Goal: Task Accomplishment & Management: Manage account settings

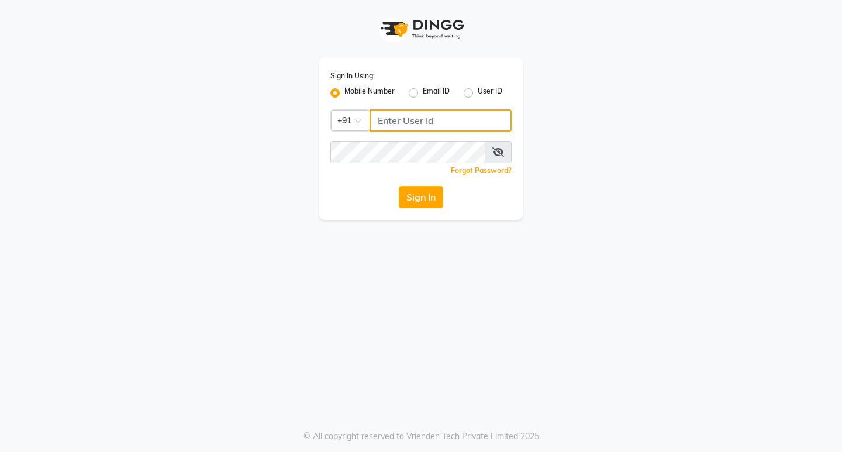
type input "8169197438"
click at [427, 210] on div "Sign In Using: Mobile Number Email ID User ID Country Code × [PHONE_NUMBER] Rem…" at bounding box center [421, 139] width 205 height 162
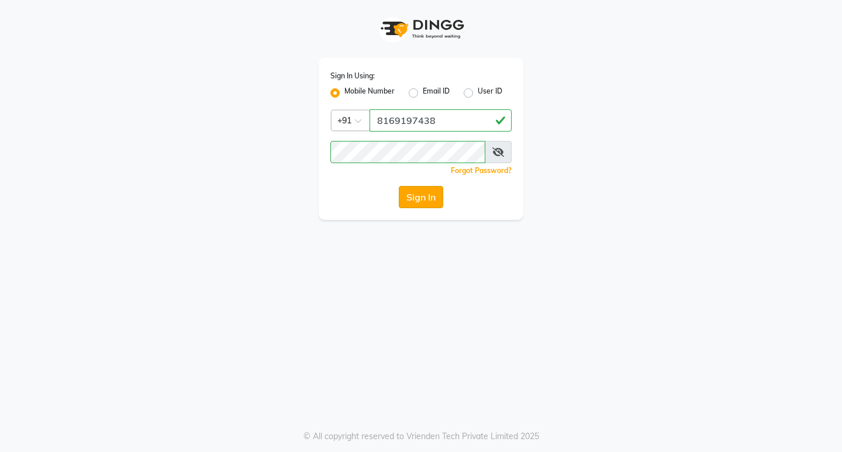
click at [425, 200] on button "Sign In" at bounding box center [421, 197] width 44 height 22
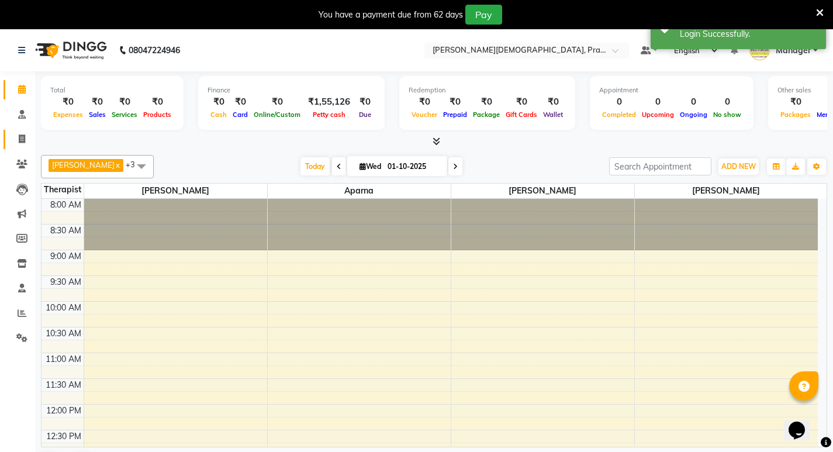
click at [23, 140] on icon at bounding box center [22, 138] width 6 height 9
select select "6818"
select select "service"
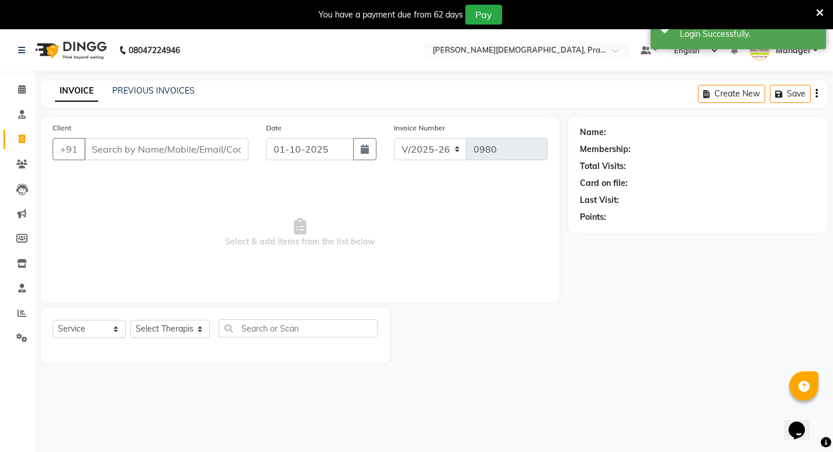
click at [165, 99] on div "INVOICE PREVIOUS INVOICES Create New Save" at bounding box center [434, 93] width 786 height 27
click at [174, 90] on link "PREVIOUS INVOICES" at bounding box center [153, 90] width 82 height 11
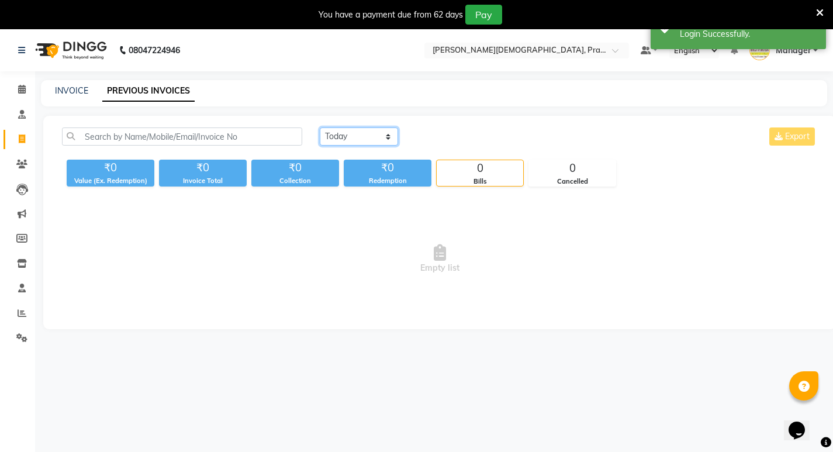
click at [346, 139] on select "[DATE] [DATE] Custom Range" at bounding box center [359, 136] width 78 height 18
select select "[DATE]"
click at [320, 127] on select "[DATE] [DATE] Custom Range" at bounding box center [359, 136] width 78 height 18
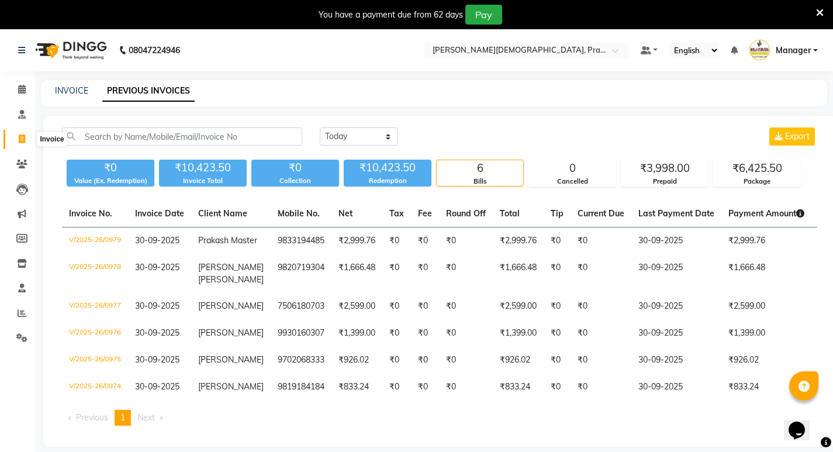
click at [25, 141] on icon at bounding box center [22, 138] width 6 height 9
select select "6818"
select select "service"
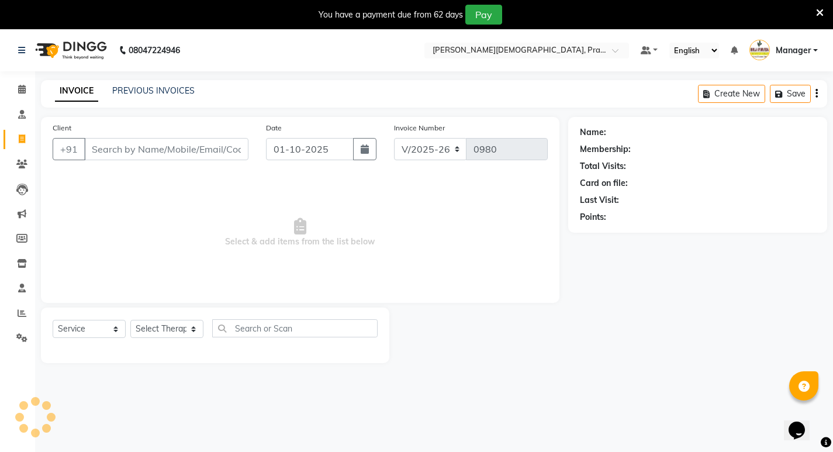
scroll to position [29, 0]
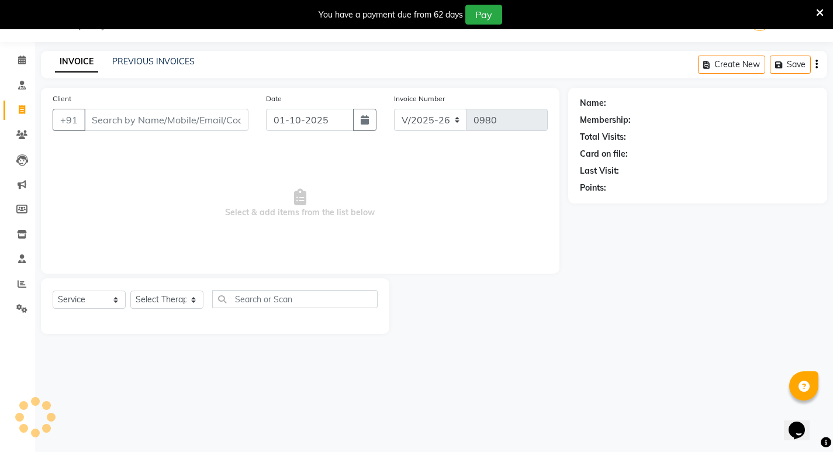
click at [196, 123] on input "Client" at bounding box center [166, 120] width 164 height 22
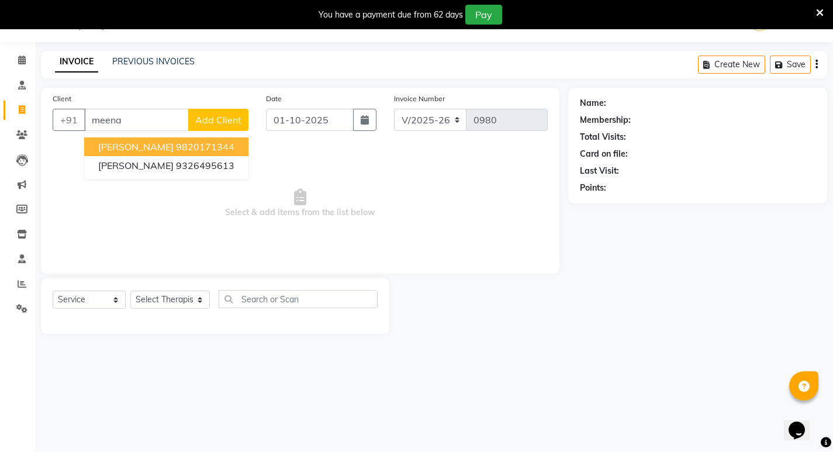
click at [219, 142] on ngb-highlight "9820171344" at bounding box center [205, 147] width 58 height 12
type input "9820171344"
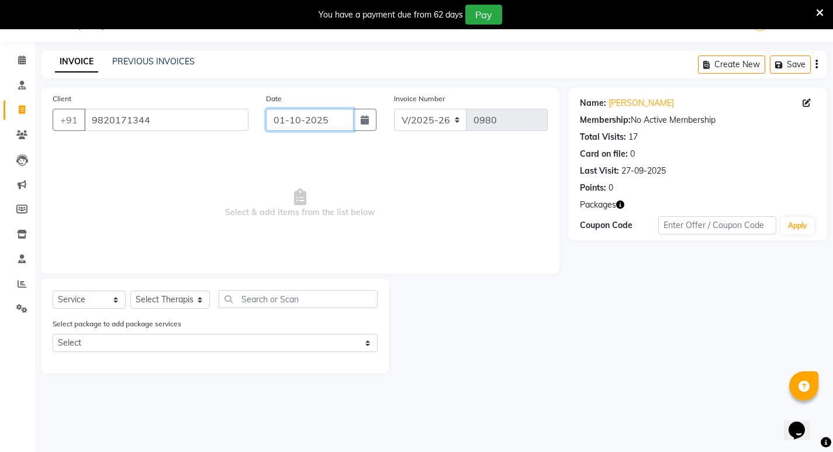
click at [326, 117] on input "01-10-2025" at bounding box center [310, 120] width 88 height 22
select select "10"
select select "2025"
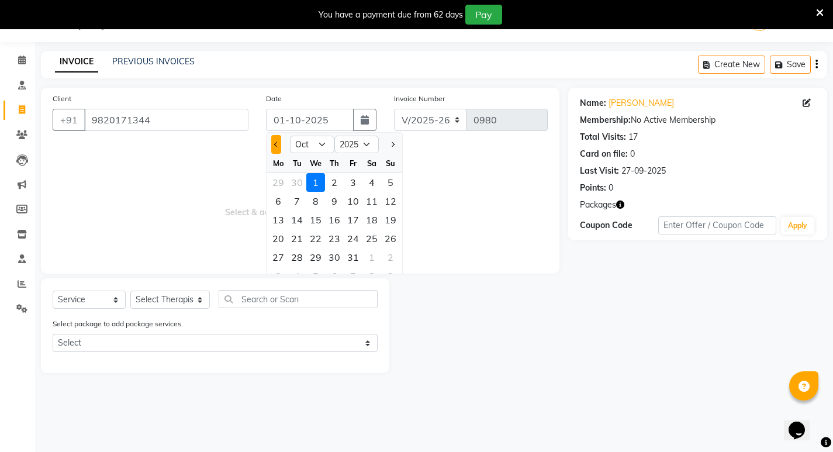
click at [271, 146] on button "Previous month" at bounding box center [276, 144] width 10 height 19
select select "9"
click at [297, 257] on div "30" at bounding box center [297, 257] width 19 height 19
type input "30-09-2025"
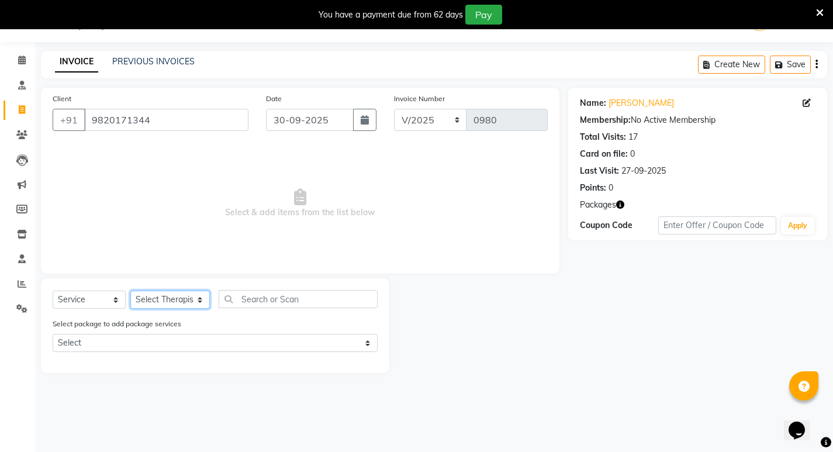
click at [153, 301] on select "Select Therapist [PERSON_NAME] [PERSON_NAME] [PERSON_NAME] [PERSON_NAME] Aparna…" at bounding box center [169, 299] width 79 height 18
select select "53451"
click at [130, 290] on select "Select Therapist [PERSON_NAME] [PERSON_NAME] [PERSON_NAME] [PERSON_NAME] Aparna…" at bounding box center [169, 299] width 79 height 18
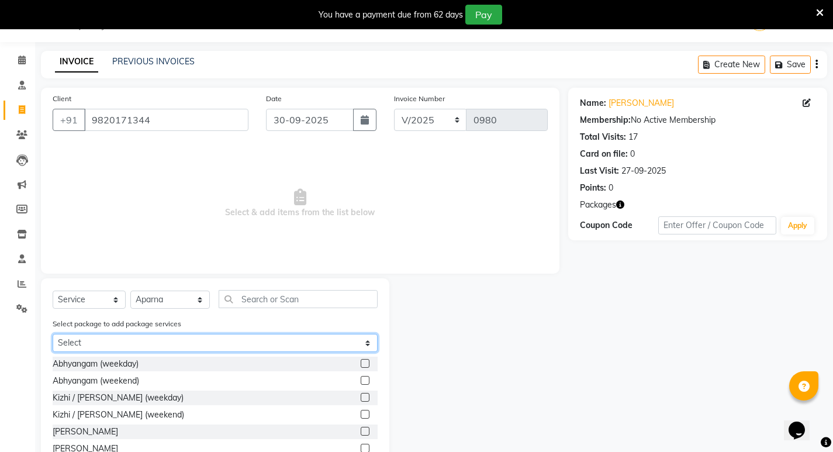
drag, startPoint x: 251, startPoint y: 341, endPoint x: 251, endPoint y: 348, distance: 7.0
click at [251, 341] on select "Select Abhayagam 60 Abhayagam 70" at bounding box center [215, 343] width 325 height 18
select select "1: Object"
click at [53, 334] on select "Select Abhayagam 60 Abhayagam 70" at bounding box center [215, 343] width 325 height 18
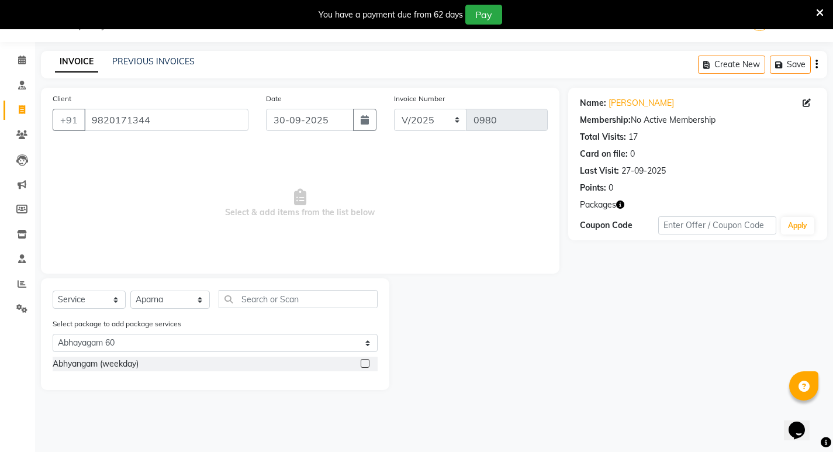
click at [366, 364] on label at bounding box center [365, 363] width 9 height 9
click at [366, 364] on input "checkbox" at bounding box center [365, 364] width 8 height 8
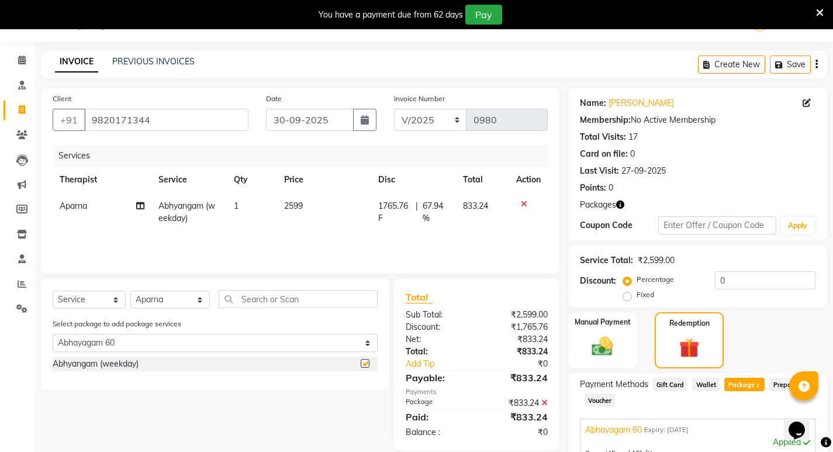
checkbox input "false"
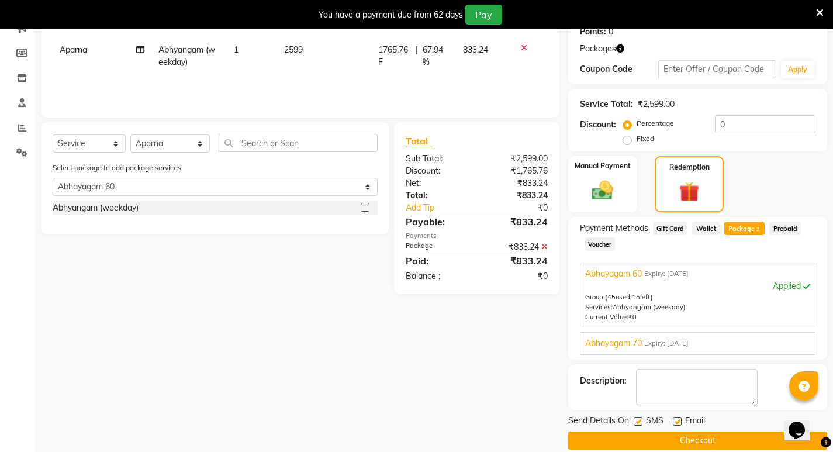
scroll to position [200, 0]
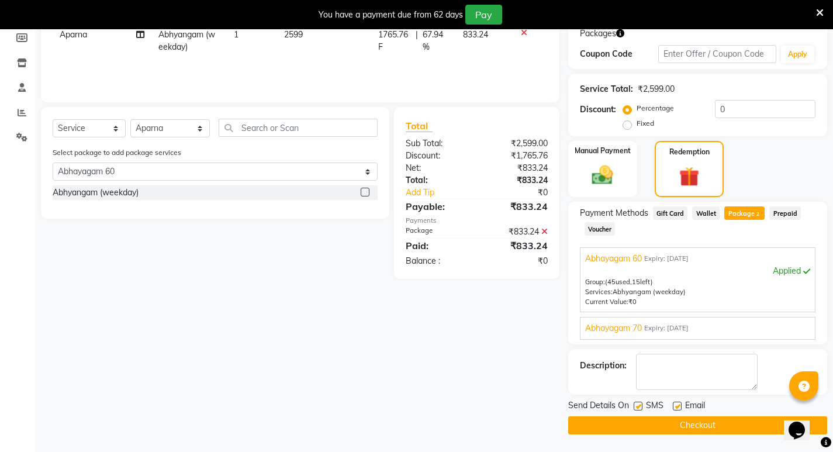
click at [666, 425] on button "Checkout" at bounding box center [697, 425] width 259 height 18
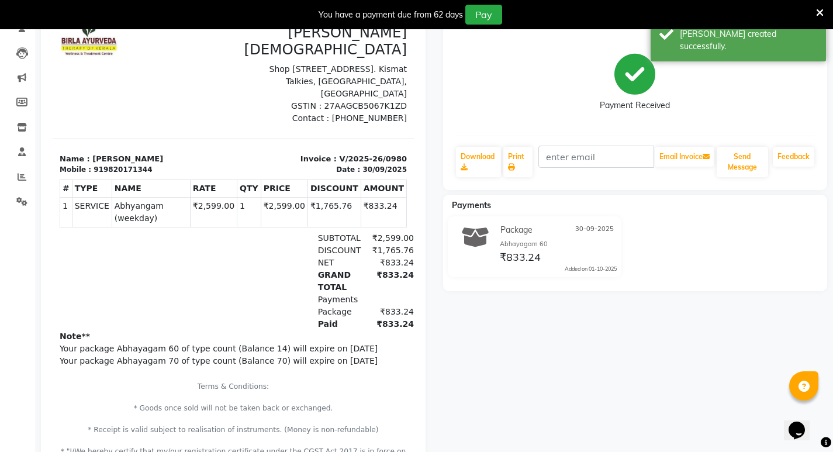
scroll to position [25, 0]
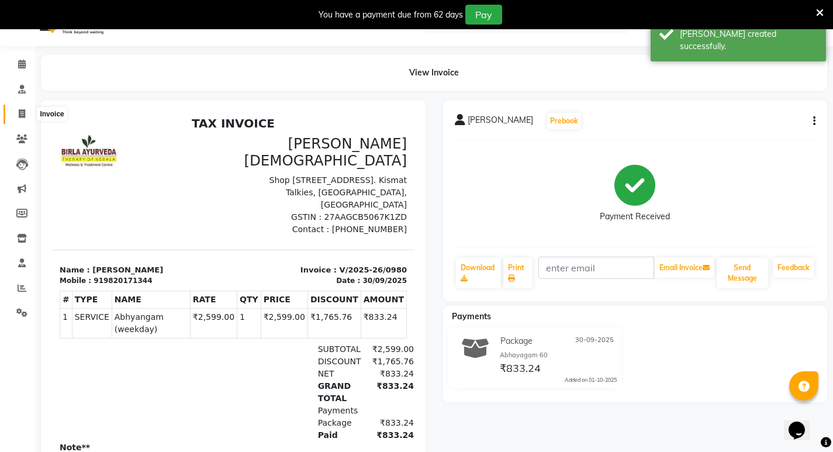
click at [28, 114] on span at bounding box center [22, 114] width 20 height 13
select select "6818"
select select "service"
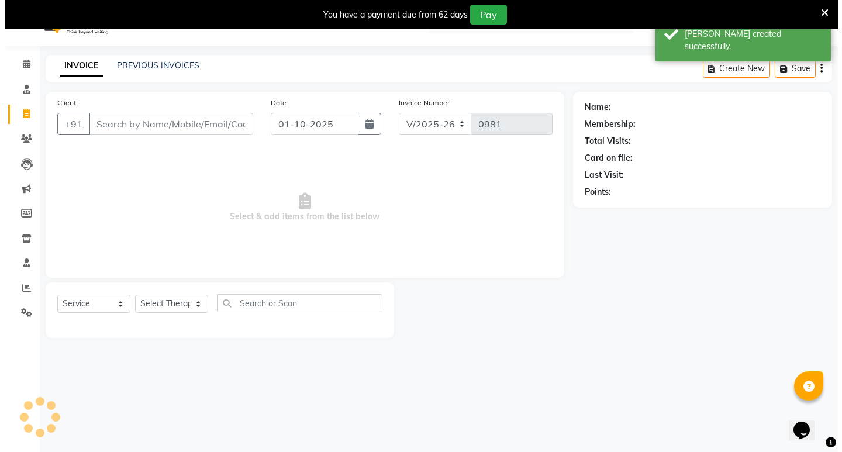
scroll to position [29, 0]
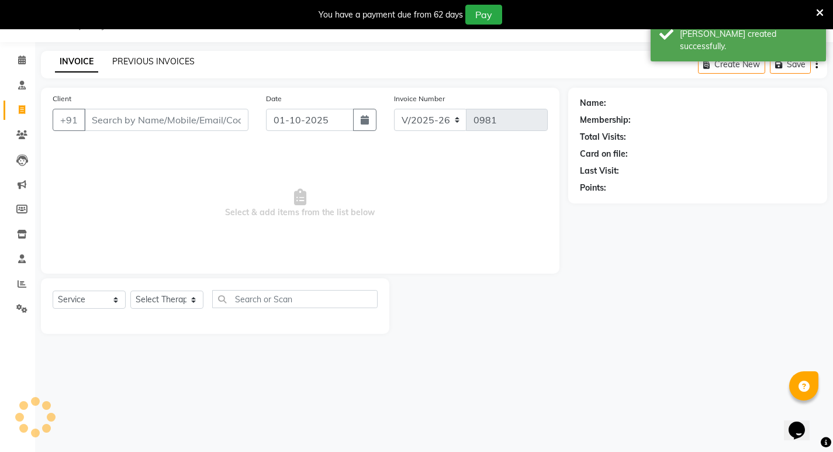
click at [155, 59] on link "PREVIOUS INVOICES" at bounding box center [153, 61] width 82 height 11
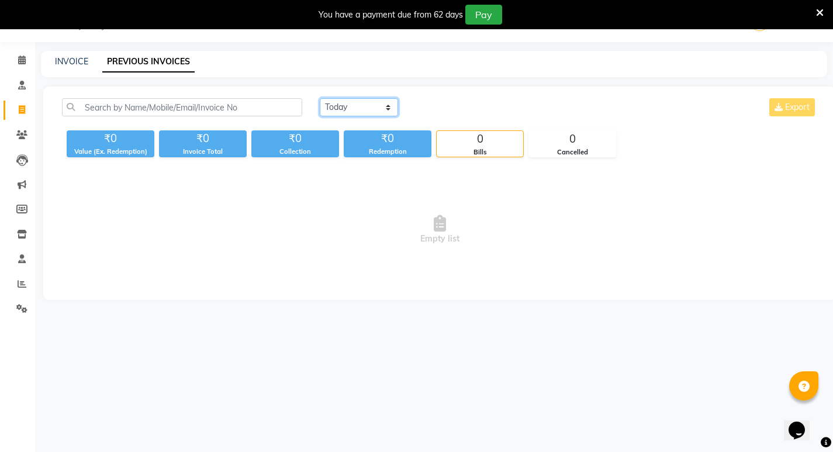
click at [324, 110] on select "[DATE] [DATE] Custom Range" at bounding box center [359, 107] width 78 height 18
select select "[DATE]"
click at [320, 98] on select "[DATE] [DATE] Custom Range" at bounding box center [359, 107] width 78 height 18
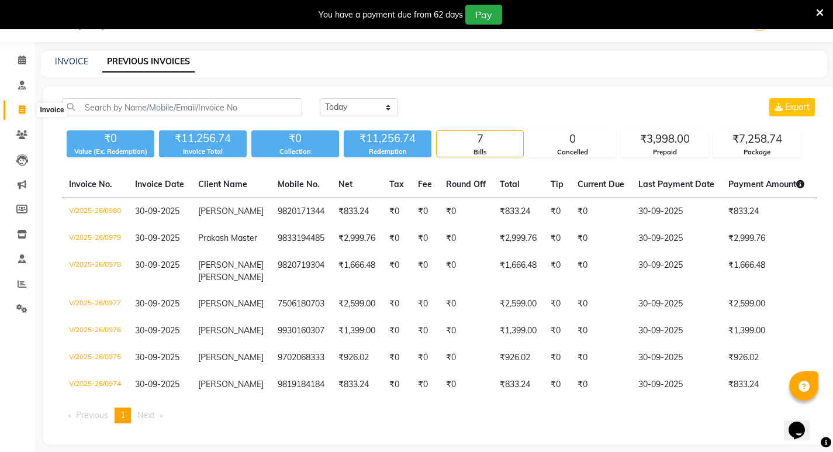
drag, startPoint x: 22, startPoint y: 108, endPoint x: 40, endPoint y: 107, distance: 18.2
click at [22, 108] on icon at bounding box center [22, 109] width 6 height 9
select select "6818"
select select "service"
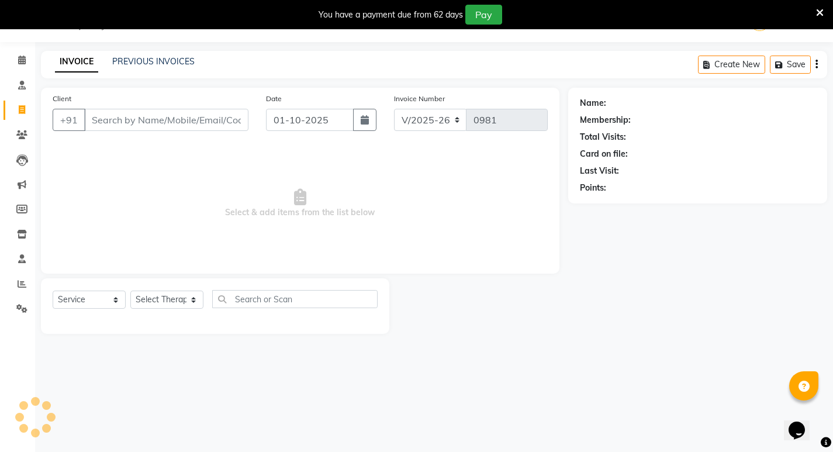
click at [119, 114] on input "Client" at bounding box center [166, 120] width 164 height 22
type input "9821414871"
click at [200, 123] on span "Add Client" at bounding box center [218, 120] width 46 height 12
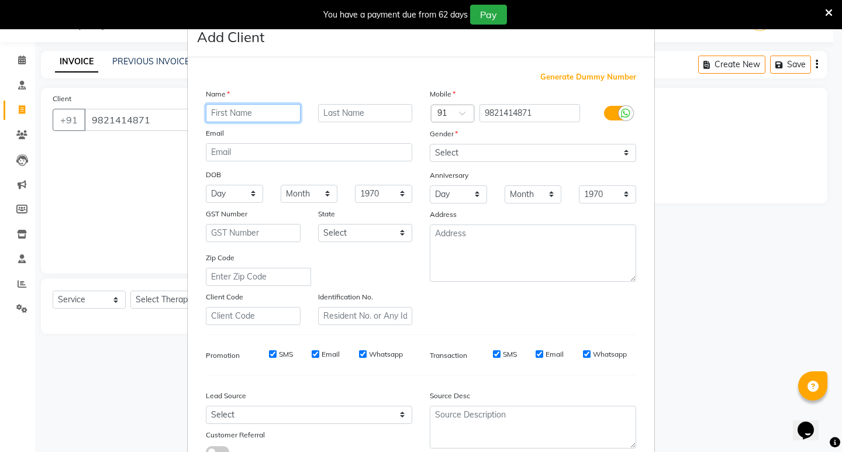
paste input "[PERSON_NAME] Gala"
type input "[PERSON_NAME] Gala"
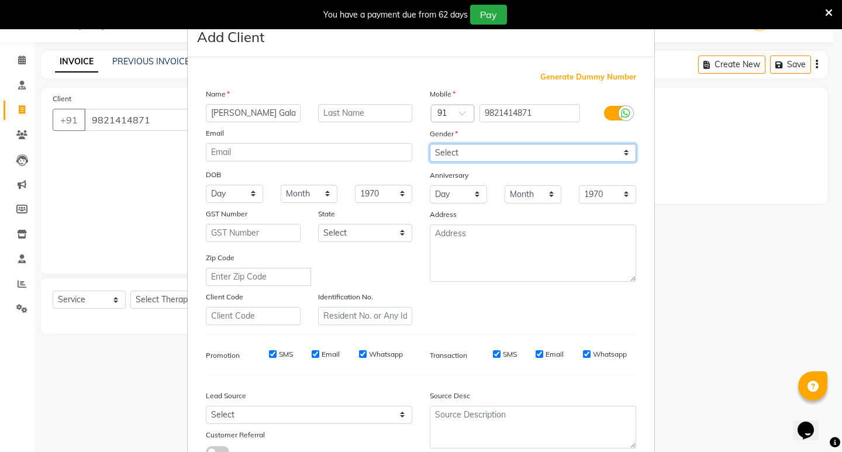
click at [579, 148] on select "Select [DEMOGRAPHIC_DATA] [DEMOGRAPHIC_DATA] Other Prefer Not To Say" at bounding box center [533, 153] width 206 height 18
select select "[DEMOGRAPHIC_DATA]"
click at [430, 144] on select "Select [DEMOGRAPHIC_DATA] [DEMOGRAPHIC_DATA] Other Prefer Not To Say" at bounding box center [533, 153] width 206 height 18
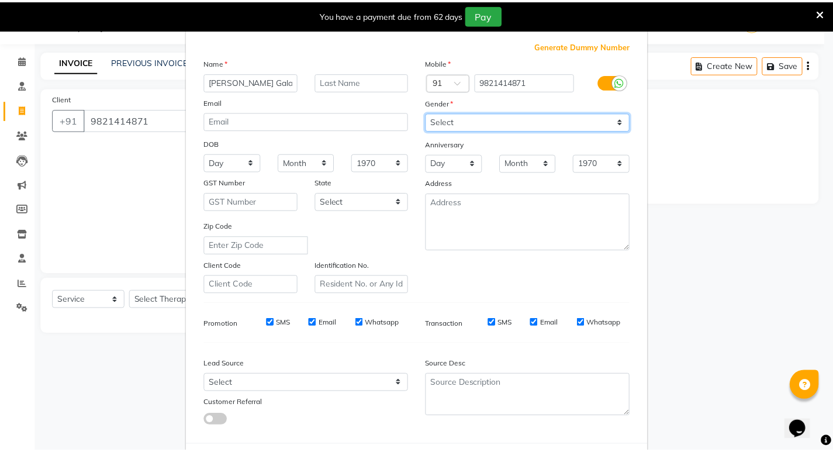
scroll to position [88, 0]
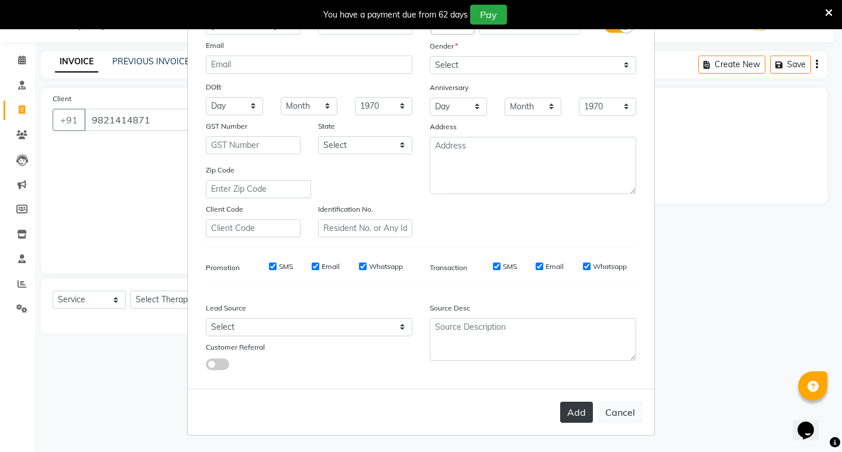
click at [582, 408] on button "Add" at bounding box center [576, 412] width 33 height 21
select select
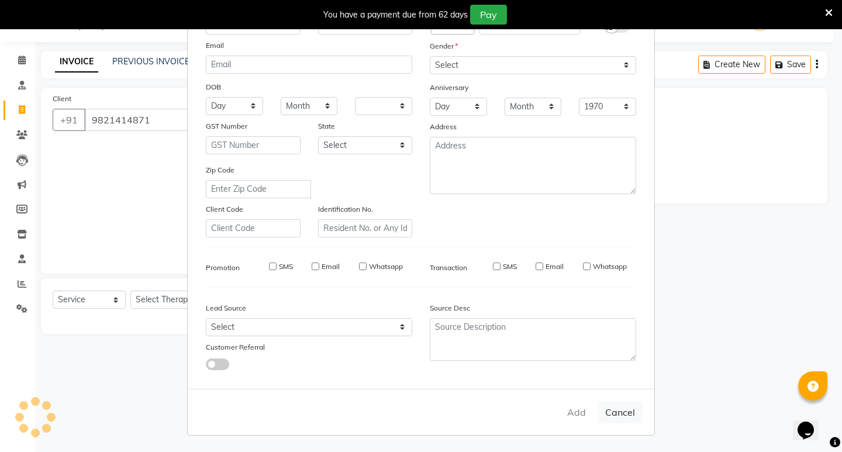
select select
checkbox input "false"
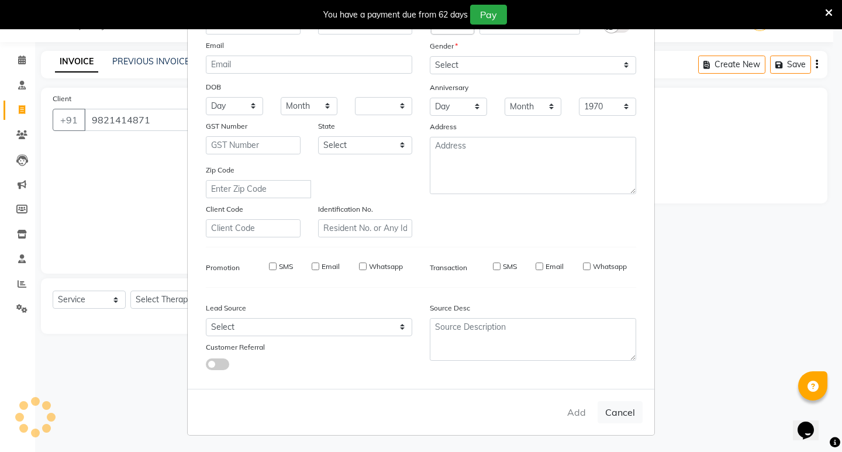
checkbox input "false"
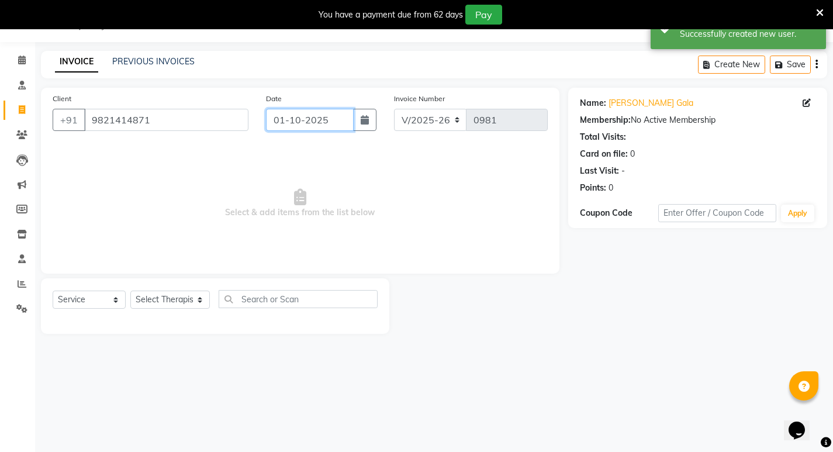
click at [300, 127] on input "01-10-2025" at bounding box center [310, 120] width 88 height 22
select select "10"
select select "2025"
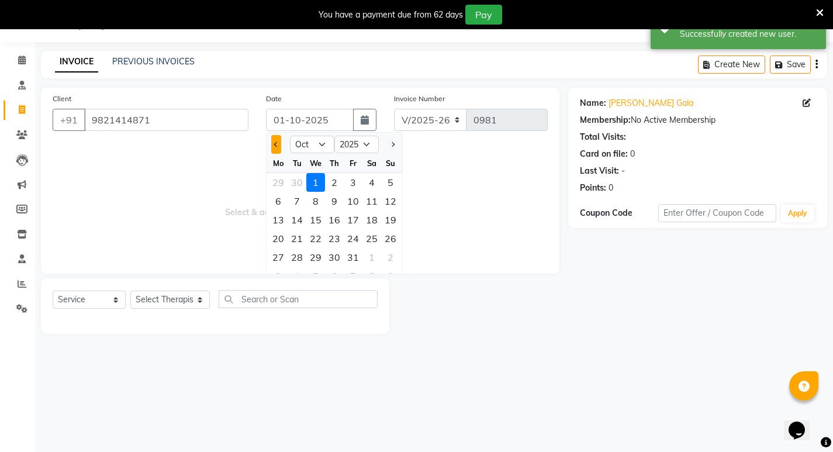
click at [275, 146] on span "Previous month" at bounding box center [276, 144] width 5 height 5
select select "9"
click at [304, 254] on div "30" at bounding box center [297, 257] width 19 height 19
type input "30-09-2025"
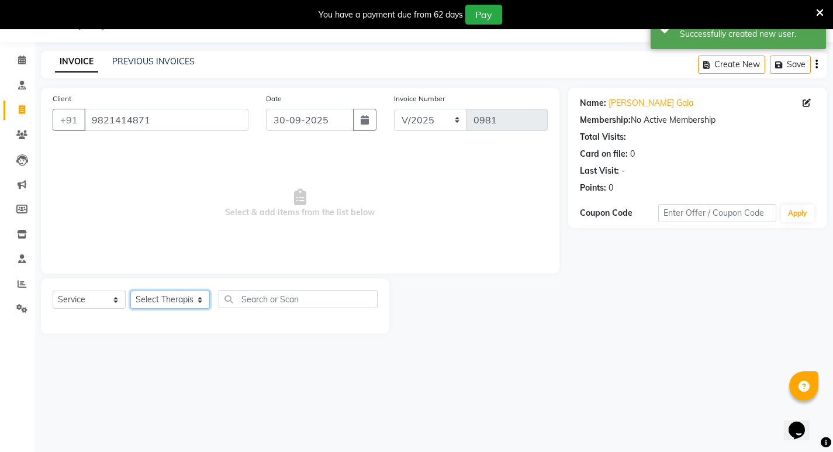
click at [156, 300] on select "Select Therapist [PERSON_NAME] [PERSON_NAME] [PERSON_NAME] [PERSON_NAME] Aparna…" at bounding box center [169, 299] width 79 height 18
select select "56958"
click at [130, 290] on select "Select Therapist [PERSON_NAME] [PERSON_NAME] [PERSON_NAME] [PERSON_NAME] Aparna…" at bounding box center [169, 299] width 79 height 18
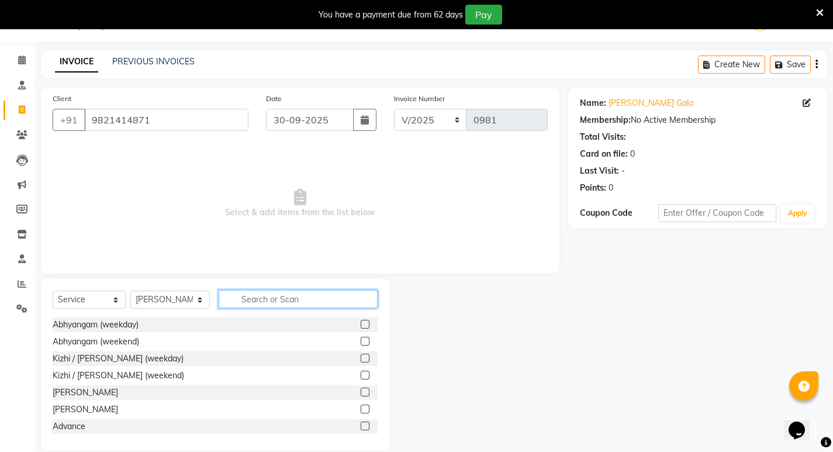
click at [288, 296] on input "text" at bounding box center [298, 299] width 159 height 18
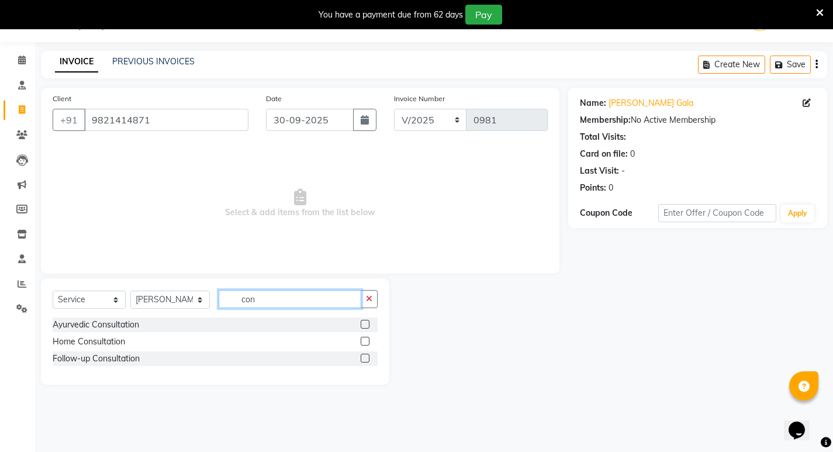
type input "con"
click at [369, 323] on label at bounding box center [365, 324] width 9 height 9
click at [368, 323] on input "checkbox" at bounding box center [365, 325] width 8 height 8
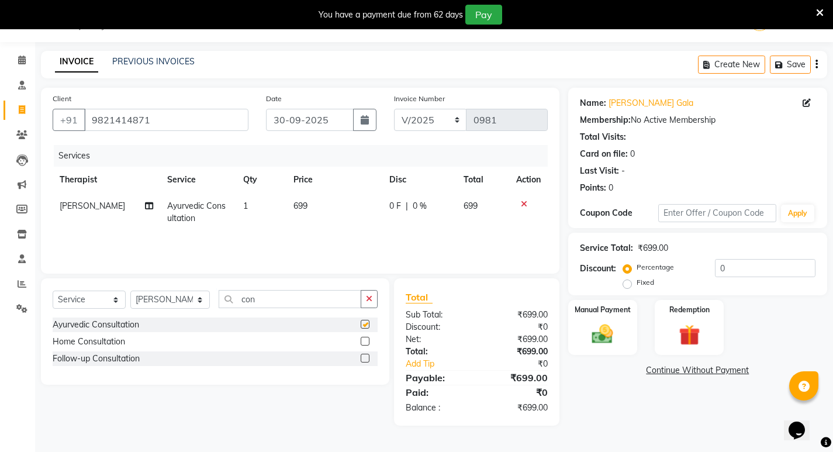
checkbox input "false"
click at [622, 332] on div "Manual Payment" at bounding box center [602, 328] width 72 height 58
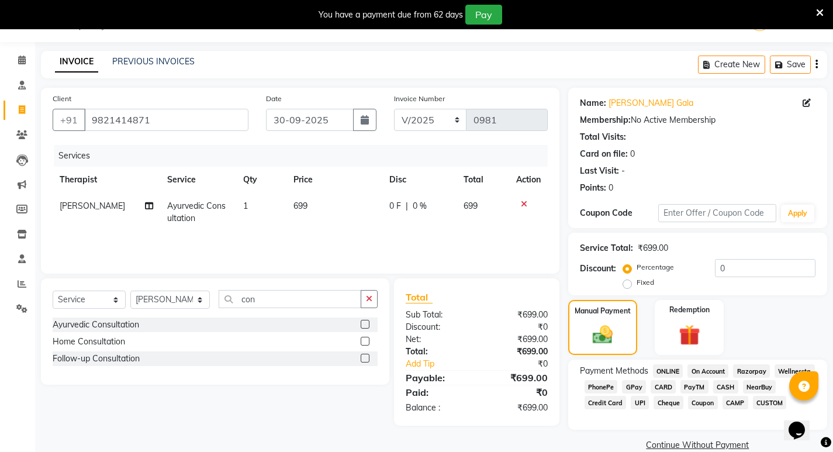
click at [714, 386] on span "CASH" at bounding box center [725, 386] width 25 height 13
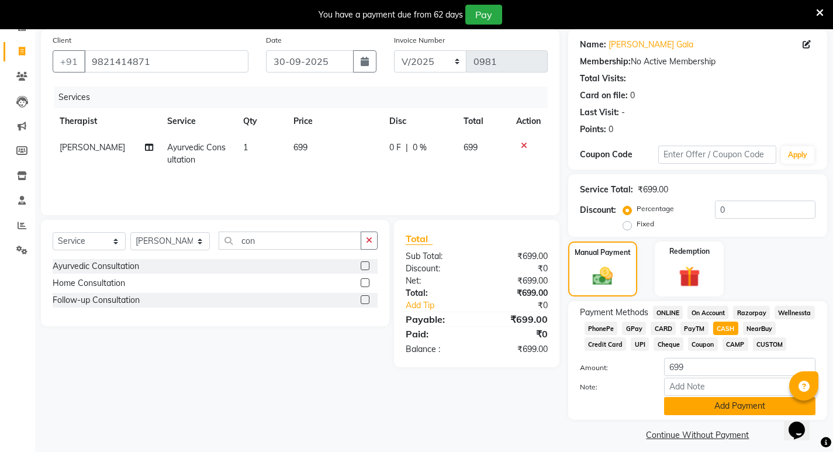
click at [692, 403] on button "Add Payment" at bounding box center [739, 406] width 151 height 18
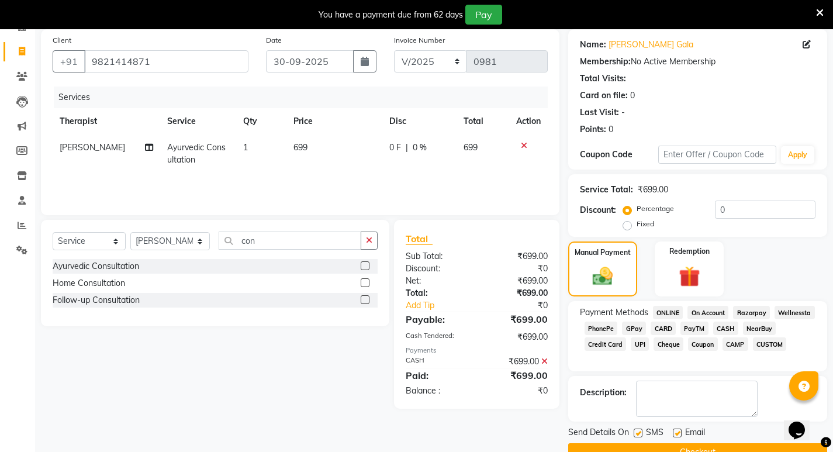
click at [638, 432] on label at bounding box center [638, 432] width 9 height 9
click at [638, 432] on input "checkbox" at bounding box center [638, 434] width 8 height 8
checkbox input "false"
click at [638, 444] on button "Checkout" at bounding box center [697, 452] width 259 height 18
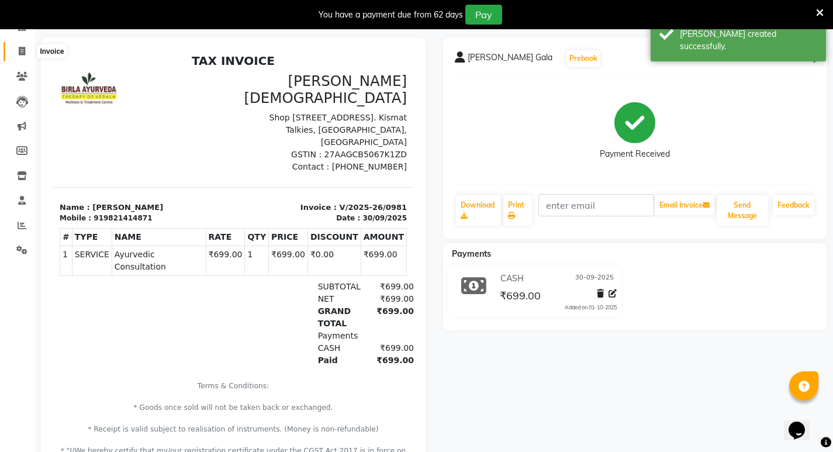
click at [24, 51] on icon at bounding box center [22, 51] width 6 height 9
select select "6818"
select select "service"
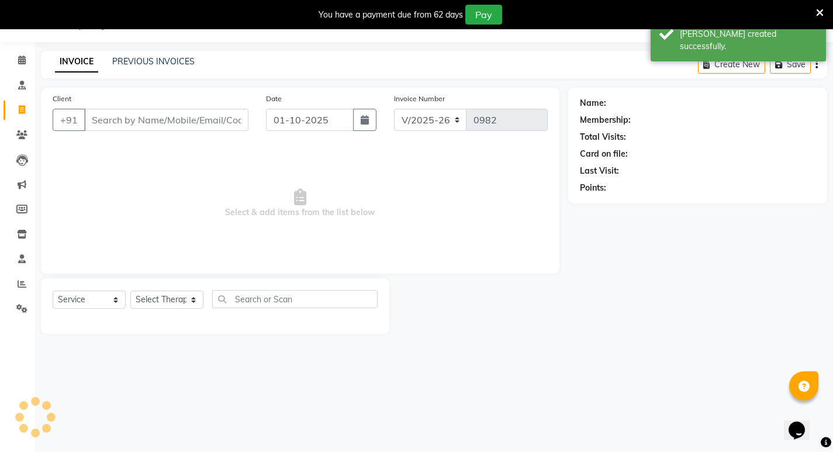
scroll to position [29, 0]
click at [133, 57] on link "PREVIOUS INVOICES" at bounding box center [153, 61] width 82 height 11
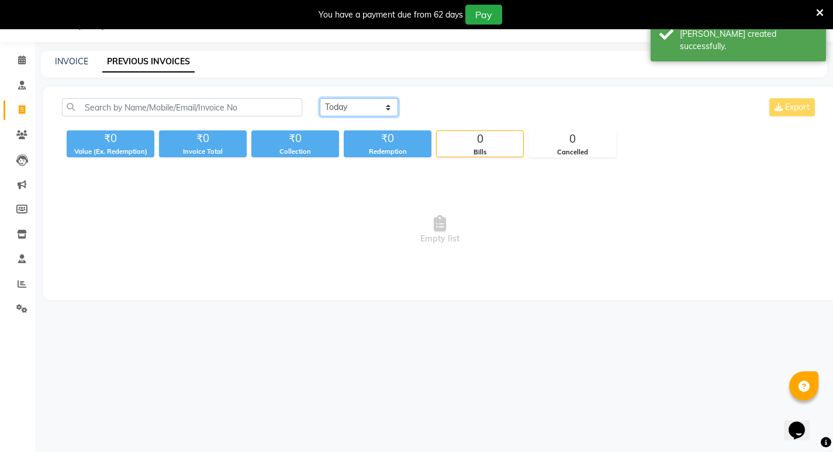
click at [353, 111] on select "[DATE] [DATE] Custom Range" at bounding box center [359, 107] width 78 height 18
select select "[DATE]"
click at [320, 98] on select "[DATE] [DATE] Custom Range" at bounding box center [359, 107] width 78 height 18
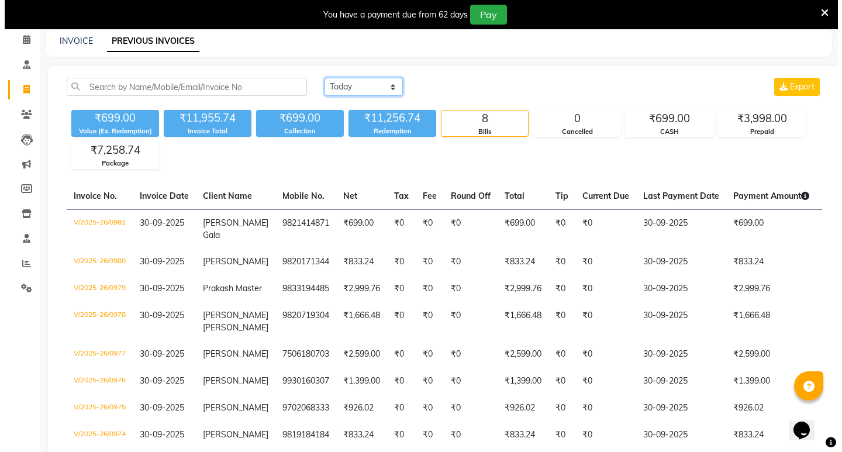
scroll to position [29, 0]
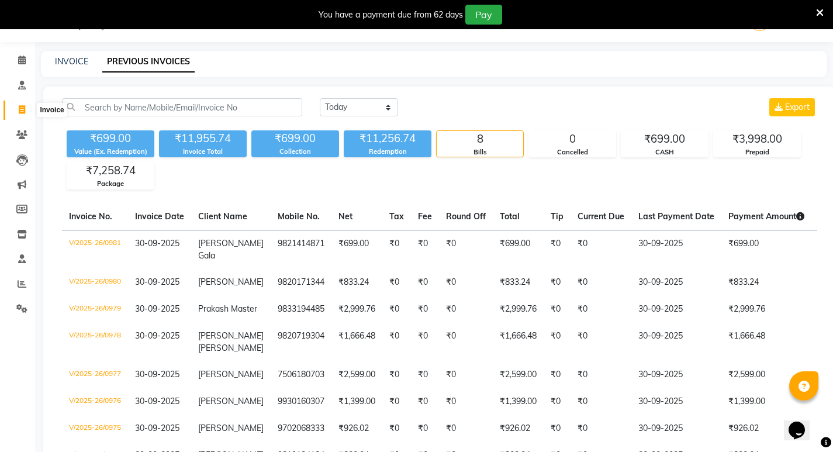
click at [21, 113] on icon at bounding box center [22, 109] width 6 height 9
select select "6818"
select select "service"
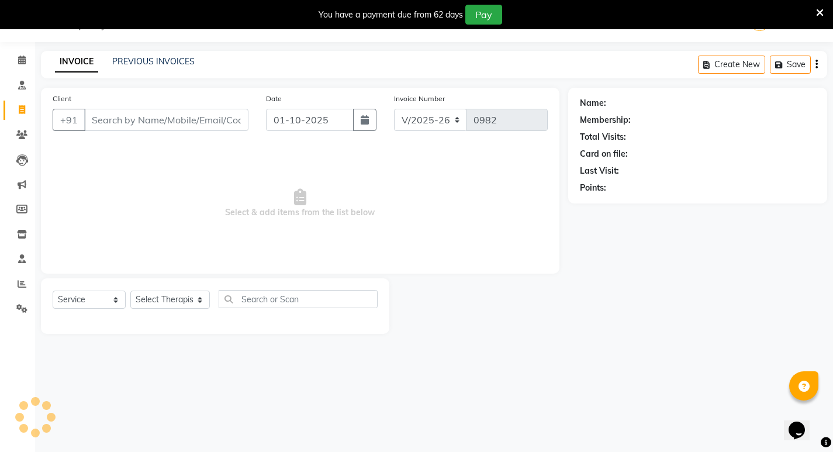
click at [110, 115] on input "Client" at bounding box center [166, 120] width 164 height 22
type input "9833258502"
click at [220, 125] on span "Add Client" at bounding box center [218, 120] width 46 height 12
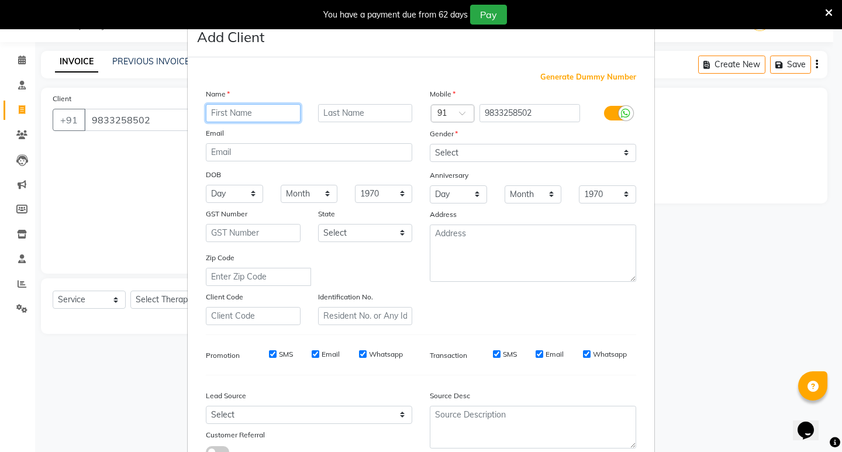
paste input "[PERSON_NAME]"
type input "[PERSON_NAME]"
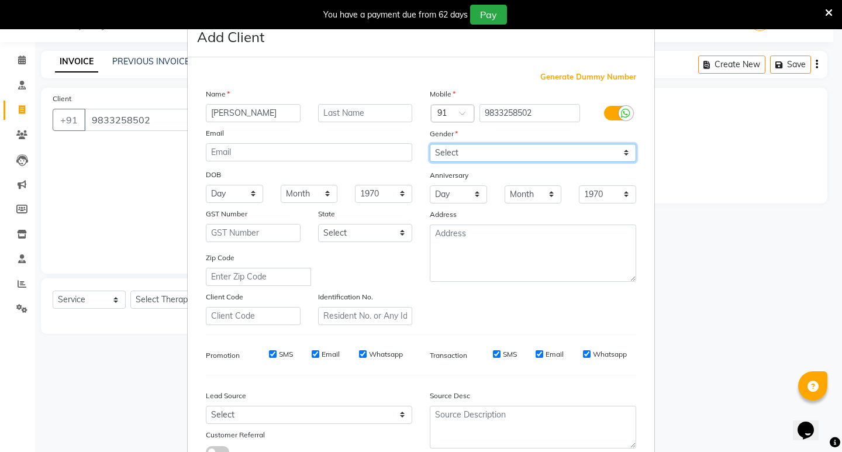
click at [446, 157] on select "Select [DEMOGRAPHIC_DATA] [DEMOGRAPHIC_DATA] Other Prefer Not To Say" at bounding box center [533, 153] width 206 height 18
select select "[DEMOGRAPHIC_DATA]"
click at [430, 144] on select "Select [DEMOGRAPHIC_DATA] [DEMOGRAPHIC_DATA] Other Prefer Not To Say" at bounding box center [533, 153] width 206 height 18
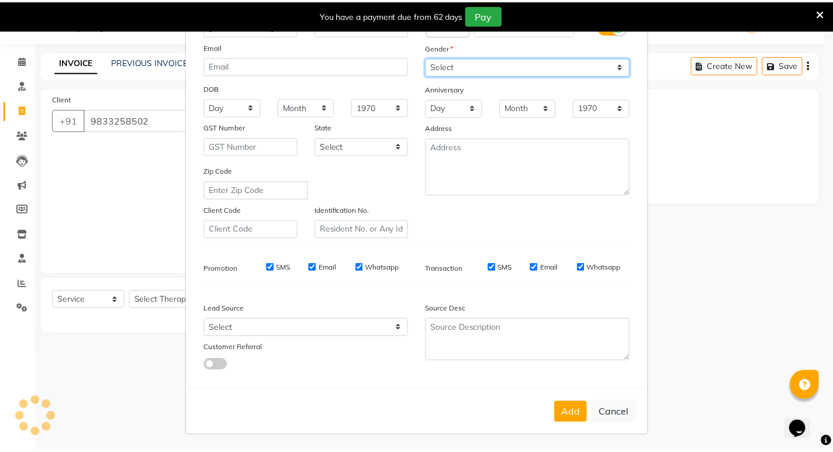
scroll to position [88, 0]
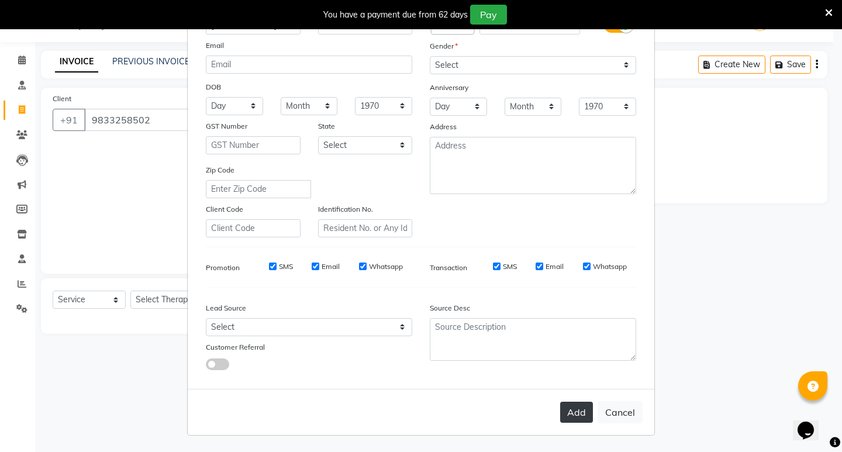
click at [562, 411] on button "Add" at bounding box center [576, 412] width 33 height 21
select select
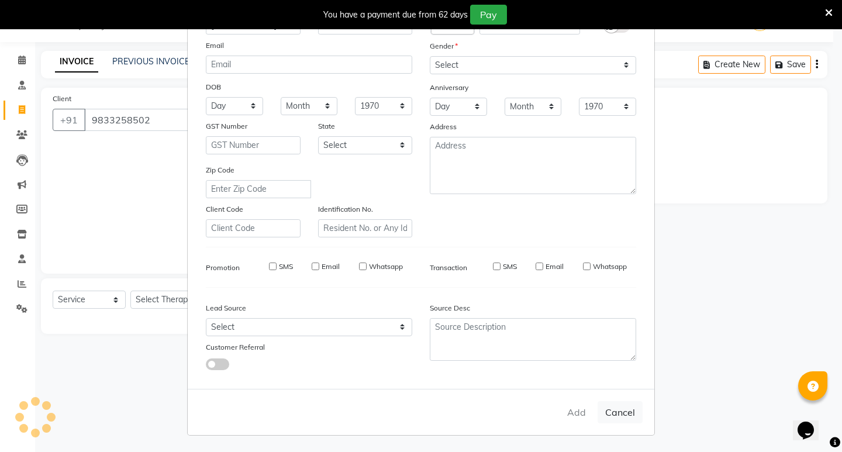
select select
checkbox input "false"
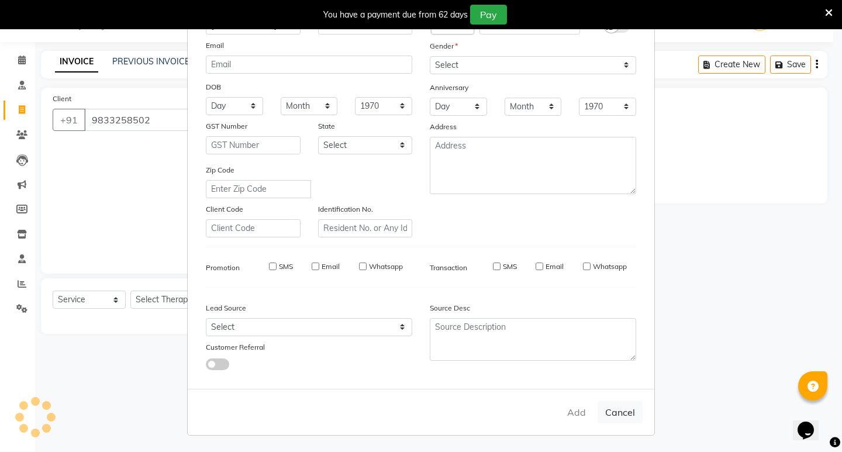
checkbox input "false"
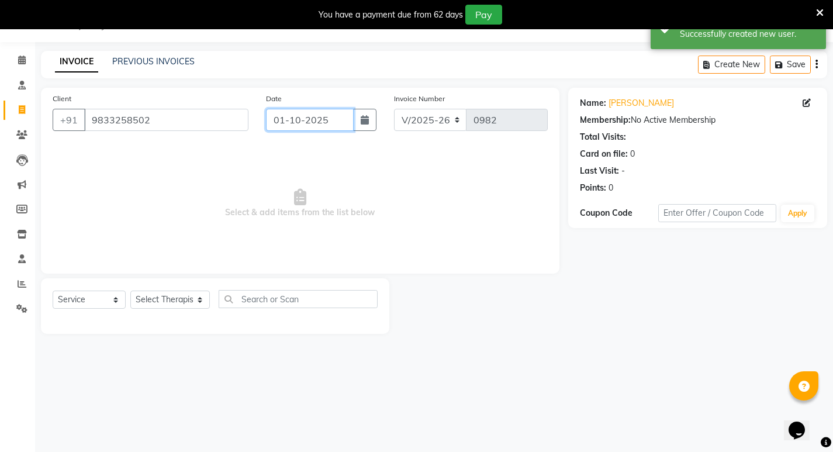
click at [304, 128] on input "01-10-2025" at bounding box center [310, 120] width 88 height 22
select select "10"
select select "2025"
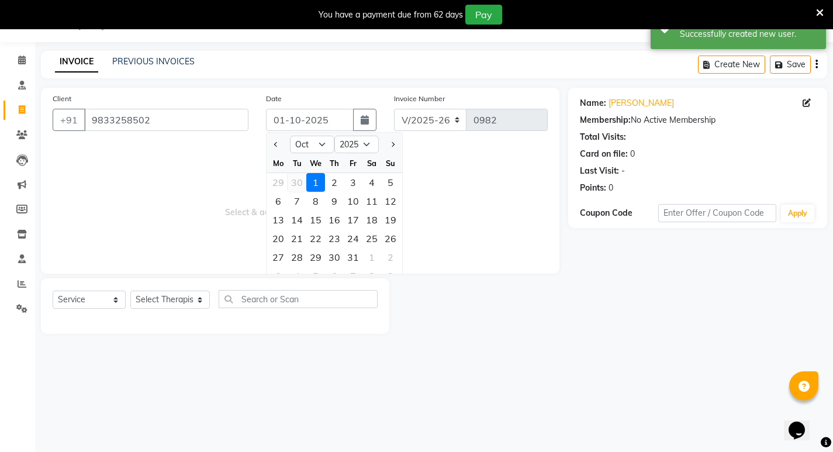
click at [299, 185] on div "30" at bounding box center [297, 182] width 19 height 19
type input "30-09-2025"
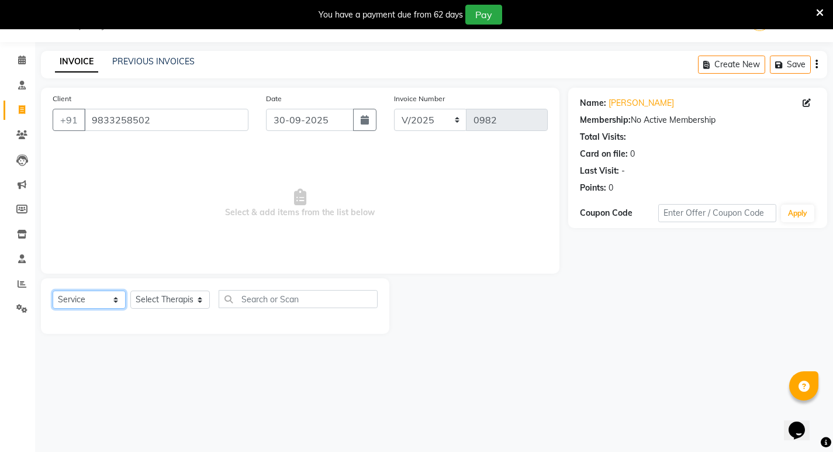
click at [100, 304] on select "Select Service Product Membership Package Voucher Prepaid Gift Card" at bounding box center [89, 299] width 73 height 18
select select "product"
click at [53, 290] on select "Select Service Product Membership Package Voucher Prepaid Gift Card" at bounding box center [89, 299] width 73 height 18
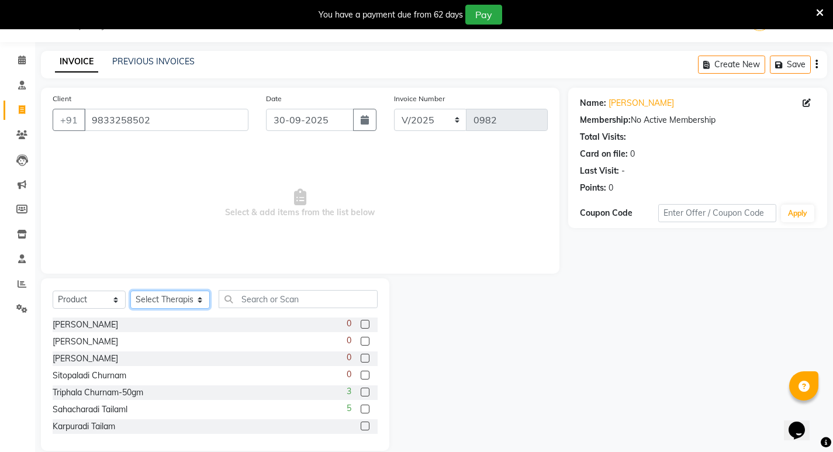
click at [177, 301] on select "Select Therapist [PERSON_NAME] [PERSON_NAME] [PERSON_NAME] [PERSON_NAME] Aparna…" at bounding box center [169, 299] width 79 height 18
select select "56972"
click at [130, 290] on select "Select Therapist [PERSON_NAME] [PERSON_NAME] [PERSON_NAME] [PERSON_NAME] Aparna…" at bounding box center [169, 299] width 79 height 18
click at [265, 300] on input "text" at bounding box center [298, 299] width 159 height 18
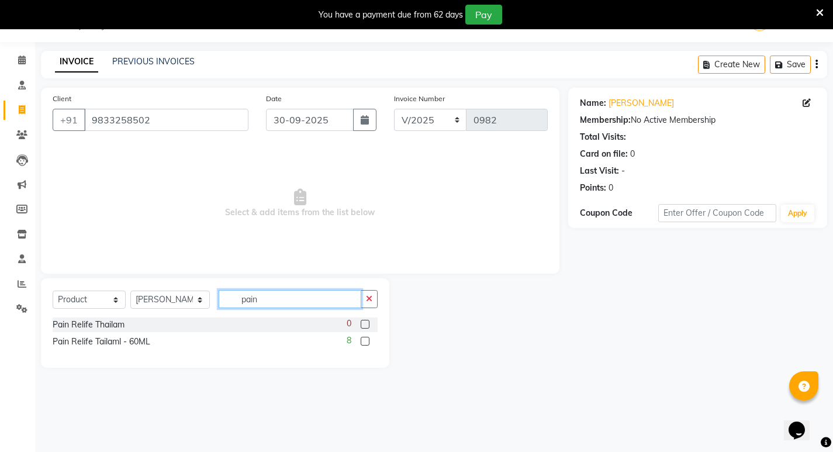
type input "pain"
click at [366, 339] on label at bounding box center [365, 341] width 9 height 9
click at [366, 339] on input "checkbox" at bounding box center [365, 342] width 8 height 8
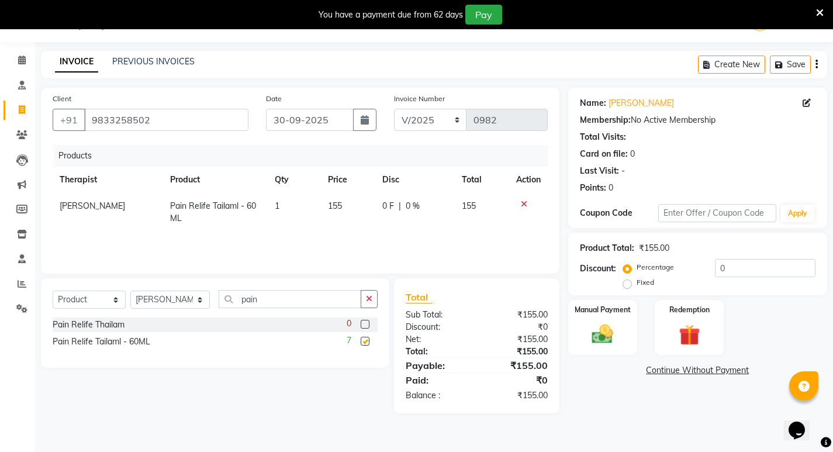
checkbox input "false"
click at [289, 207] on td "1" at bounding box center [294, 212] width 53 height 39
select select "56972"
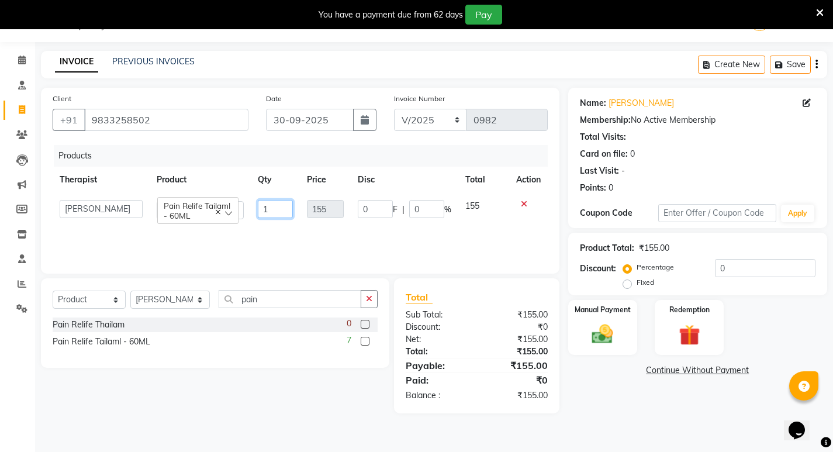
click at [291, 207] on input "1" at bounding box center [275, 209] width 35 height 18
type input "2"
click at [263, 224] on tr "[PERSON_NAME] [PERSON_NAME] [PERSON_NAME] [PERSON_NAME] Aparna [PERSON_NAME] [P…" at bounding box center [300, 209] width 495 height 33
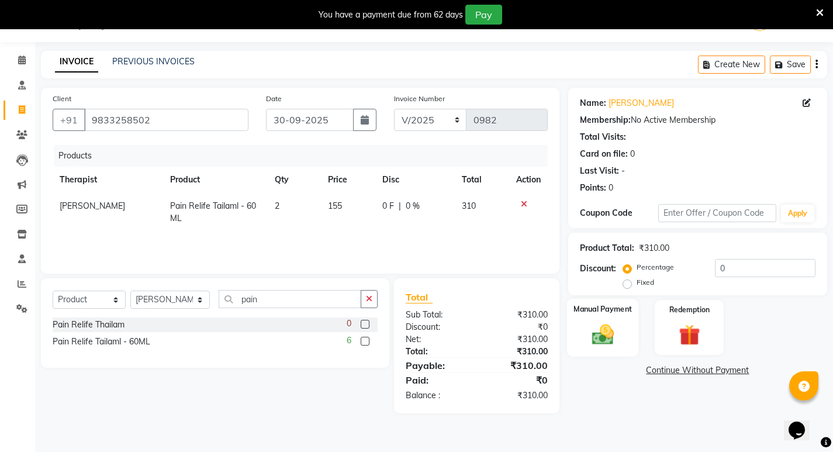
click at [599, 338] on img at bounding box center [602, 333] width 36 height 25
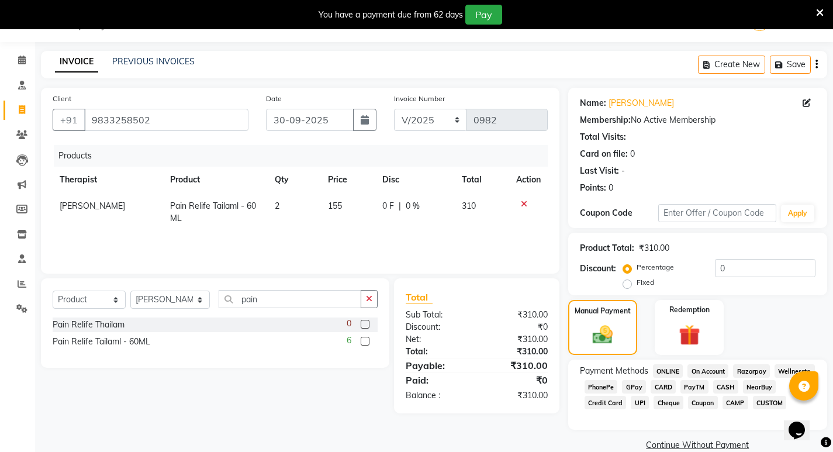
click at [638, 389] on span "GPay" at bounding box center [634, 386] width 24 height 13
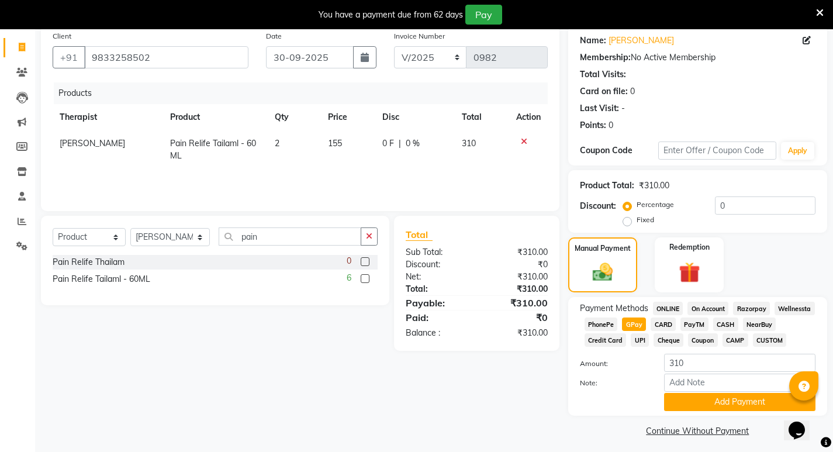
scroll to position [97, 0]
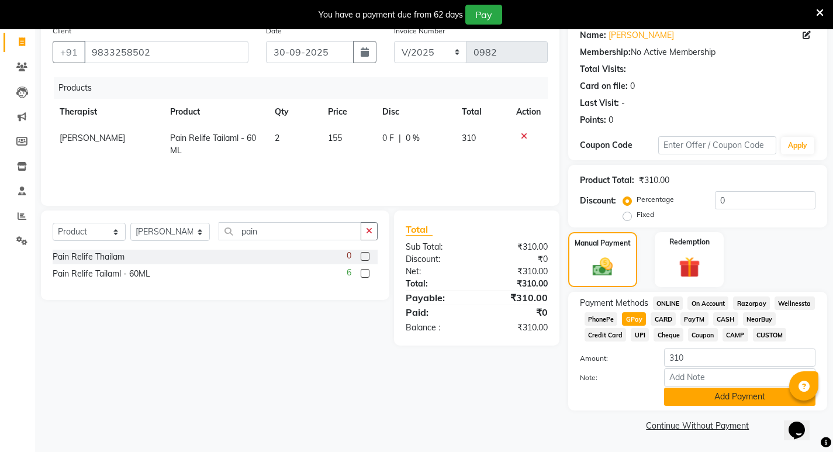
click at [698, 400] on button "Add Payment" at bounding box center [739, 397] width 151 height 18
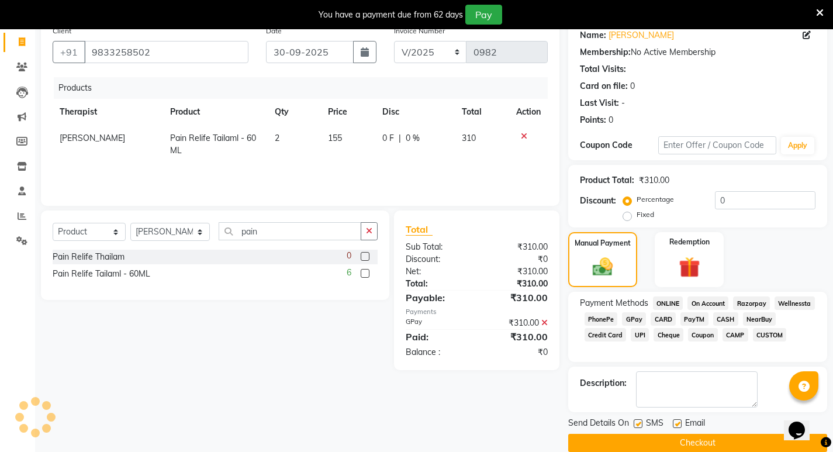
click at [639, 423] on label at bounding box center [638, 423] width 9 height 9
click at [639, 423] on input "checkbox" at bounding box center [638, 424] width 8 height 8
checkbox input "false"
click at [643, 441] on button "Checkout" at bounding box center [697, 443] width 259 height 18
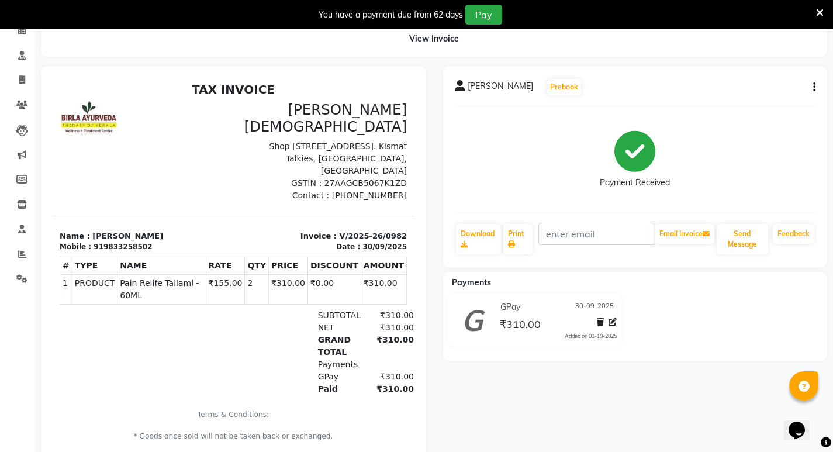
scroll to position [39, 0]
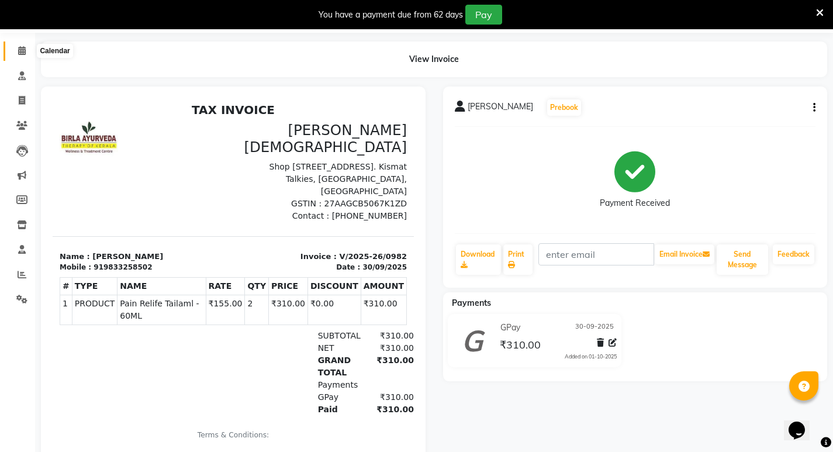
click at [25, 48] on icon at bounding box center [22, 50] width 8 height 9
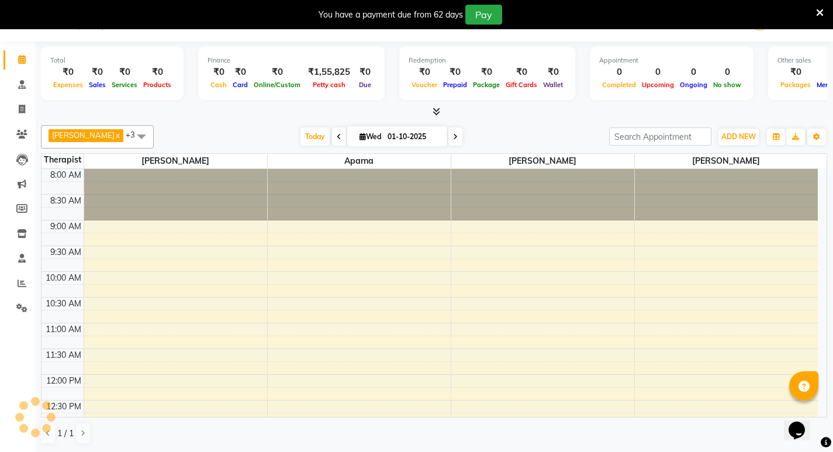
scroll to position [29, 0]
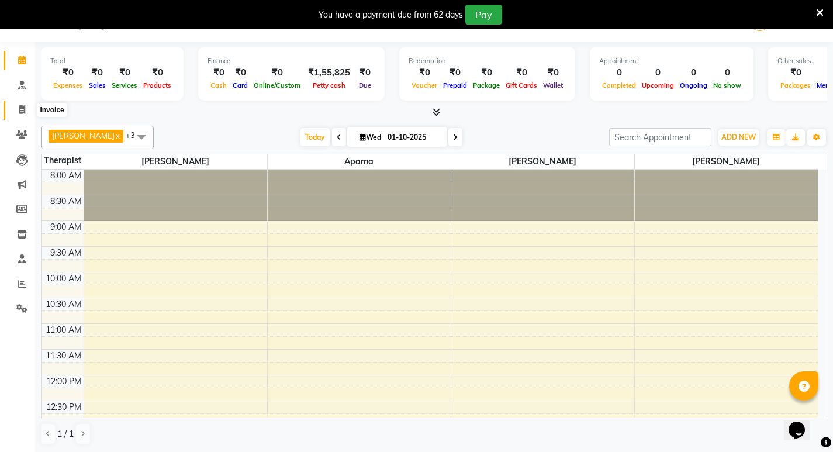
click at [21, 108] on icon at bounding box center [22, 109] width 6 height 9
select select "6818"
select select "service"
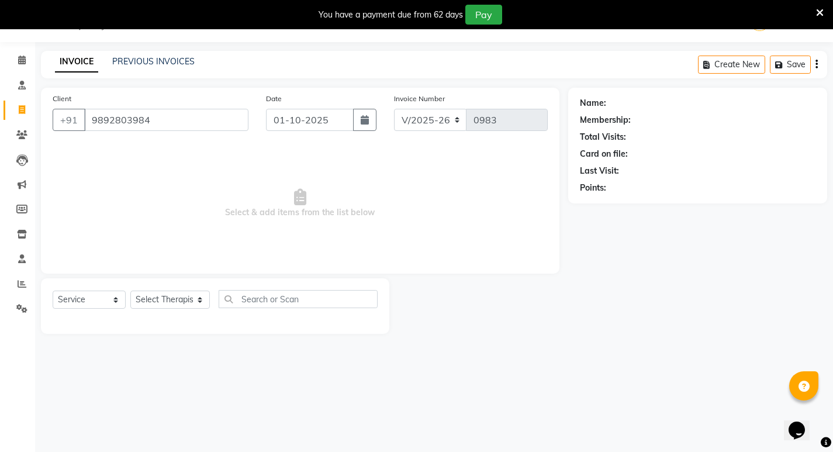
type input "9892803984"
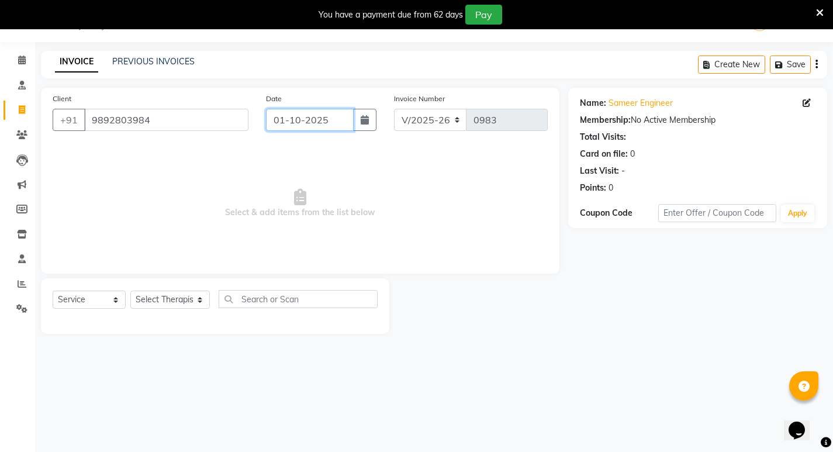
click at [302, 119] on input "01-10-2025" at bounding box center [310, 120] width 88 height 22
select select "10"
select select "2025"
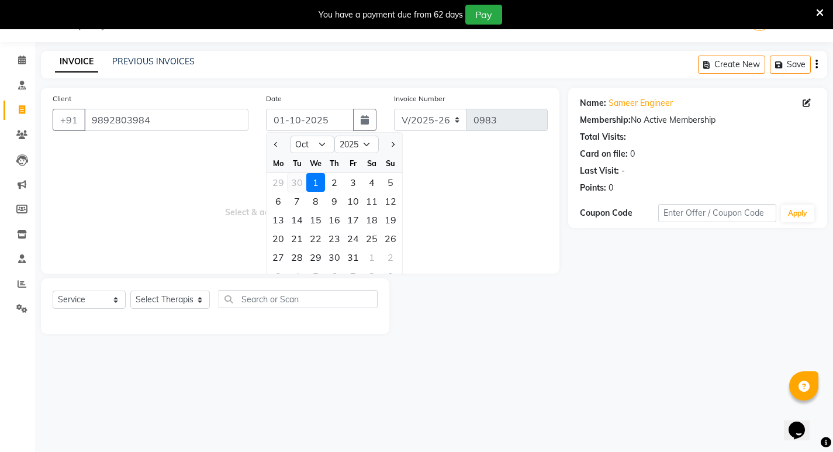
click at [295, 185] on div "30" at bounding box center [297, 182] width 19 height 19
type input "30-09-2025"
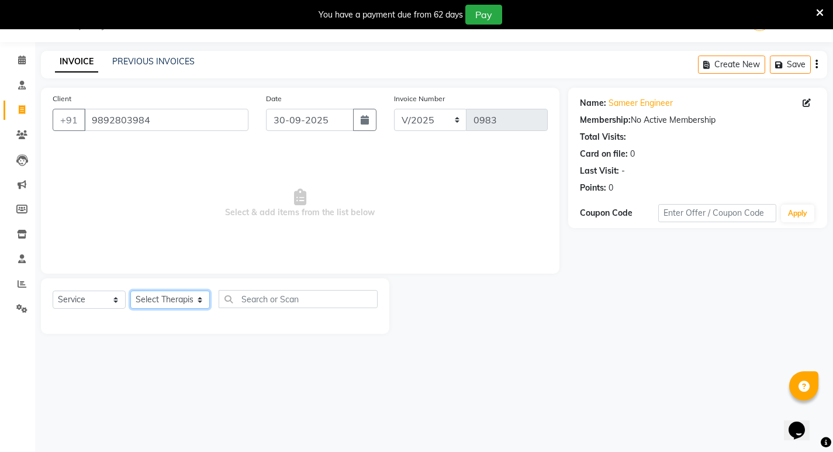
click at [151, 290] on select "Select Therapist [PERSON_NAME] [PERSON_NAME] [PERSON_NAME] [PERSON_NAME] Aparna…" at bounding box center [169, 299] width 79 height 18
select select "56958"
click at [130, 290] on select "Select Therapist [PERSON_NAME] [PERSON_NAME] [PERSON_NAME] [PERSON_NAME] Aparna…" at bounding box center [169, 299] width 79 height 18
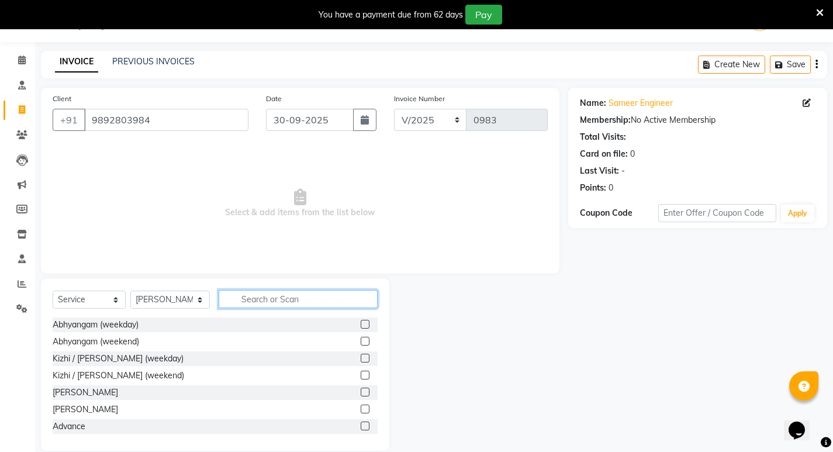
click at [273, 299] on input "text" at bounding box center [298, 299] width 159 height 18
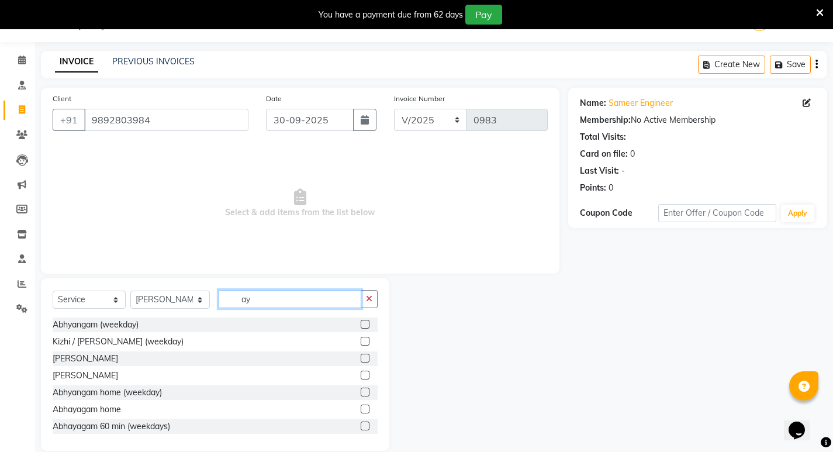
type input "a"
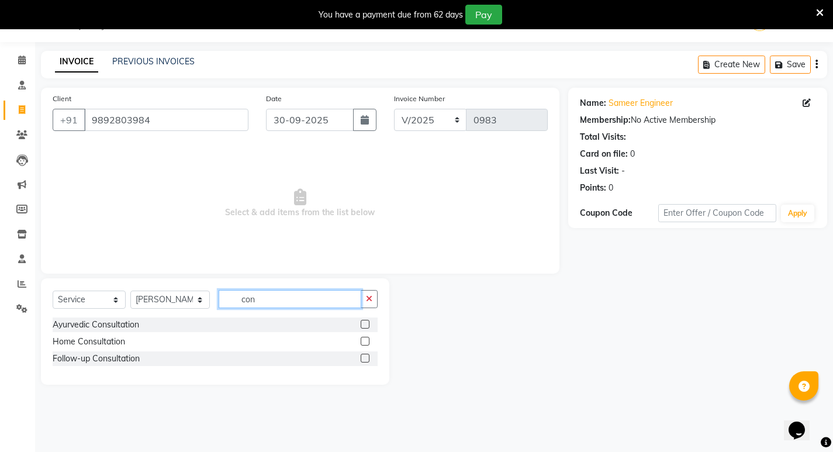
type input "con"
click at [362, 324] on label at bounding box center [365, 324] width 9 height 9
click at [362, 324] on input "checkbox" at bounding box center [365, 325] width 8 height 8
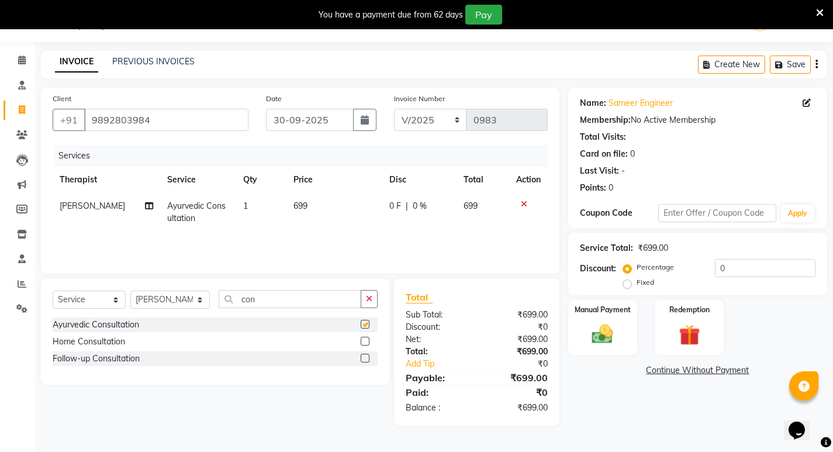
checkbox input "false"
click at [111, 301] on select "Select Service Product Membership Package Voucher Prepaid Gift Card" at bounding box center [89, 299] width 73 height 18
select select "product"
click at [53, 290] on select "Select Service Product Membership Package Voucher Prepaid Gift Card" at bounding box center [89, 299] width 73 height 18
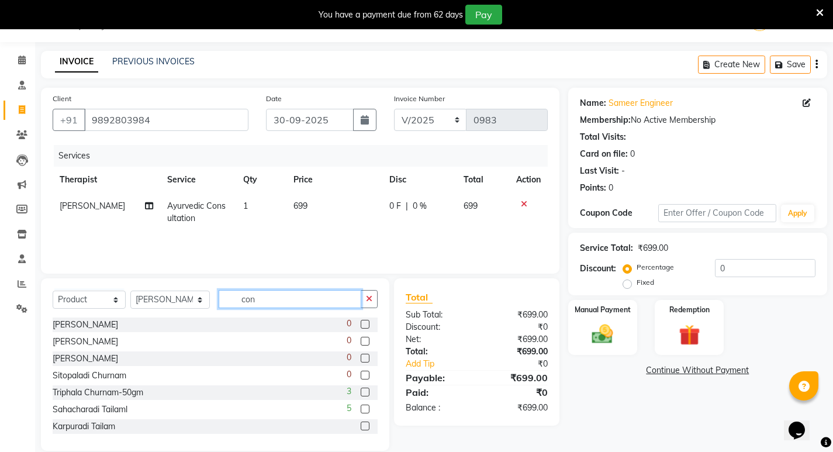
drag, startPoint x: 243, startPoint y: 296, endPoint x: 186, endPoint y: 303, distance: 56.6
click at [195, 302] on div "Select Service Product Membership Package Voucher Prepaid Gift Card Select Ther…" at bounding box center [215, 303] width 325 height 27
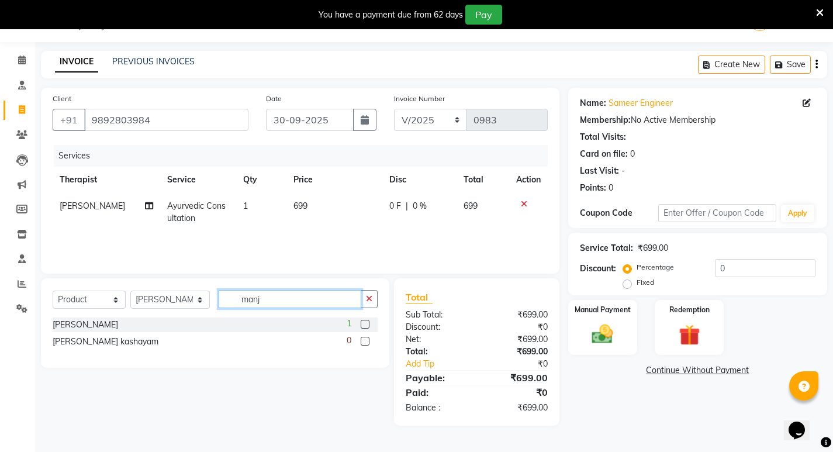
type input "manj"
click at [365, 323] on label at bounding box center [365, 324] width 9 height 9
click at [365, 323] on input "checkbox" at bounding box center [365, 325] width 8 height 8
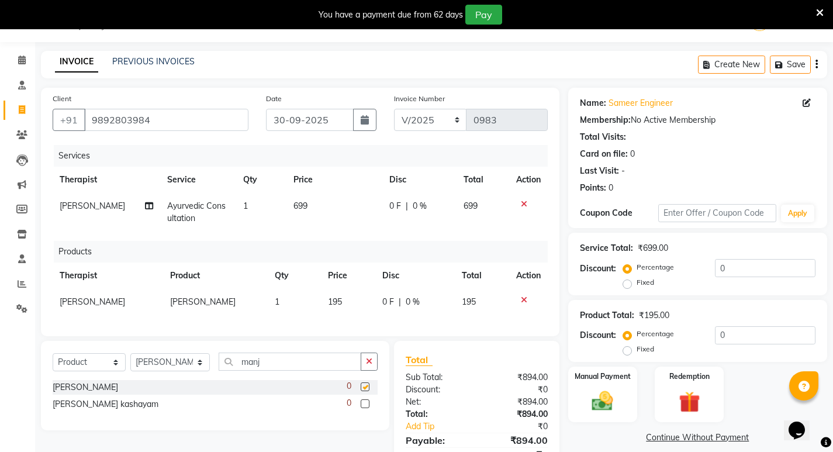
checkbox input "false"
drag, startPoint x: 235, startPoint y: 376, endPoint x: 220, endPoint y: 376, distance: 15.2
click at [219, 371] on input "manj" at bounding box center [290, 361] width 143 height 18
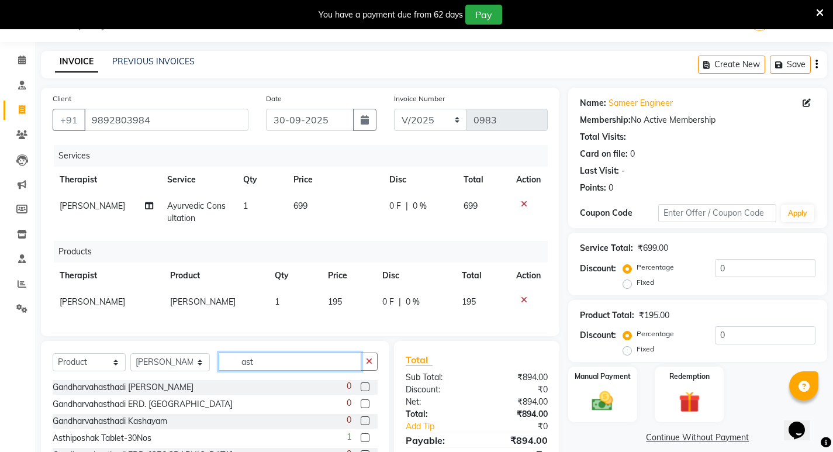
type input "ast"
click at [361, 442] on label at bounding box center [365, 437] width 9 height 9
click at [361, 442] on input "checkbox" at bounding box center [365, 438] width 8 height 8
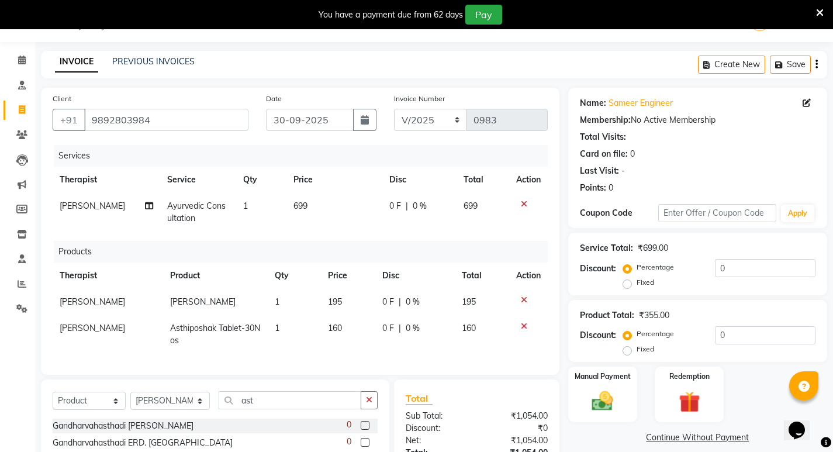
checkbox input "false"
drag, startPoint x: 257, startPoint y: 407, endPoint x: 222, endPoint y: 418, distance: 37.2
click at [222, 418] on div "Select Service Product Membership Package Voucher Prepaid Gift Card Select Ther…" at bounding box center [215, 404] width 325 height 27
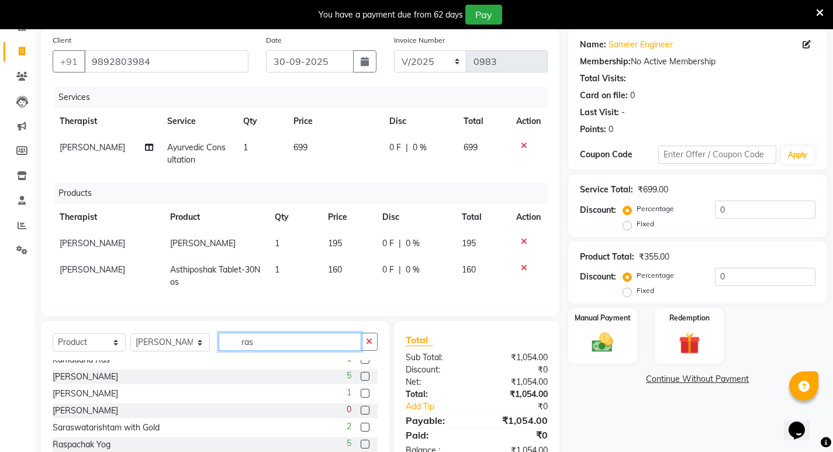
scroll to position [146, 0]
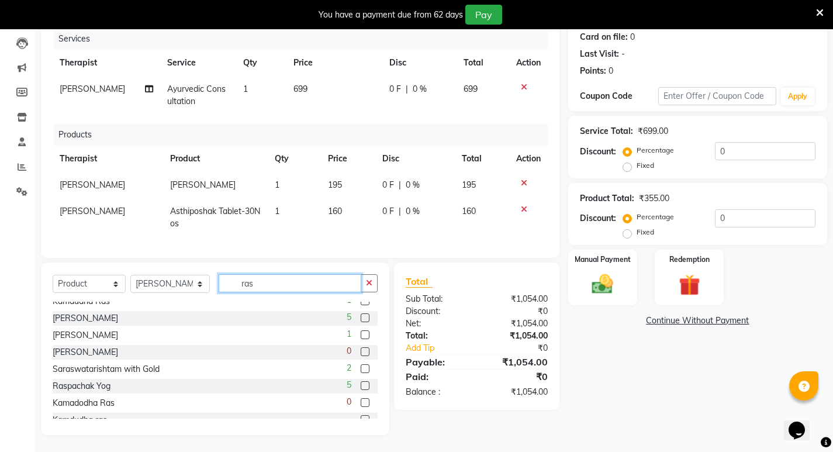
type input "ras"
click at [361, 390] on label at bounding box center [365, 385] width 9 height 9
click at [361, 390] on input "checkbox" at bounding box center [365, 386] width 8 height 8
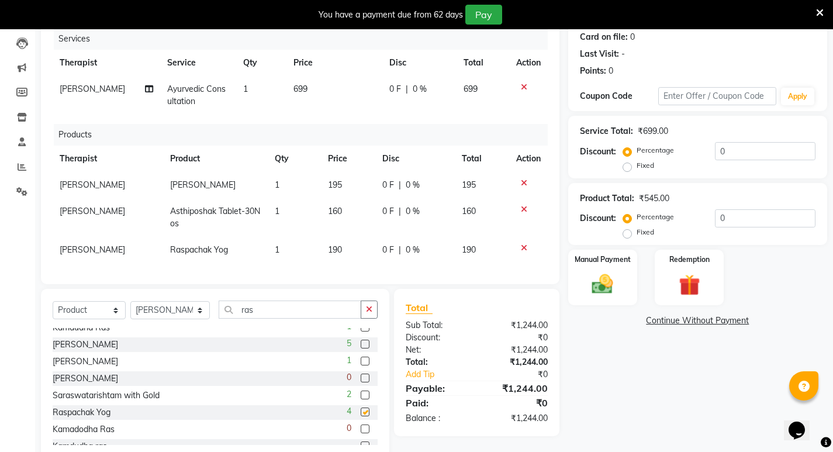
checkbox input "false"
click at [596, 288] on img at bounding box center [602, 284] width 36 height 25
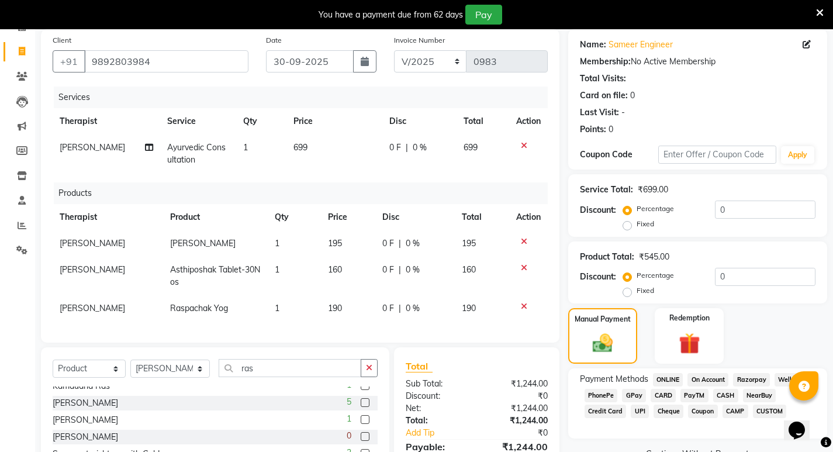
scroll to position [182, 0]
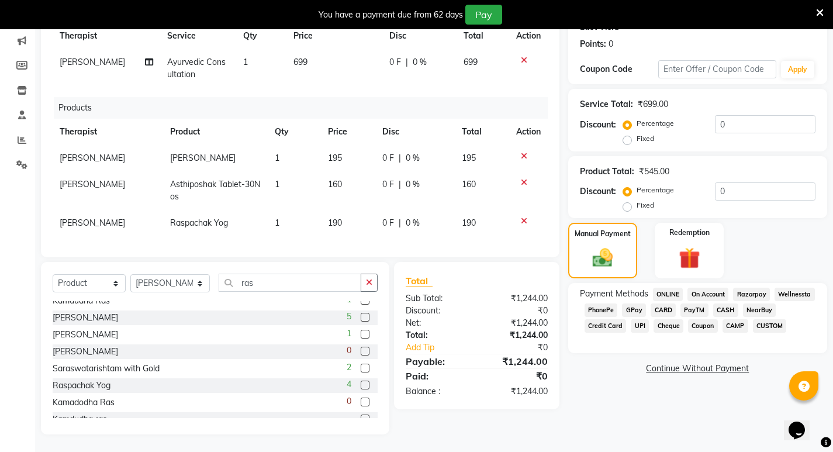
click at [634, 303] on span "GPay" at bounding box center [634, 309] width 24 height 13
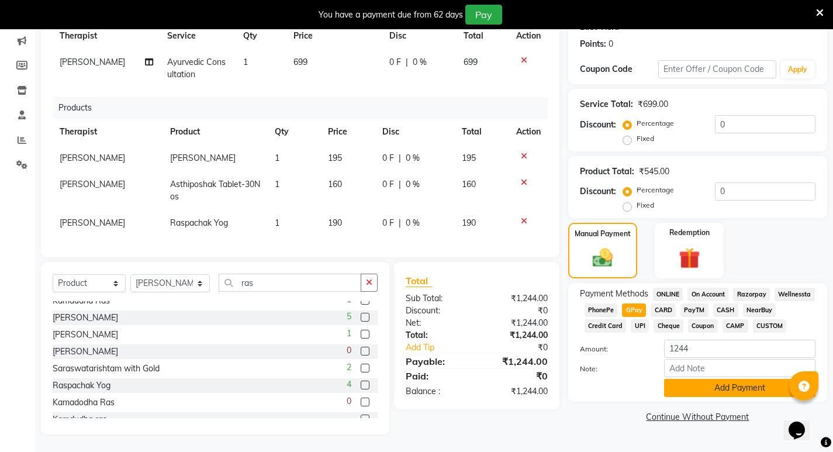
click at [690, 379] on button "Add Payment" at bounding box center [739, 388] width 151 height 18
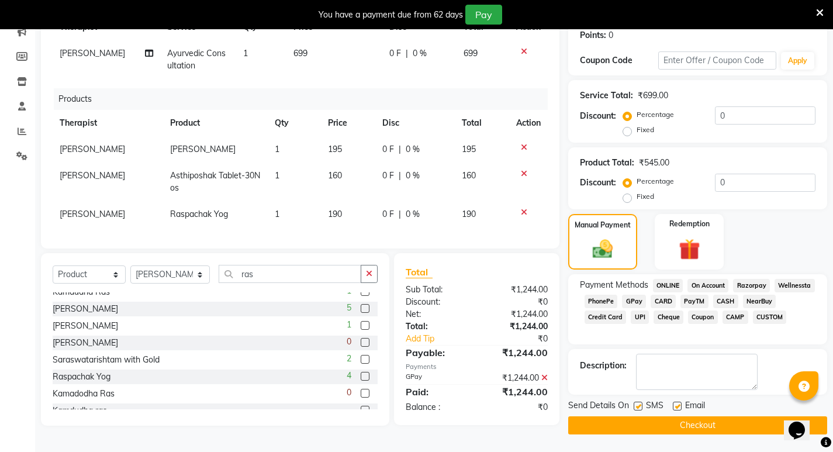
click at [637, 405] on label at bounding box center [638, 406] width 9 height 9
click at [637, 405] on input "checkbox" at bounding box center [638, 407] width 8 height 8
checkbox input "false"
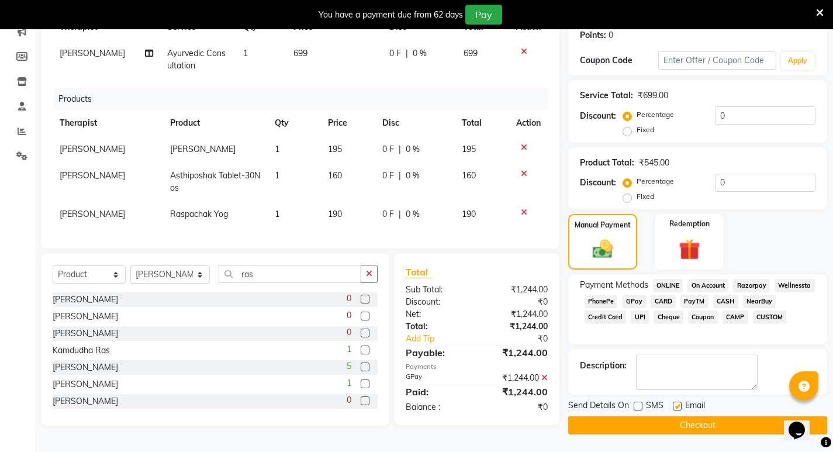
click at [697, 421] on button "Checkout" at bounding box center [697, 425] width 259 height 18
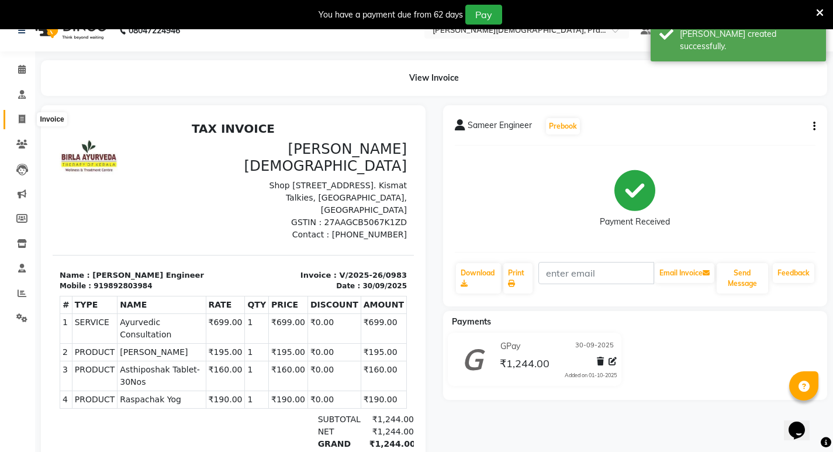
scroll to position [6, 0]
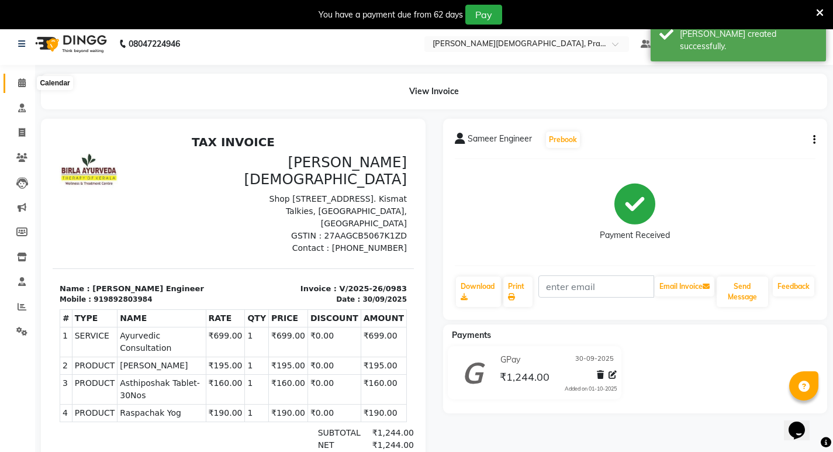
click at [23, 79] on icon at bounding box center [22, 82] width 8 height 9
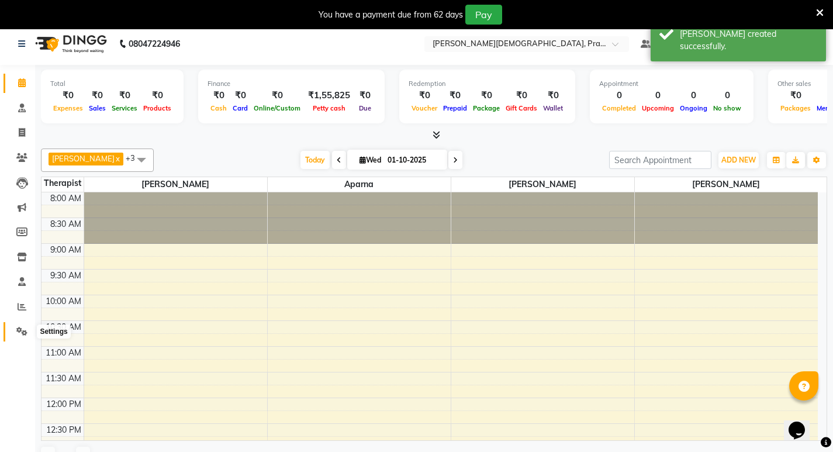
click at [18, 331] on icon at bounding box center [21, 331] width 11 height 9
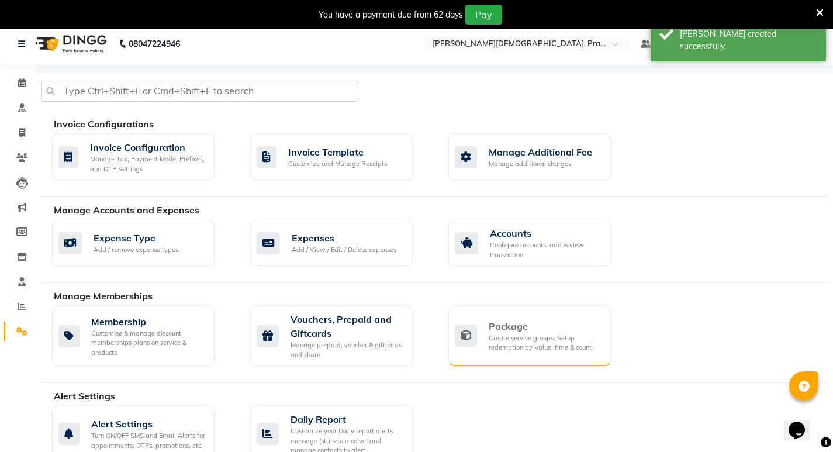
click at [503, 326] on div "Package" at bounding box center [545, 326] width 113 height 14
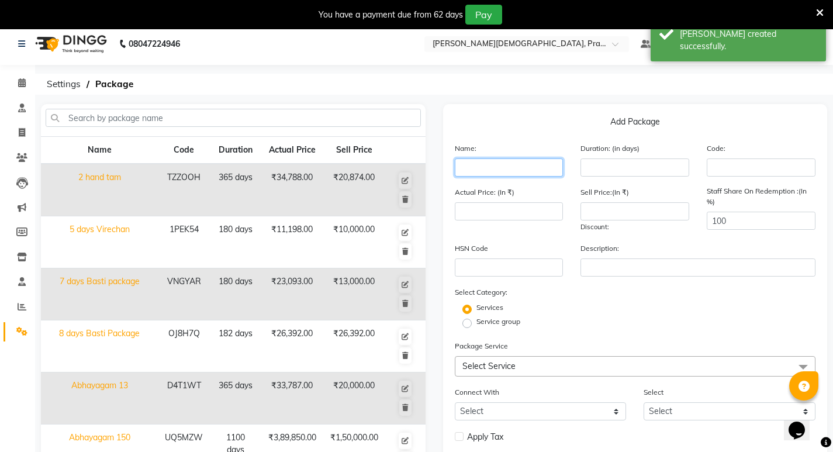
click at [483, 168] on input "text" at bounding box center [509, 167] width 109 height 18
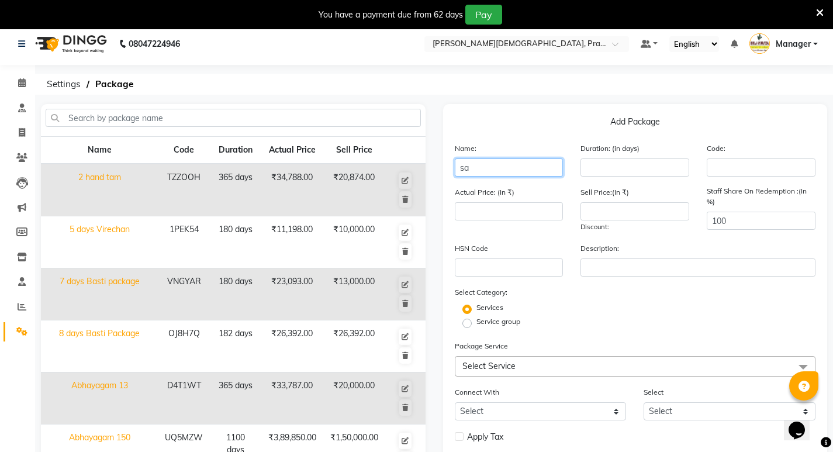
type input "s"
type input "t"
type input "Treatment s"
click at [614, 167] on input "number" at bounding box center [634, 167] width 109 height 18
type input "365"
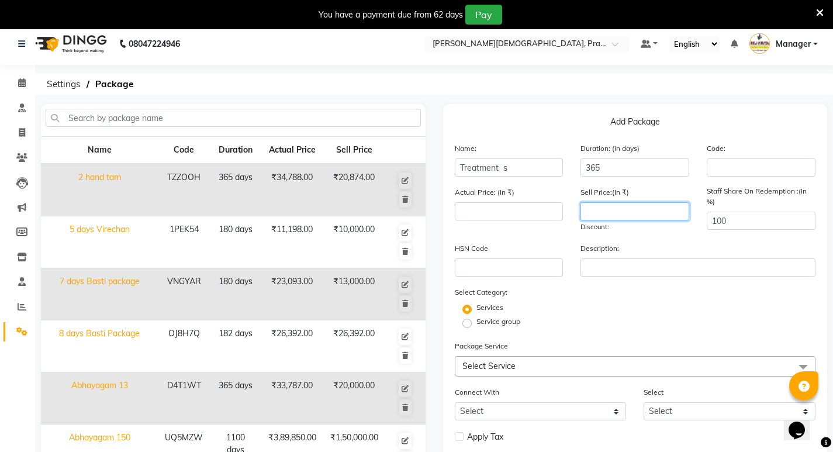
click at [608, 209] on input "number" at bounding box center [634, 211] width 109 height 18
type input "14500"
click at [489, 373] on span "Select Service" at bounding box center [635, 366] width 361 height 20
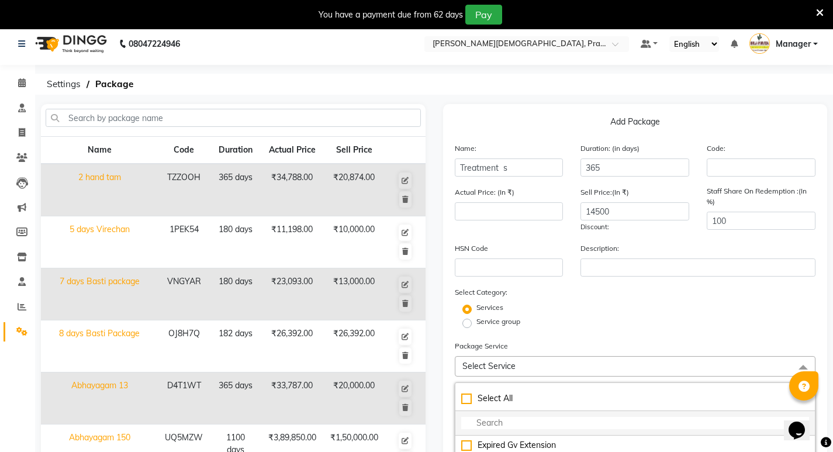
click at [504, 425] on input "multiselect-search" at bounding box center [635, 423] width 348 height 12
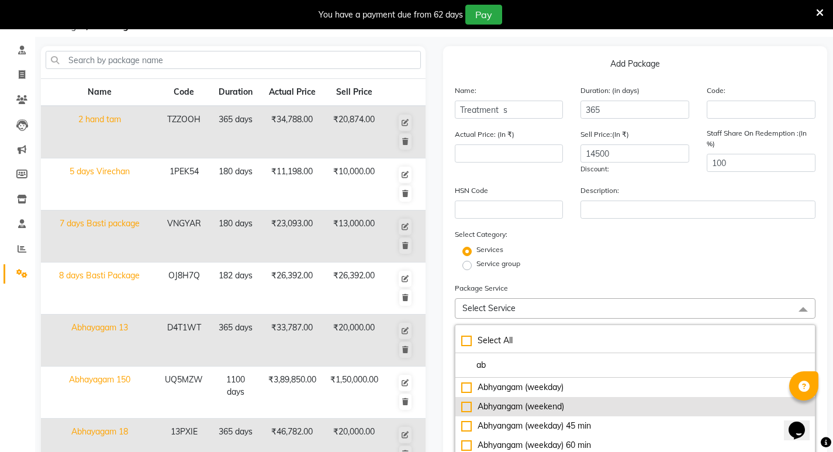
scroll to position [65, 0]
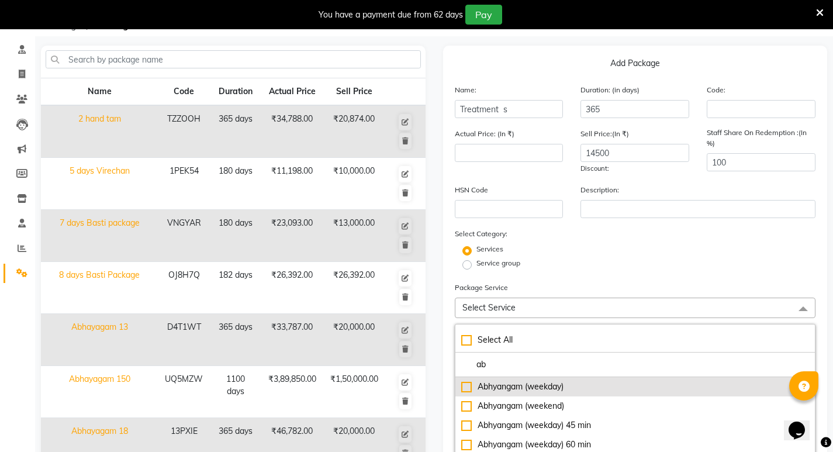
type input "ab"
click at [517, 388] on div "Abhyangam (weekday)" at bounding box center [635, 386] width 348 height 12
type input "2599"
checkbox input "true"
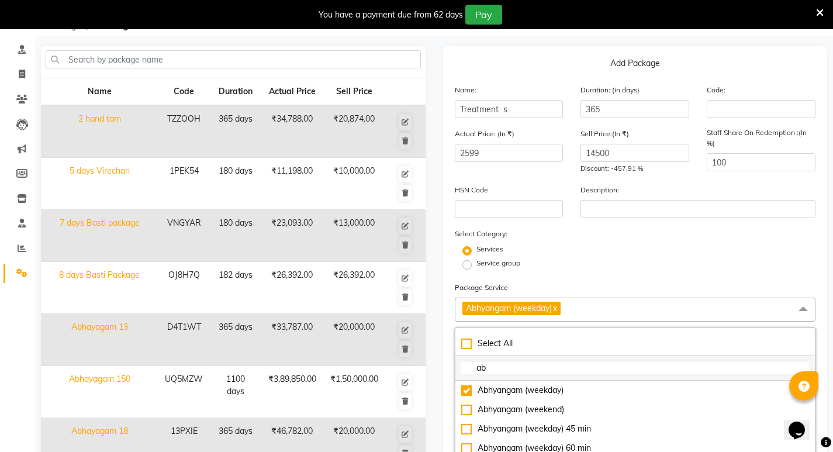
drag, startPoint x: 504, startPoint y: 367, endPoint x: 471, endPoint y: 376, distance: 34.4
click at [471, 376] on li "ab" at bounding box center [635, 368] width 360 height 25
type input "na"
checkbox input "true"
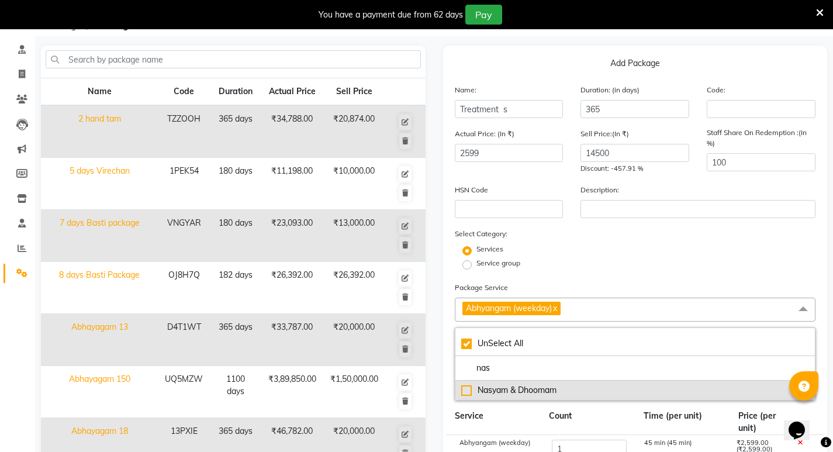
type input "nas"
click at [518, 390] on div "Nasyam & Dhoomam" at bounding box center [635, 390] width 348 height 12
type input "3998"
checkbox input "false"
checkbox input "true"
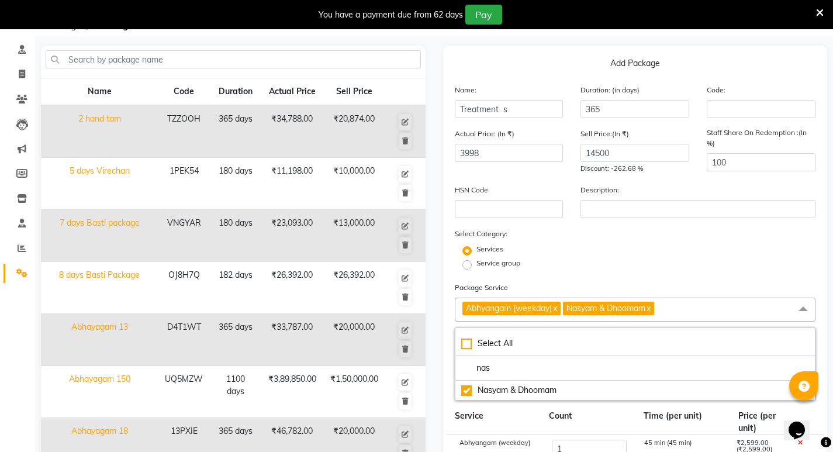
click at [689, 271] on div "Service group" at bounding box center [635, 265] width 379 height 14
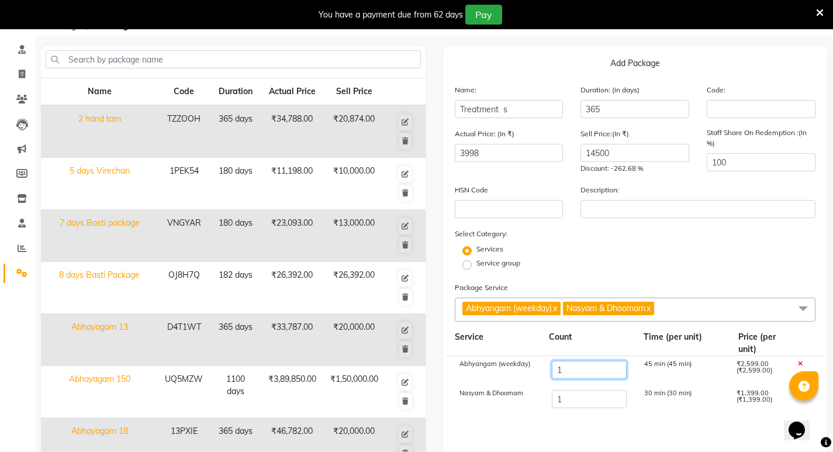
click at [574, 372] on input "1" at bounding box center [588, 370] width 75 height 18
type input "5"
type input "14394"
click at [593, 402] on input "1" at bounding box center [588, 399] width 75 height 18
type input "8"
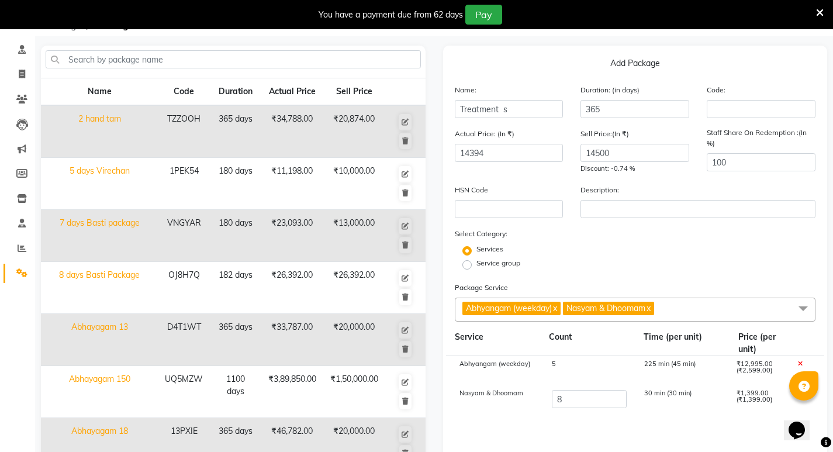
type input "24187"
click at [606, 421] on cdk-virtual-scroll-viewport "Abhyangam (weekday) 5 225 min (45 min) ₹12,995.00 (₹2,599.00) [PERSON_NAME] & D…" at bounding box center [635, 424] width 361 height 136
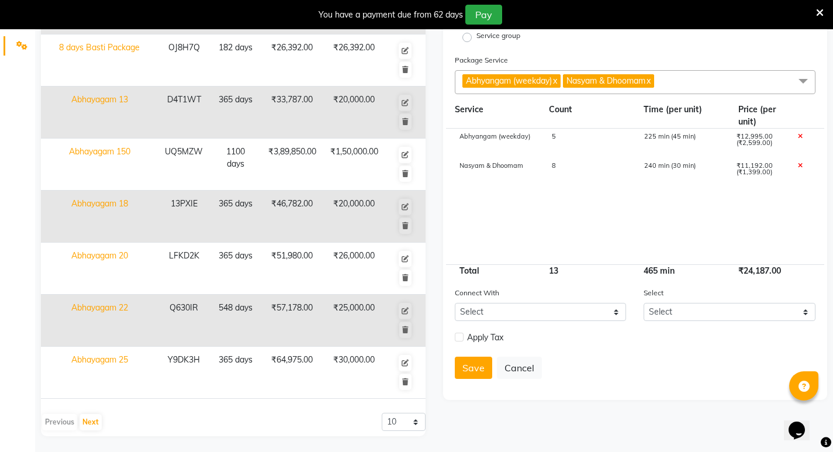
scroll to position [294, 0]
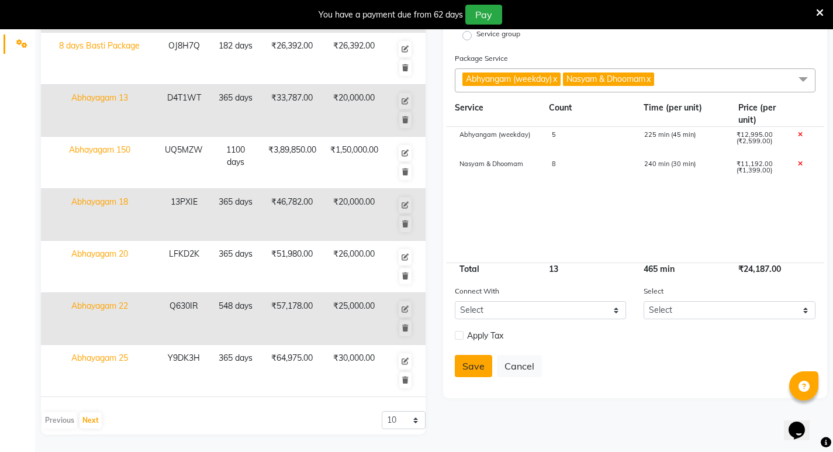
click at [479, 364] on button "Save" at bounding box center [473, 366] width 37 height 22
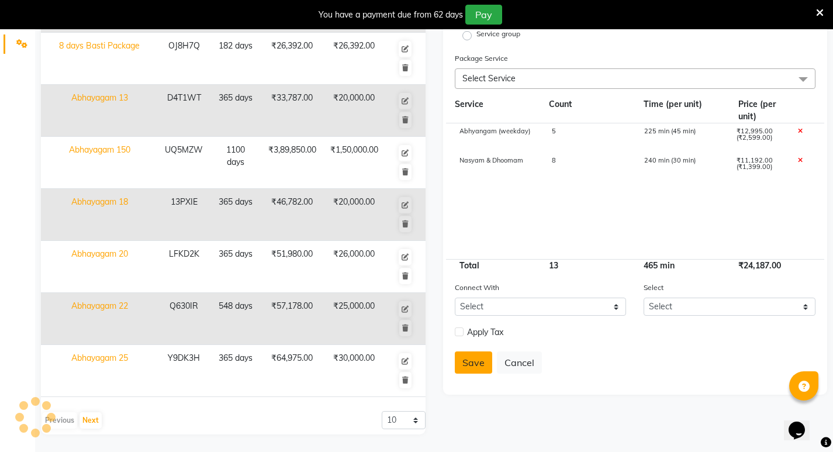
select select
checkbox input "false"
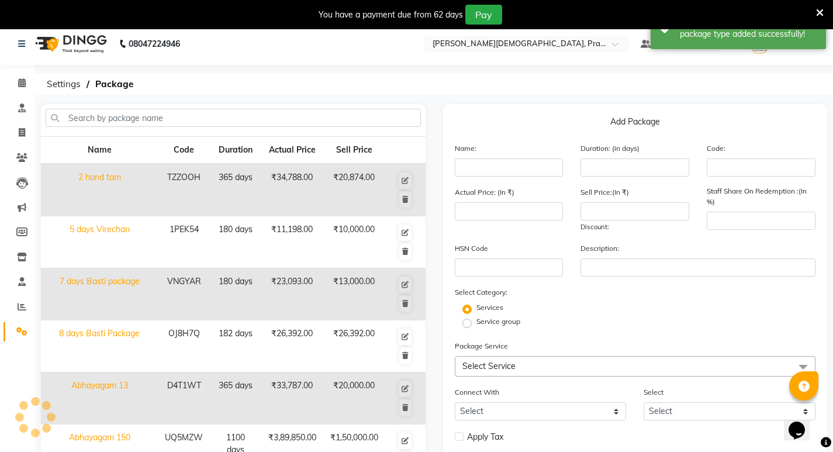
scroll to position [0, 0]
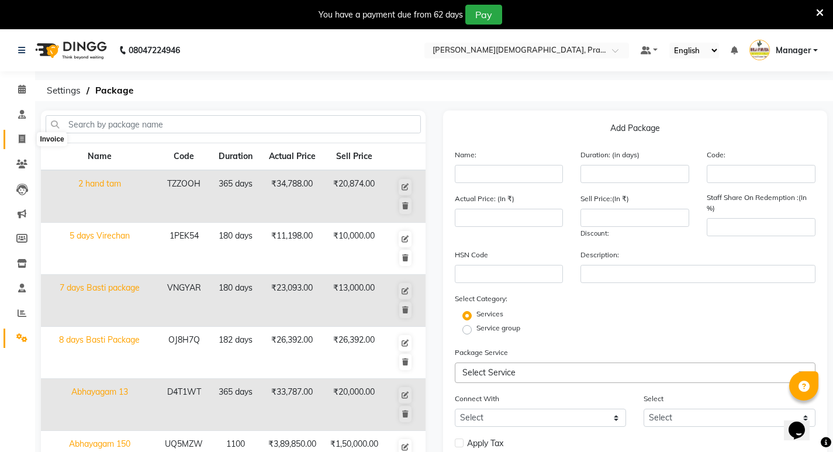
click at [22, 134] on icon at bounding box center [22, 138] width 6 height 9
select select "service"
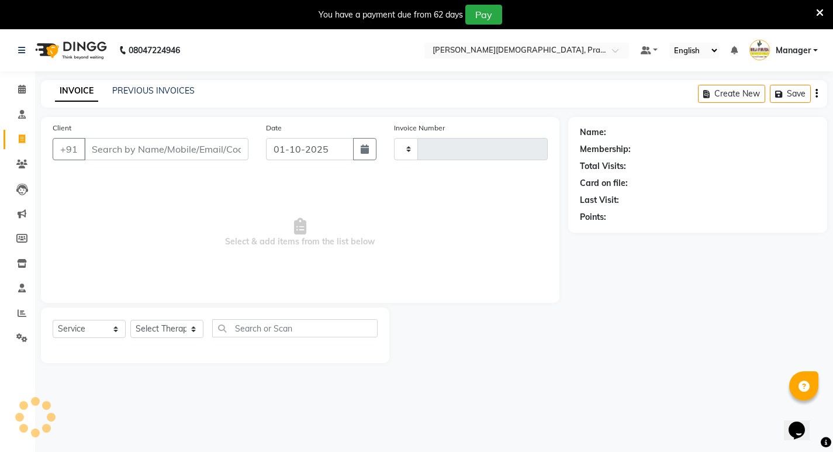
scroll to position [29, 0]
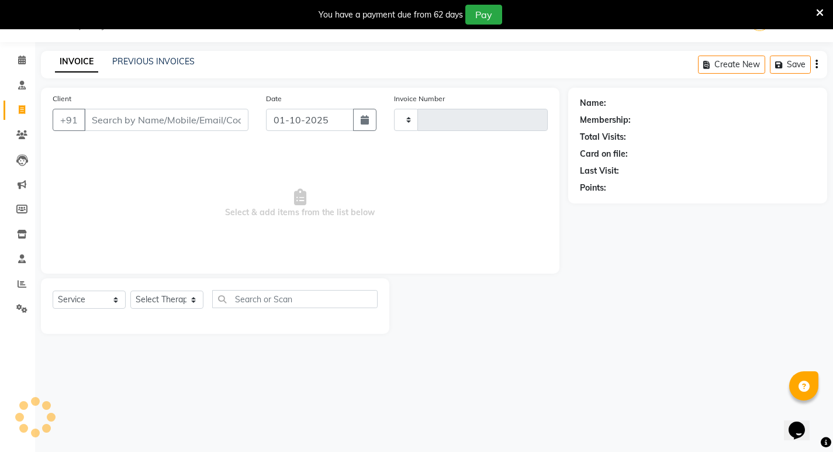
type input "0984"
select select "6818"
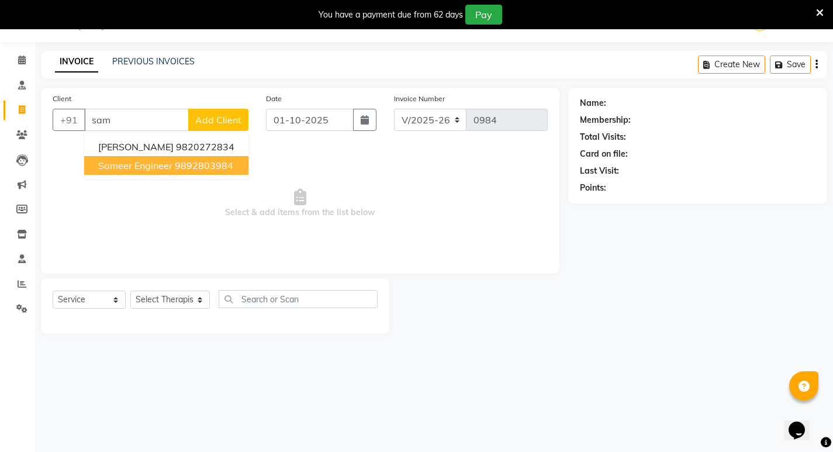
click at [218, 170] on ngb-highlight "9892803984" at bounding box center [204, 166] width 58 height 12
type input "9892803984"
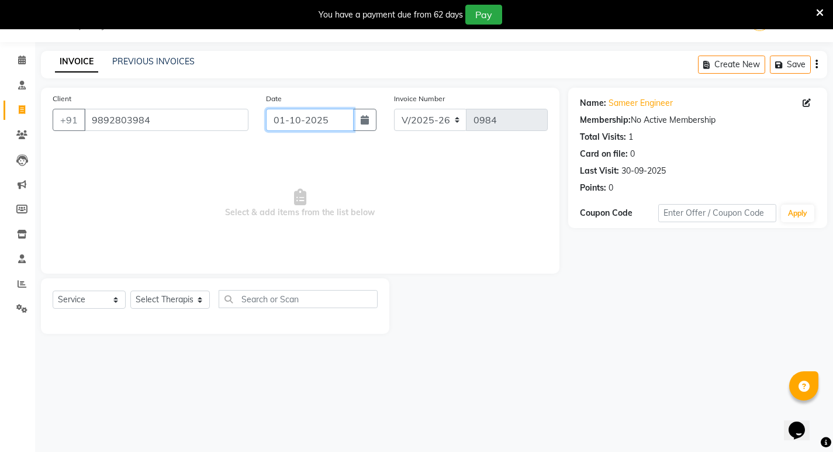
click at [283, 122] on input "01-10-2025" at bounding box center [310, 120] width 88 height 22
select select "10"
select select "2025"
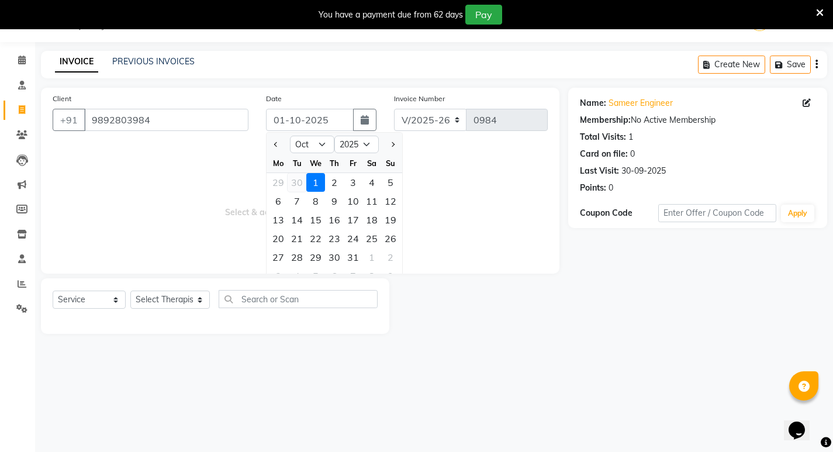
click at [296, 182] on div "30" at bounding box center [297, 182] width 19 height 19
type input "30-09-2025"
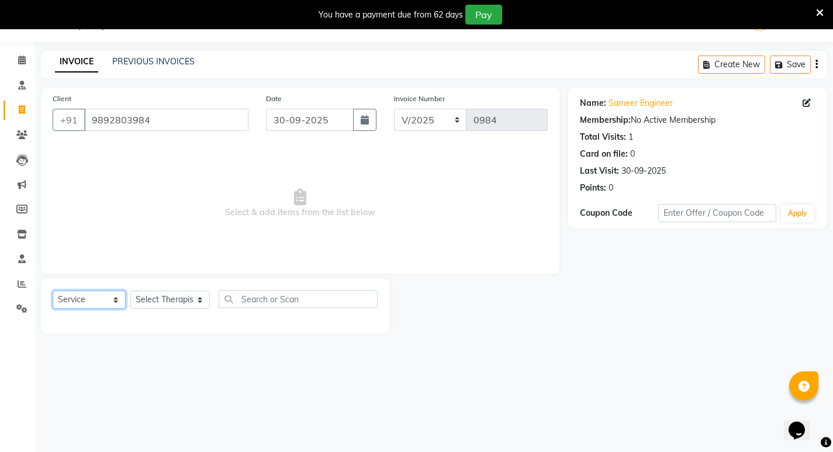
drag, startPoint x: 109, startPoint y: 303, endPoint x: 103, endPoint y: 306, distance: 6.5
click at [109, 303] on select "Select Service Product Membership Package Voucher Prepaid Gift Card" at bounding box center [89, 299] width 73 height 18
select select "package"
click at [53, 290] on select "Select Service Product Membership Package Voucher Prepaid Gift Card" at bounding box center [89, 299] width 73 height 18
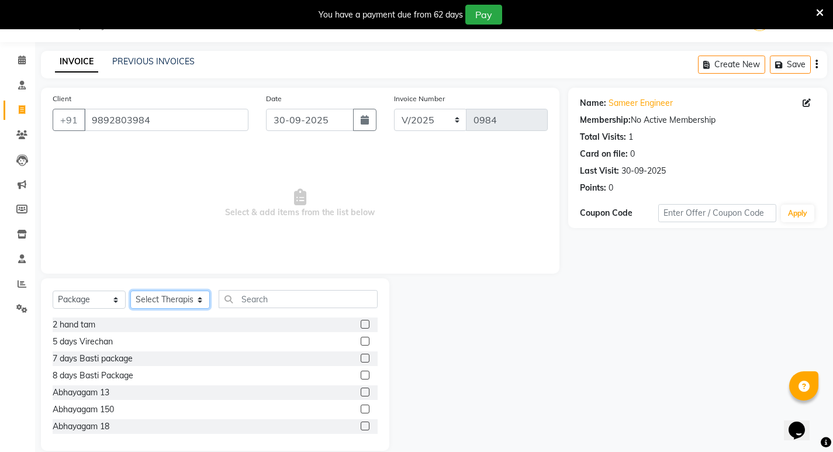
click at [162, 300] on select "Select Therapist [PERSON_NAME] [PERSON_NAME] [PERSON_NAME] [PERSON_NAME] Aparna…" at bounding box center [169, 299] width 79 height 18
select select "56958"
click at [130, 290] on select "Select Therapist [PERSON_NAME] [PERSON_NAME] [PERSON_NAME] [PERSON_NAME] Aparna…" at bounding box center [169, 299] width 79 height 18
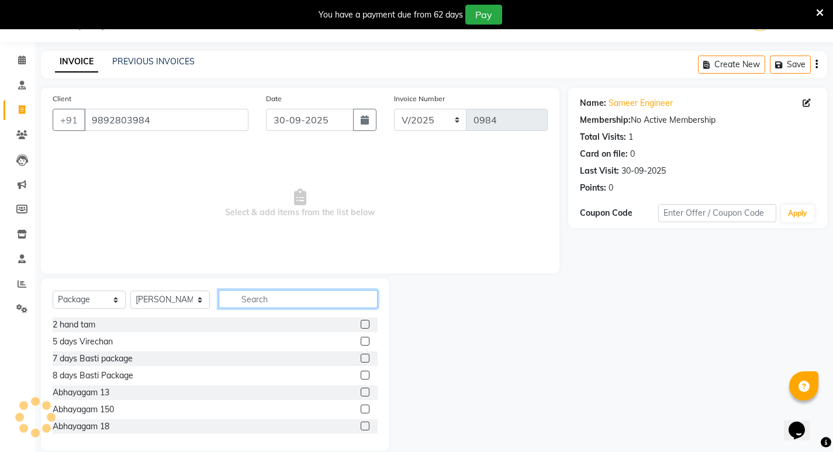
click at [253, 298] on input "text" at bounding box center [298, 299] width 159 height 18
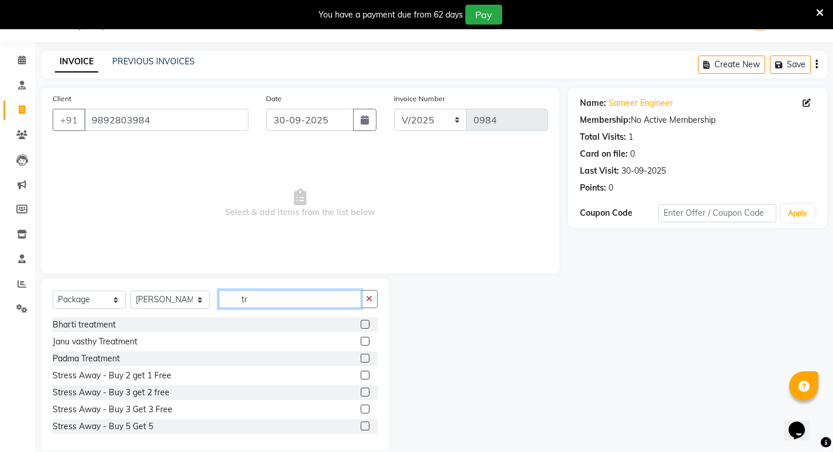
type input "t"
type input "s"
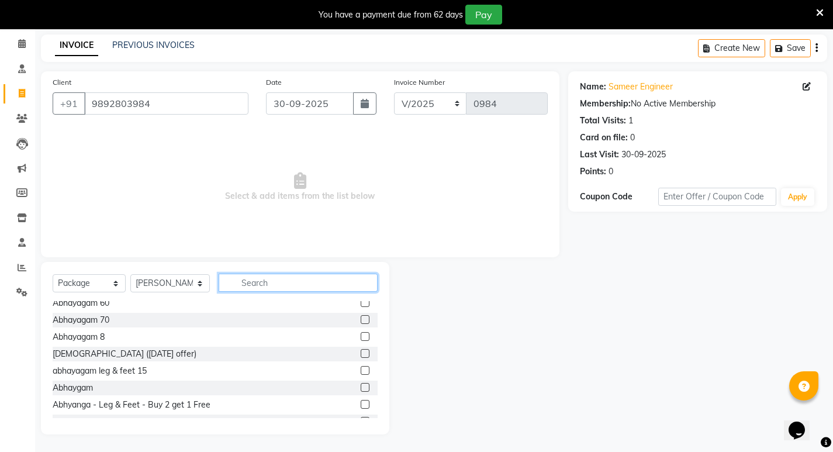
scroll to position [205, 0]
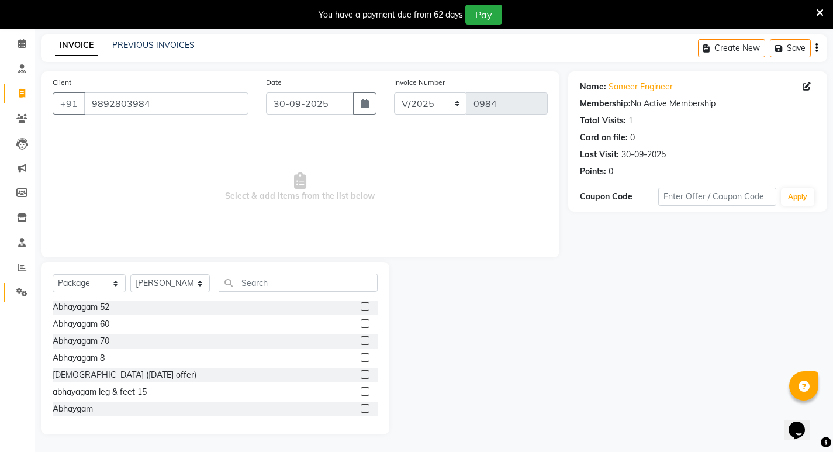
click at [21, 283] on link "Settings" at bounding box center [18, 292] width 28 height 19
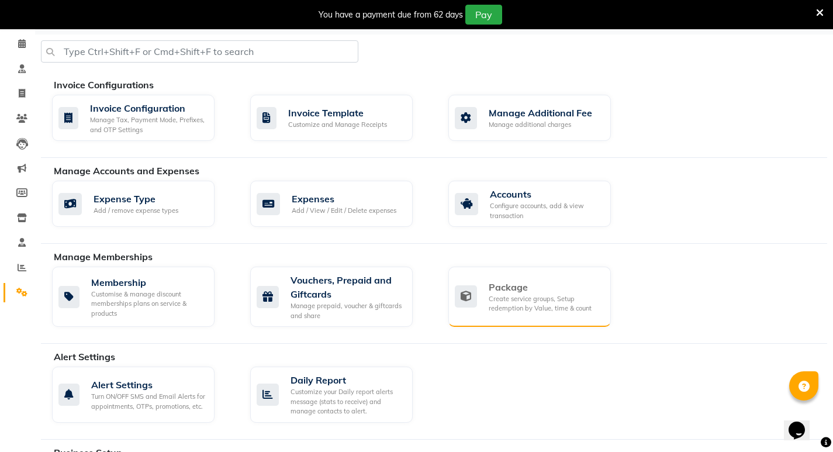
click at [538, 299] on div "Create service groups, Setup redemption by Value, time & count" at bounding box center [545, 303] width 113 height 19
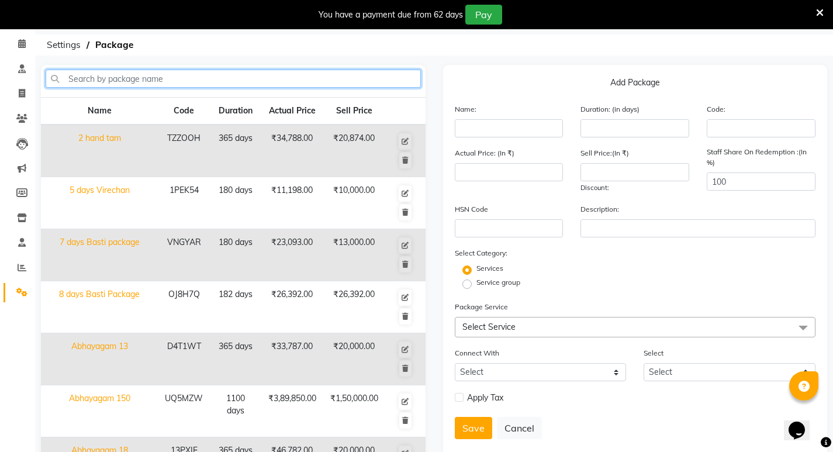
drag, startPoint x: 158, startPoint y: 78, endPoint x: 164, endPoint y: 71, distance: 9.6
click at [158, 78] on input "text" at bounding box center [233, 79] width 375 height 18
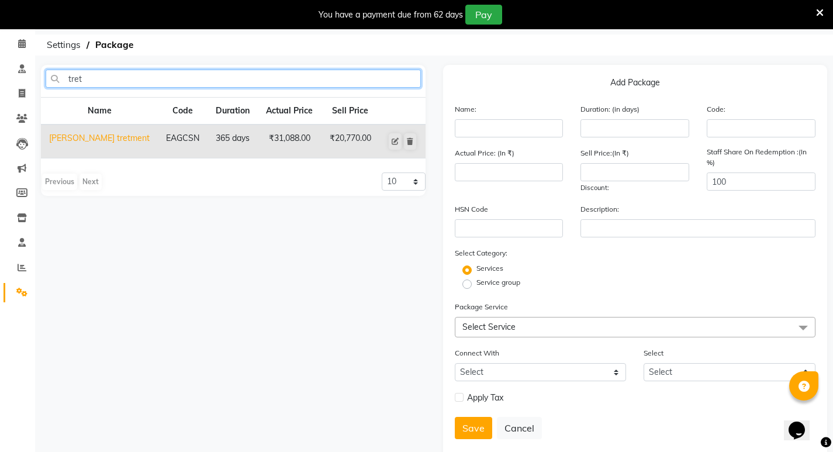
click at [150, 76] on input "tret" at bounding box center [233, 79] width 375 height 18
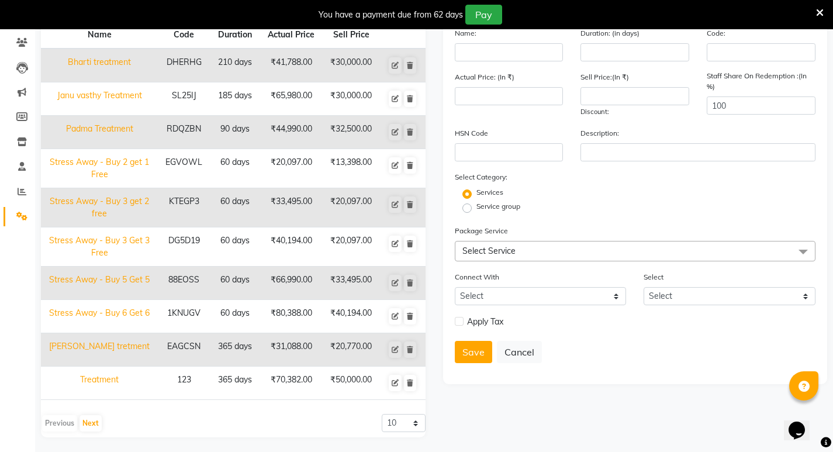
scroll to position [124, 0]
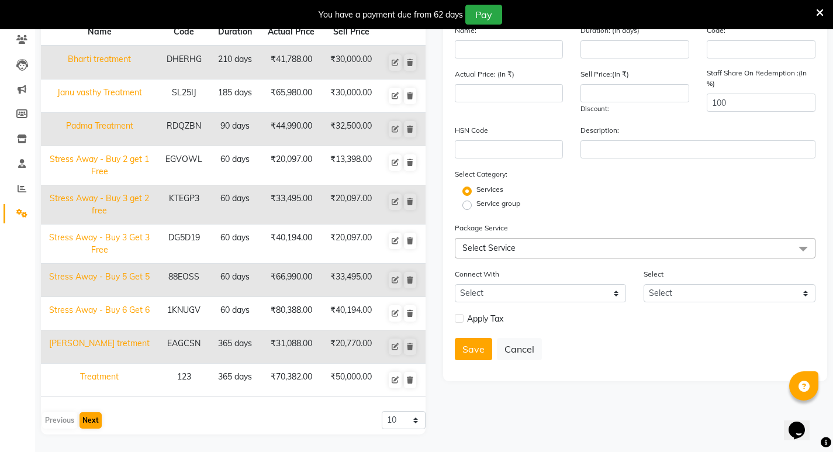
type input "tre"
click at [87, 423] on button "Next" at bounding box center [90, 420] width 22 height 16
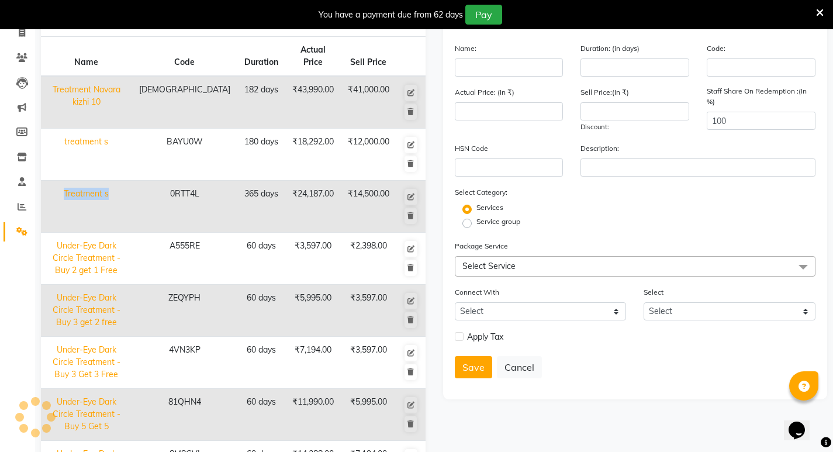
drag, startPoint x: 88, startPoint y: 141, endPoint x: 132, endPoint y: 150, distance: 45.4
click at [132, 181] on td "Treatment s" at bounding box center [86, 207] width 91 height 52
type input "Treatment s"
type input "365"
type input "0RTT4L"
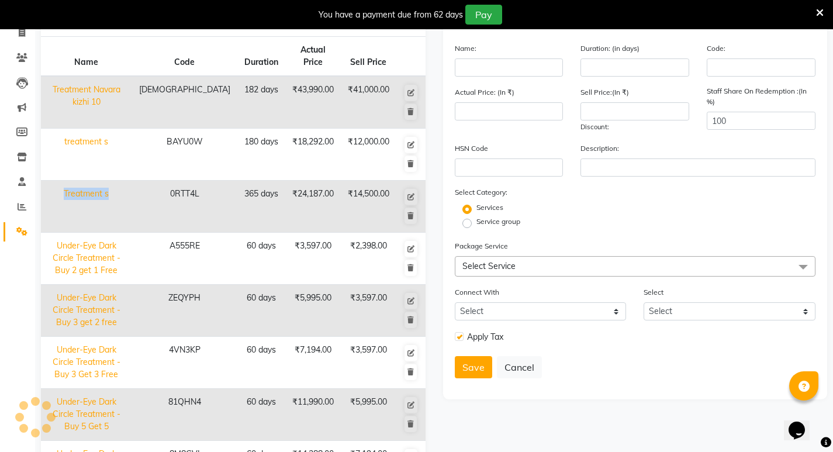
type input "24187"
type input "14500"
checkbox input "true"
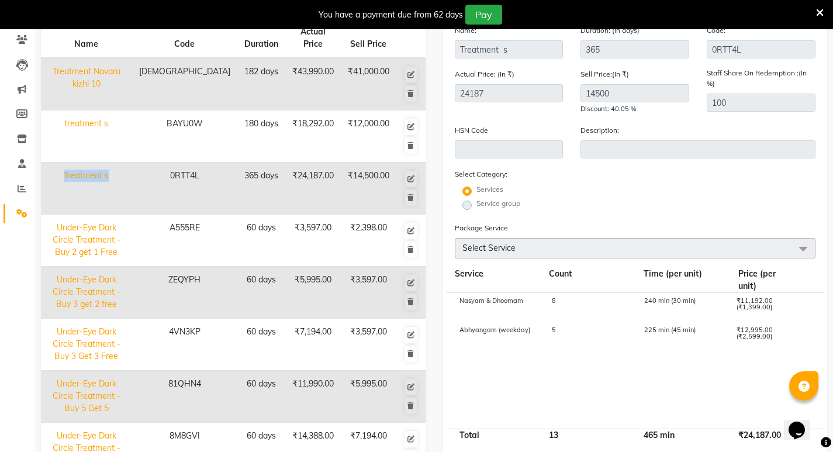
copy td "Treatment s"
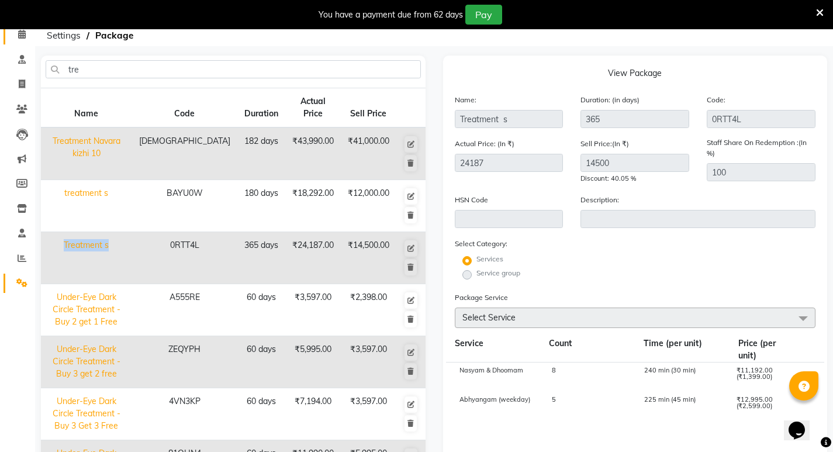
scroll to position [0, 0]
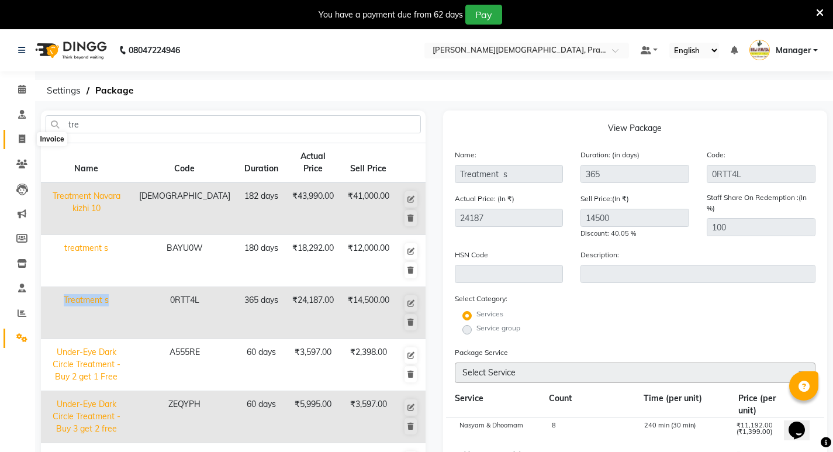
click at [25, 136] on icon at bounding box center [22, 138] width 6 height 9
select select "6818"
select select "service"
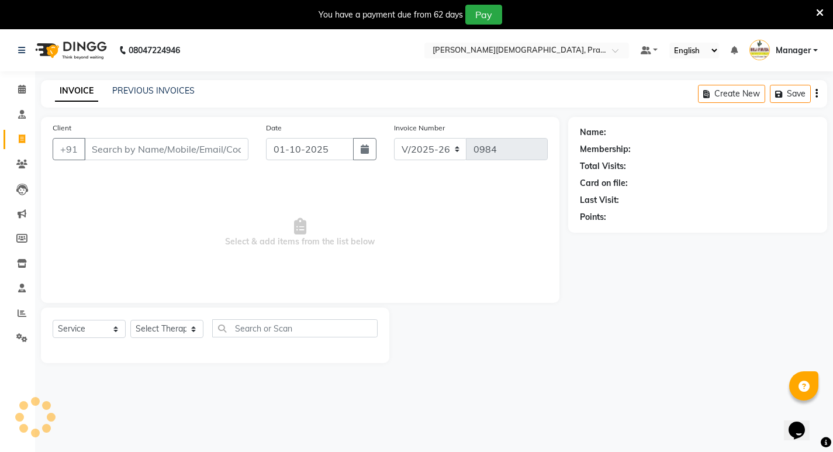
scroll to position [29, 0]
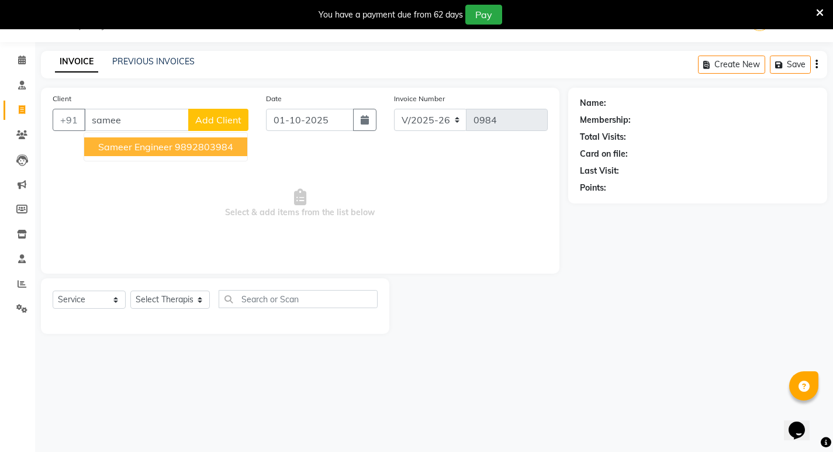
drag, startPoint x: 151, startPoint y: 155, endPoint x: 223, endPoint y: 136, distance: 75.0
click at [153, 154] on button "Sameer Engineer 9892803984" at bounding box center [165, 146] width 163 height 19
type input "9892803984"
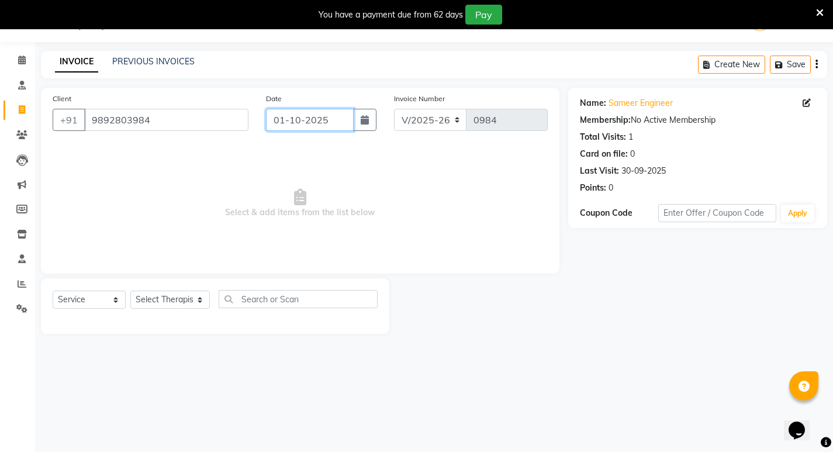
click at [305, 120] on input "01-10-2025" at bounding box center [310, 120] width 88 height 22
select select "10"
select select "2025"
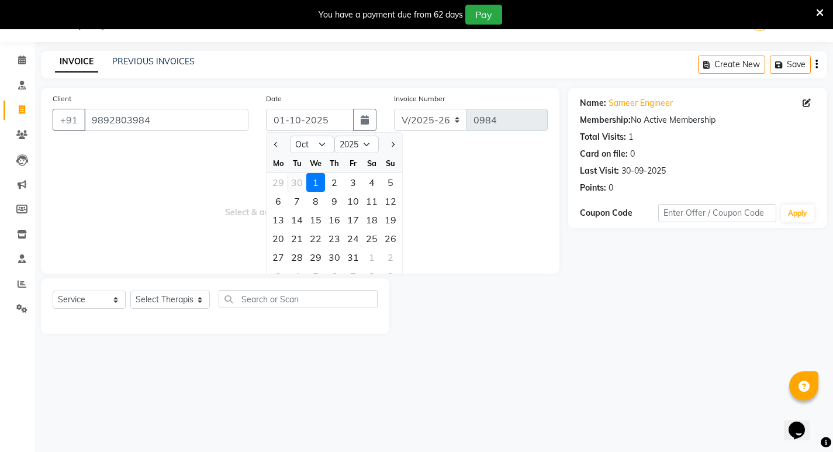
click at [302, 184] on div "30" at bounding box center [297, 182] width 19 height 19
type input "30-09-2025"
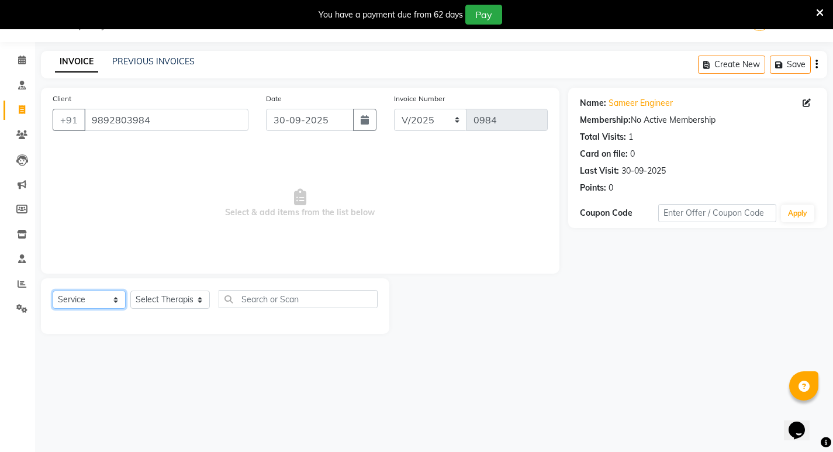
click at [54, 306] on select "Select Service Product Membership Package Voucher Prepaid Gift Card" at bounding box center [89, 299] width 73 height 18
select select "package"
click at [53, 290] on select "Select Service Product Membership Package Voucher Prepaid Gift Card" at bounding box center [89, 299] width 73 height 18
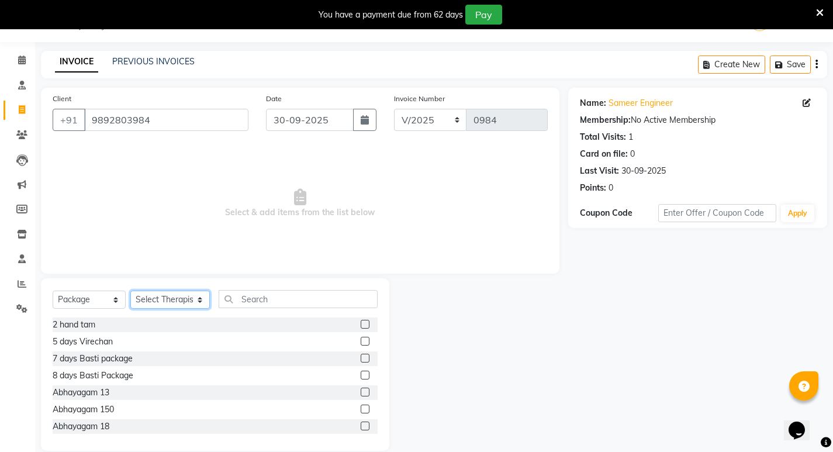
click at [144, 300] on select "Select Therapist [PERSON_NAME] [PERSON_NAME] [PERSON_NAME] [PERSON_NAME] Aparna…" at bounding box center [169, 299] width 79 height 18
select select "56958"
click at [130, 290] on select "Select Therapist [PERSON_NAME] [PERSON_NAME] [PERSON_NAME] [PERSON_NAME] Aparna…" at bounding box center [169, 299] width 79 height 18
click at [252, 296] on input "text" at bounding box center [298, 299] width 159 height 18
paste input "Treatment s"
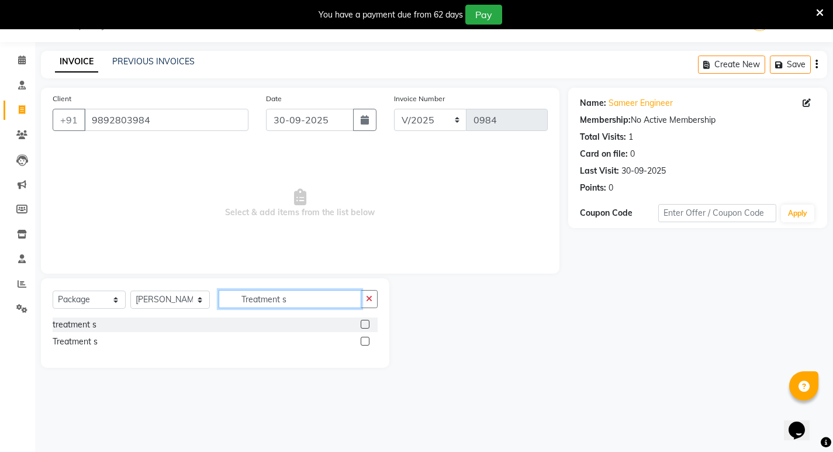
type input "Treatment s"
click at [364, 341] on label at bounding box center [365, 341] width 9 height 9
click at [364, 341] on input "checkbox" at bounding box center [365, 342] width 8 height 8
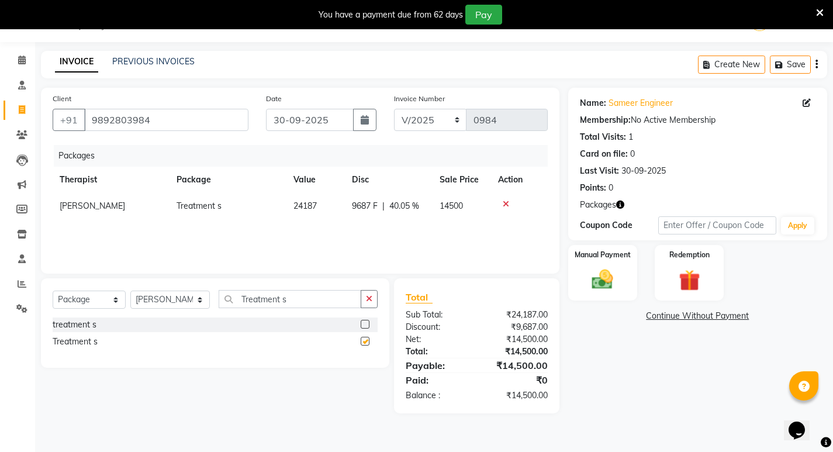
checkbox input "false"
click at [613, 283] on img at bounding box center [602, 279] width 36 height 25
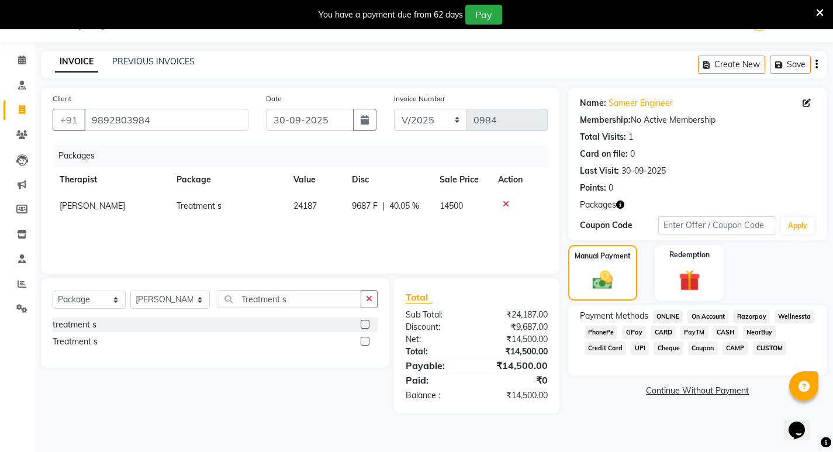
click at [636, 331] on span "GPay" at bounding box center [634, 332] width 24 height 13
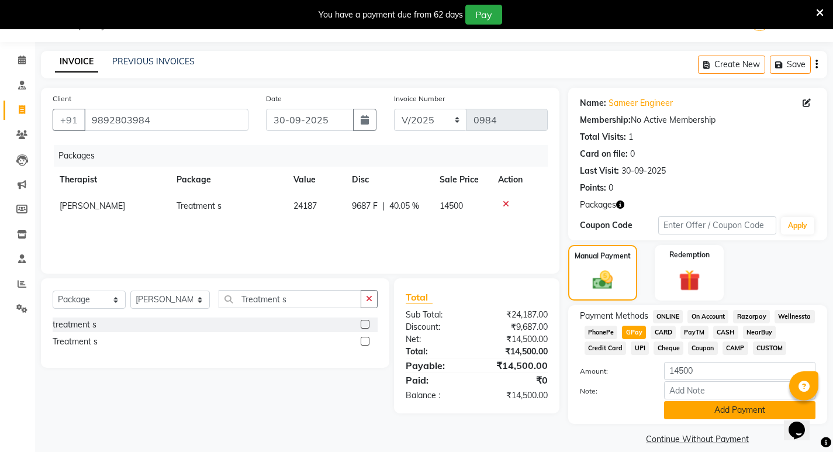
click at [701, 406] on button "Add Payment" at bounding box center [739, 410] width 151 height 18
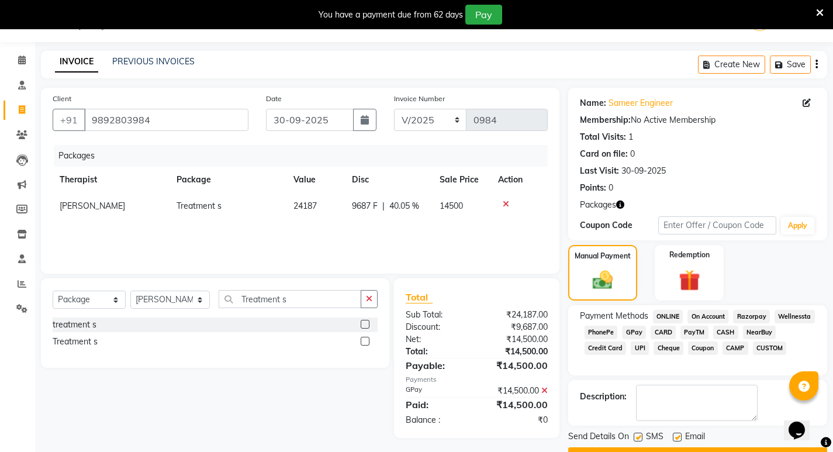
click at [640, 436] on label at bounding box center [638, 437] width 9 height 9
click at [640, 436] on input "checkbox" at bounding box center [638, 438] width 8 height 8
checkbox input "false"
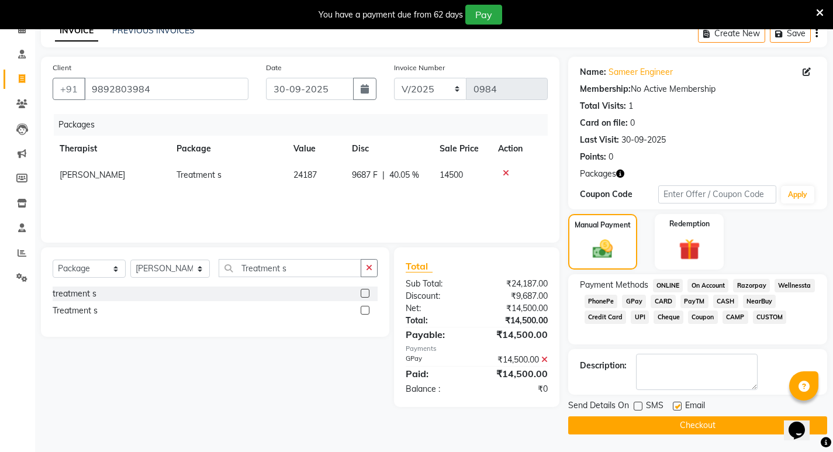
click at [658, 427] on button "Checkout" at bounding box center [697, 425] width 259 height 18
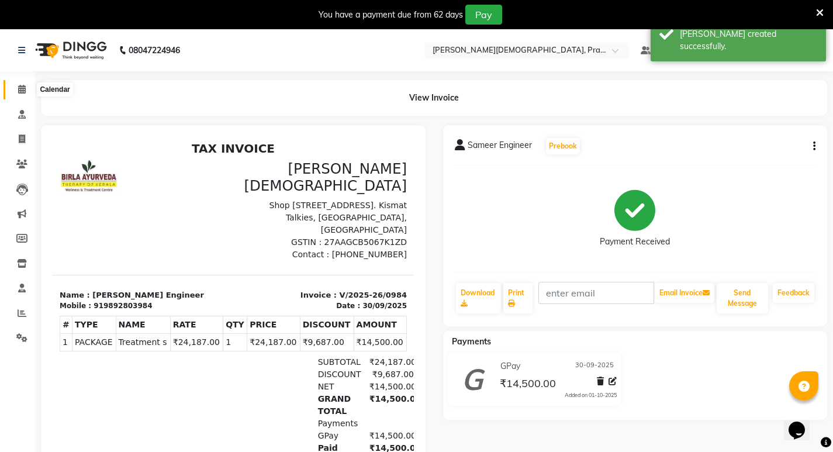
click at [21, 89] on icon at bounding box center [22, 89] width 8 height 9
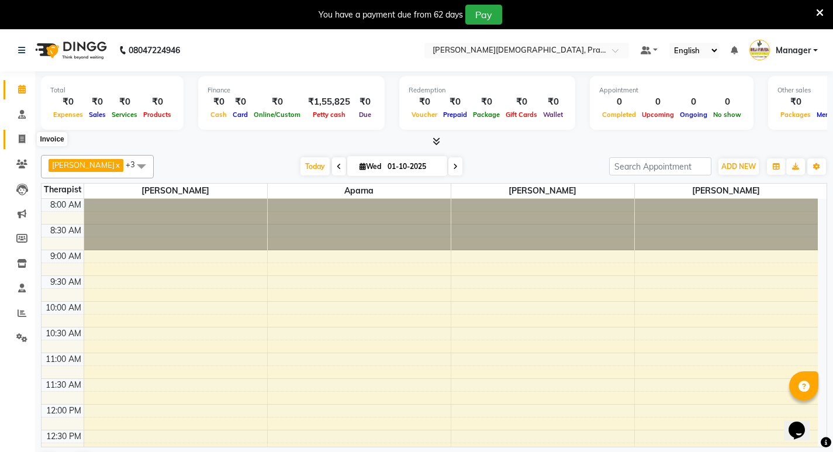
drag, startPoint x: 16, startPoint y: 142, endPoint x: 30, endPoint y: 139, distance: 15.0
click at [17, 141] on span at bounding box center [22, 139] width 20 height 13
select select "6818"
select select "service"
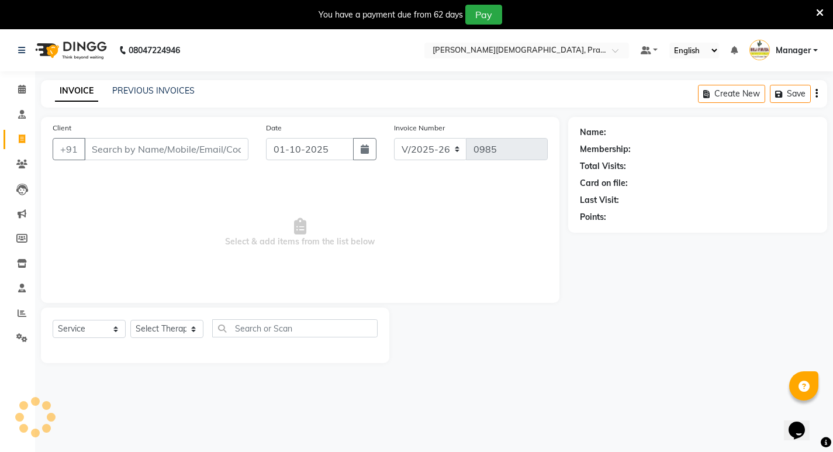
click at [142, 151] on input "Client" at bounding box center [166, 149] width 164 height 22
type input "9820006225"
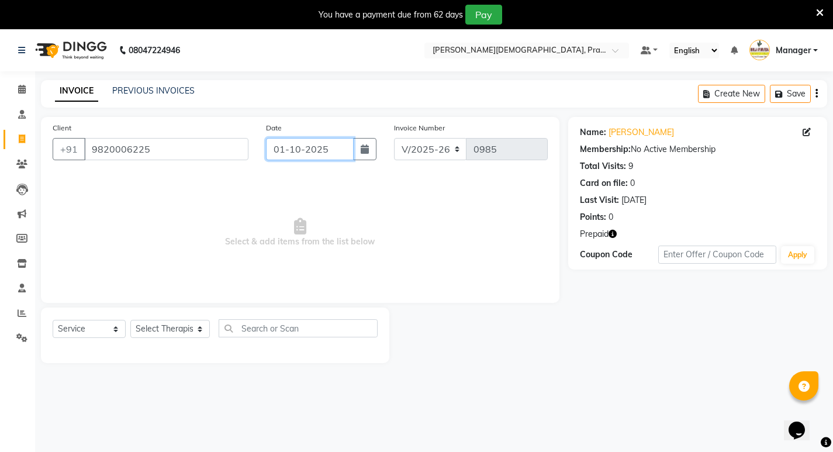
click at [286, 152] on input "01-10-2025" at bounding box center [310, 149] width 88 height 22
select select "10"
select select "2025"
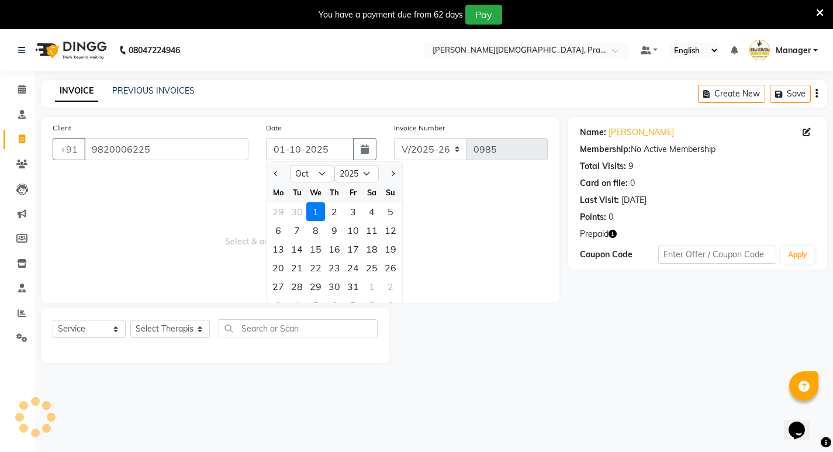
click at [302, 212] on div "30" at bounding box center [297, 211] width 19 height 19
type input "30-09-2025"
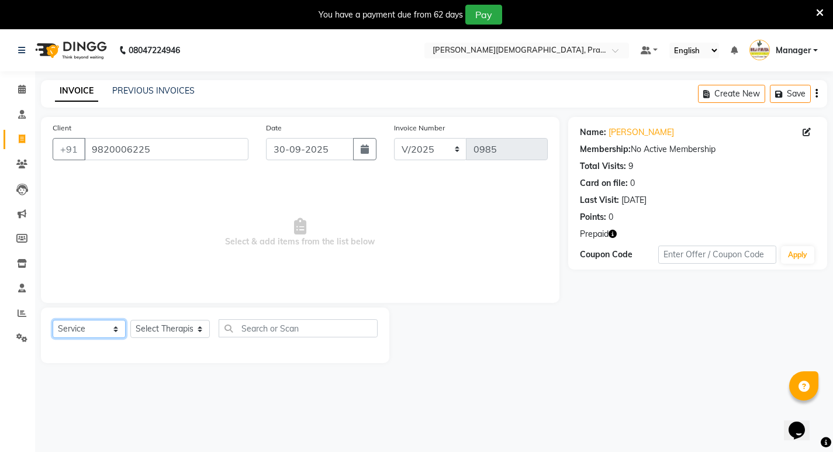
click at [105, 331] on select "Select Service Product Membership Package Voucher Prepaid Gift Card" at bounding box center [89, 329] width 73 height 18
select select "product"
click at [53, 320] on select "Select Service Product Membership Package Voucher Prepaid Gift Card" at bounding box center [89, 329] width 73 height 18
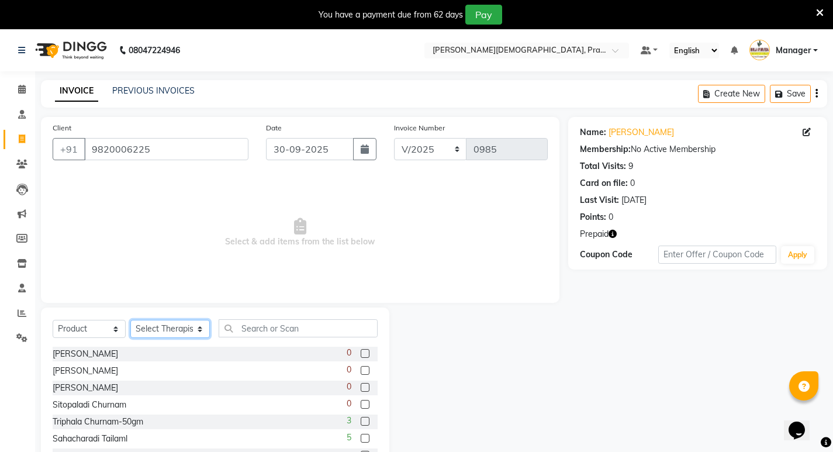
click at [177, 325] on select "Select Therapist [PERSON_NAME] [PERSON_NAME] [PERSON_NAME] [PERSON_NAME] Aparna…" at bounding box center [169, 329] width 79 height 18
select select "56958"
click at [130, 320] on select "Select Therapist [PERSON_NAME] [PERSON_NAME] [PERSON_NAME] [PERSON_NAME] Aparna…" at bounding box center [169, 329] width 79 height 18
click at [262, 331] on input "text" at bounding box center [298, 328] width 159 height 18
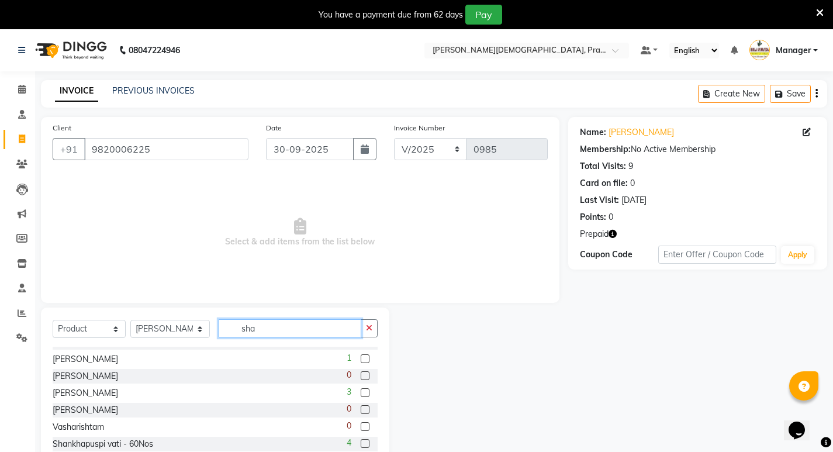
scroll to position [409, 0]
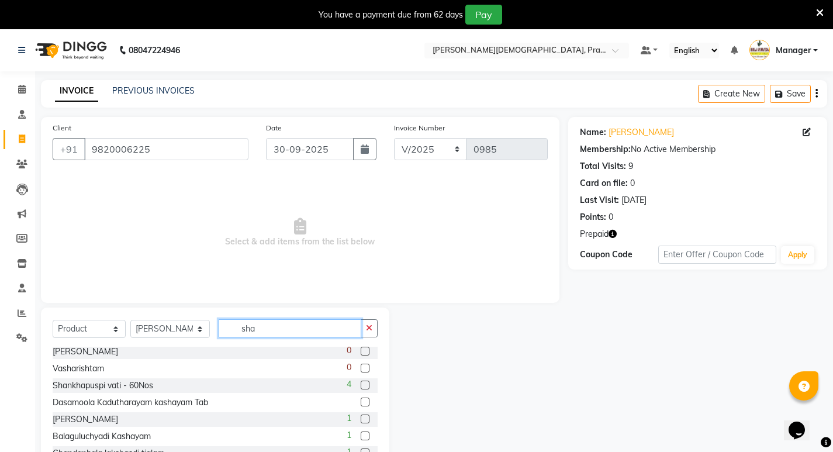
type input "sha"
click at [361, 389] on label at bounding box center [365, 384] width 9 height 9
click at [361, 389] on input "checkbox" at bounding box center [365, 386] width 8 height 8
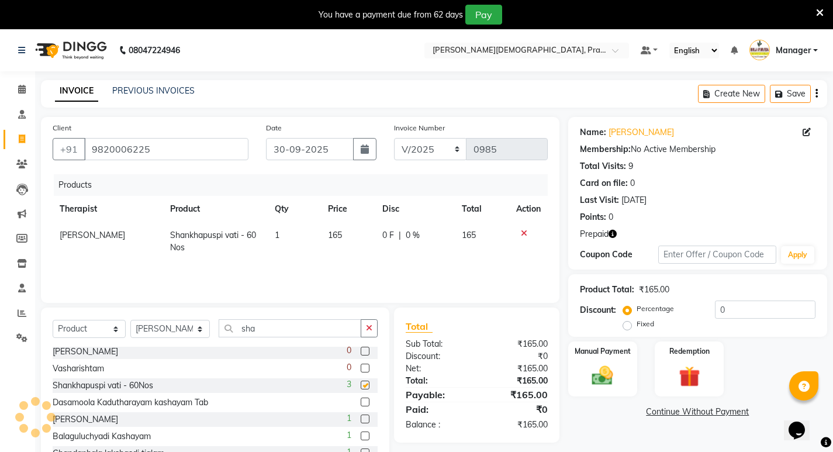
checkbox input "false"
click at [606, 364] on img at bounding box center [602, 375] width 36 height 25
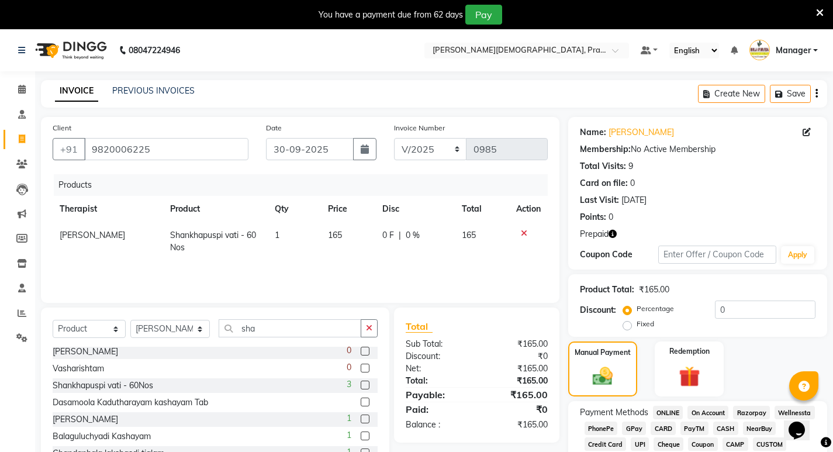
scroll to position [61, 0]
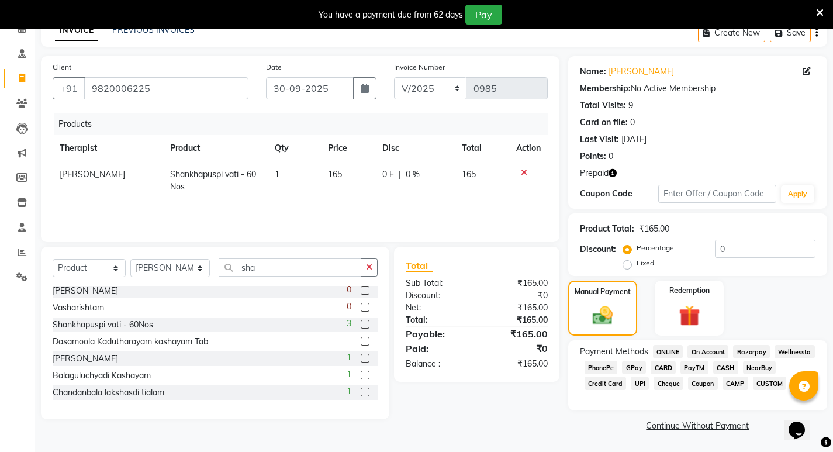
click at [721, 365] on span "CASH" at bounding box center [725, 367] width 25 height 13
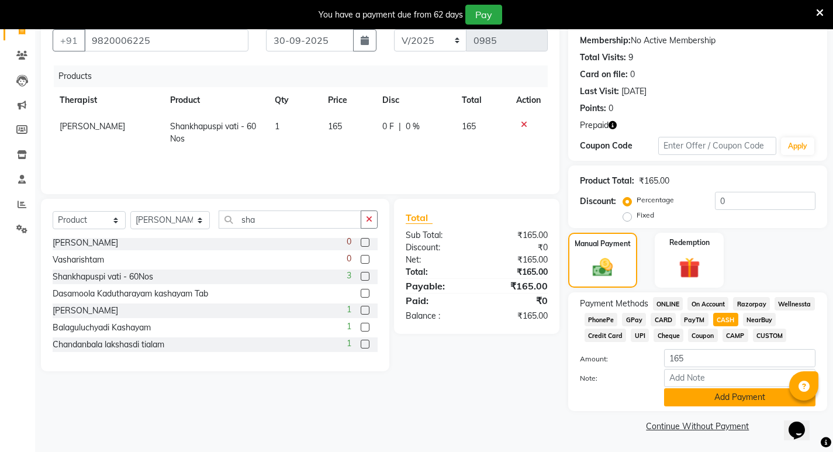
scroll to position [109, 0]
click at [708, 396] on button "Add Payment" at bounding box center [739, 397] width 151 height 18
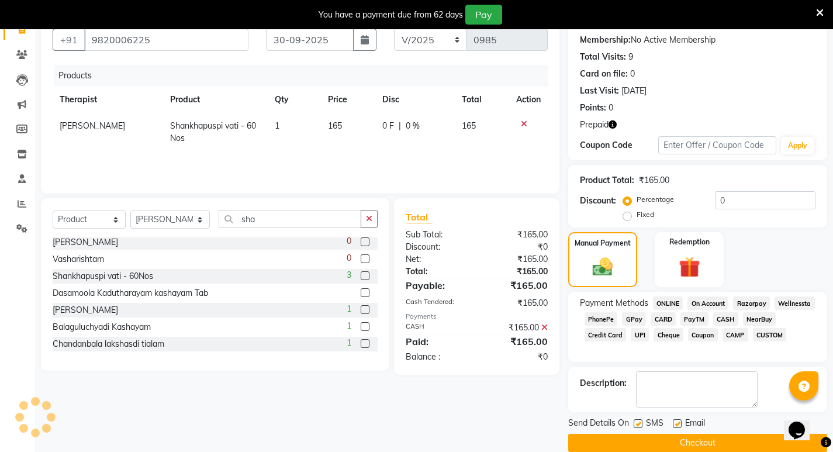
click at [635, 422] on label at bounding box center [638, 423] width 9 height 9
click at [635, 422] on input "checkbox" at bounding box center [638, 424] width 8 height 8
checkbox input "false"
click at [635, 447] on button "Checkout" at bounding box center [697, 443] width 259 height 18
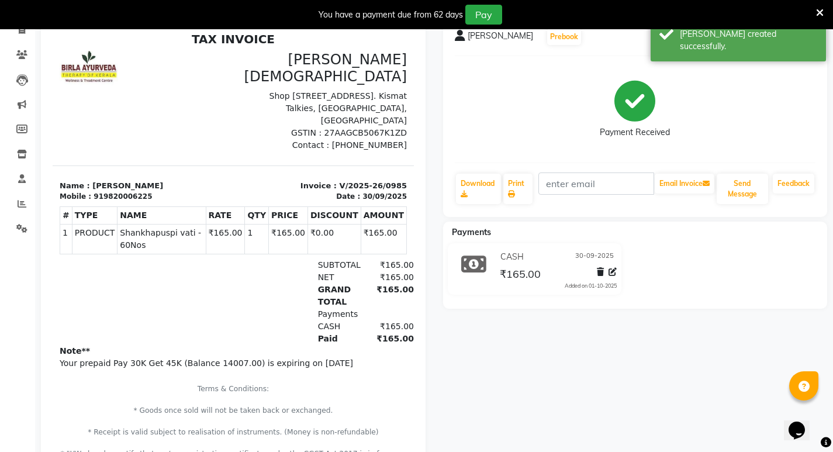
scroll to position [51, 0]
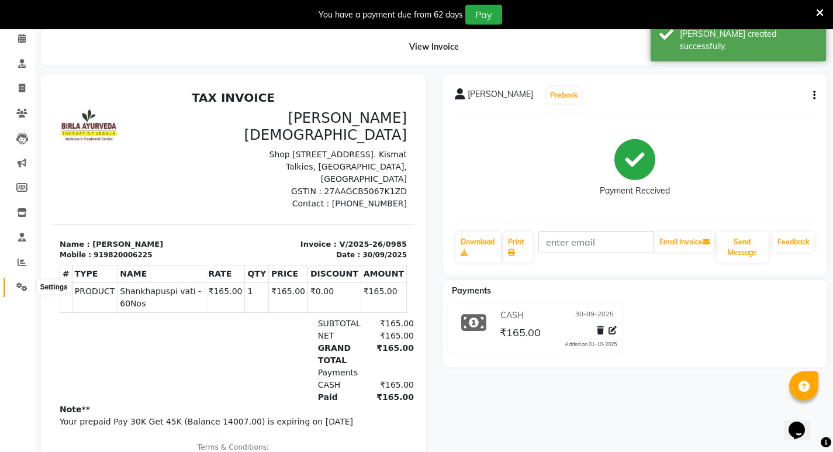
click at [22, 289] on icon at bounding box center [21, 286] width 11 height 9
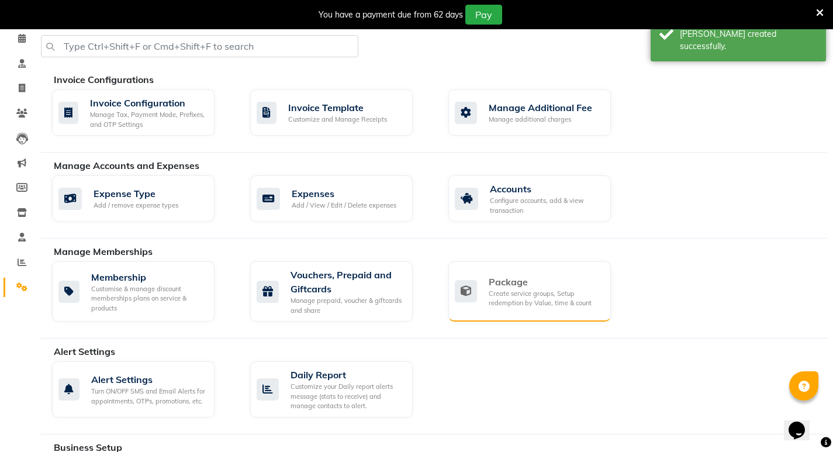
click at [490, 294] on div "Create service groups, Setup redemption by Value, time & count" at bounding box center [545, 298] width 113 height 19
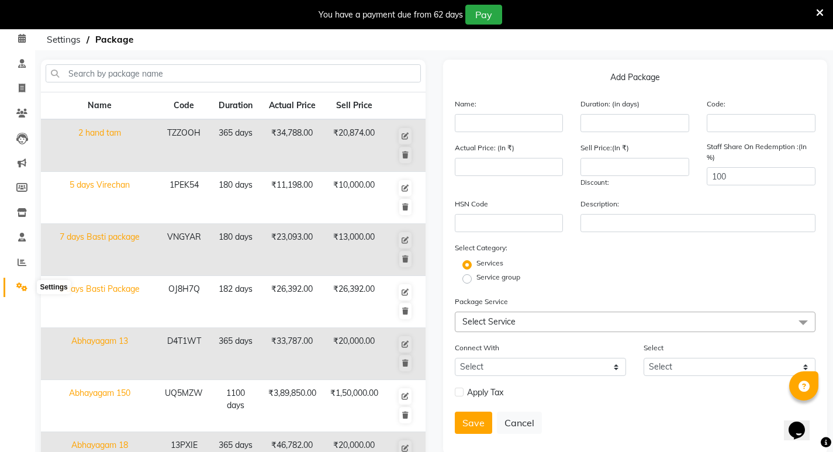
click at [22, 288] on icon at bounding box center [21, 286] width 11 height 9
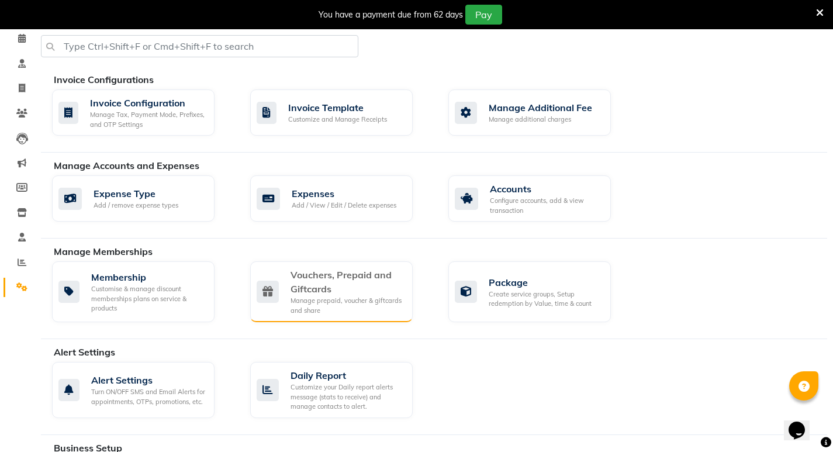
click at [301, 300] on div "Manage prepaid, voucher & giftcards and share" at bounding box center [346, 305] width 113 height 19
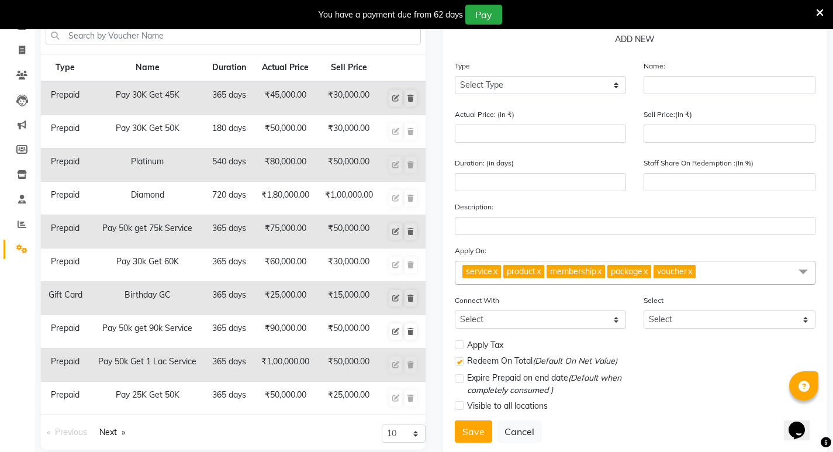
scroll to position [109, 0]
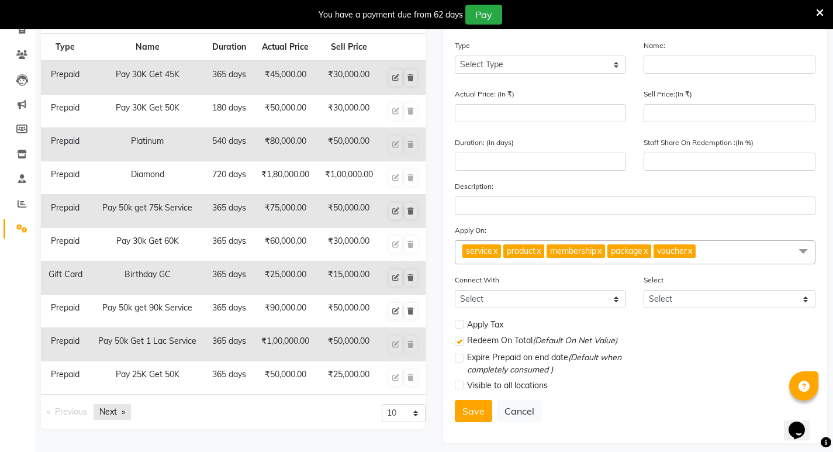
click at [117, 417] on link "Next page" at bounding box center [112, 412] width 37 height 16
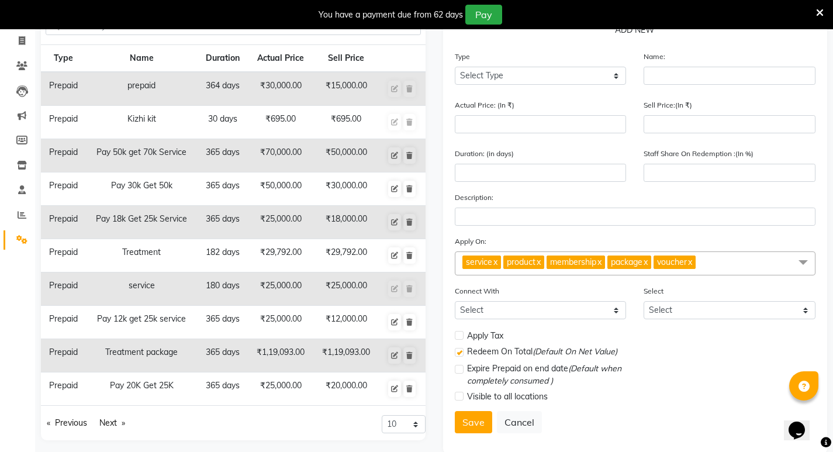
scroll to position [118, 0]
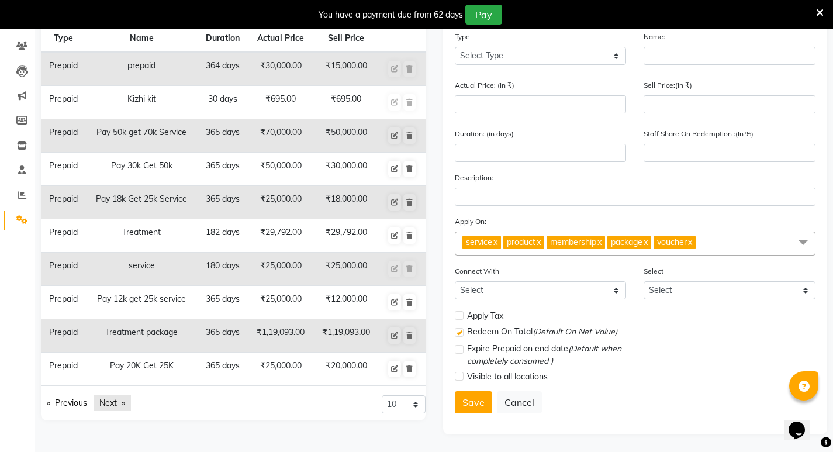
click at [113, 406] on link "Next page" at bounding box center [112, 403] width 37 height 16
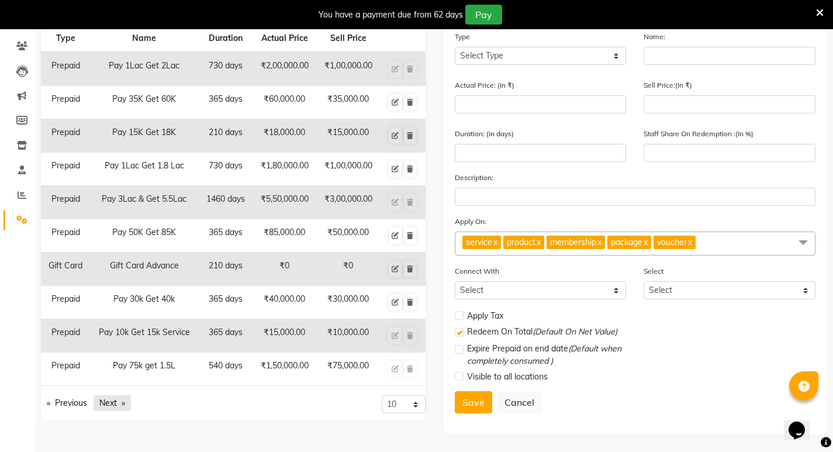
click at [111, 404] on link "Next page" at bounding box center [112, 403] width 37 height 16
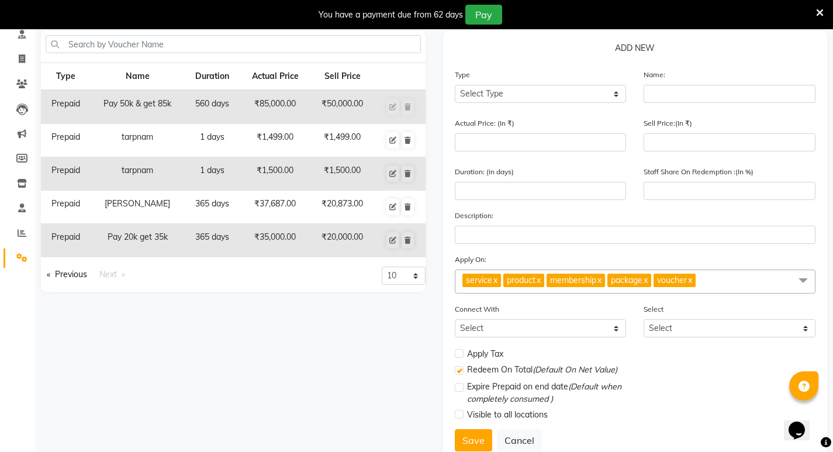
scroll to position [60, 0]
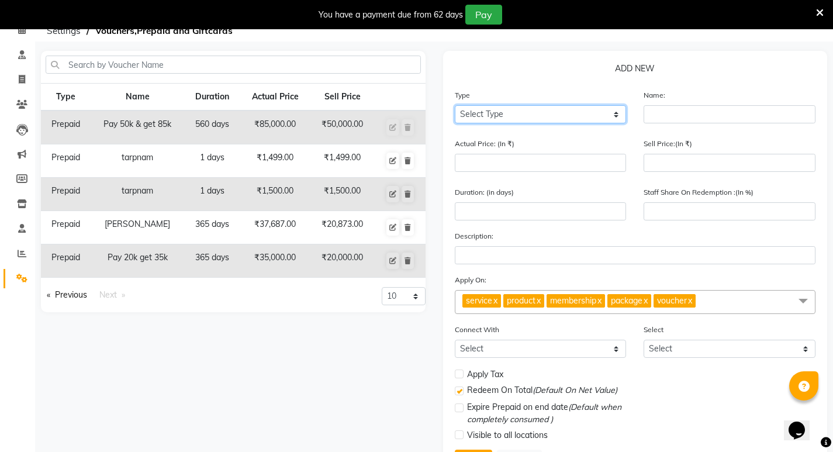
click at [581, 117] on select "Select Type Voucher Prepaid Gift Card" at bounding box center [541, 114] width 172 height 18
select select "P"
click at [455, 105] on select "Select Type Voucher Prepaid Gift Card" at bounding box center [541, 114] width 172 height 18
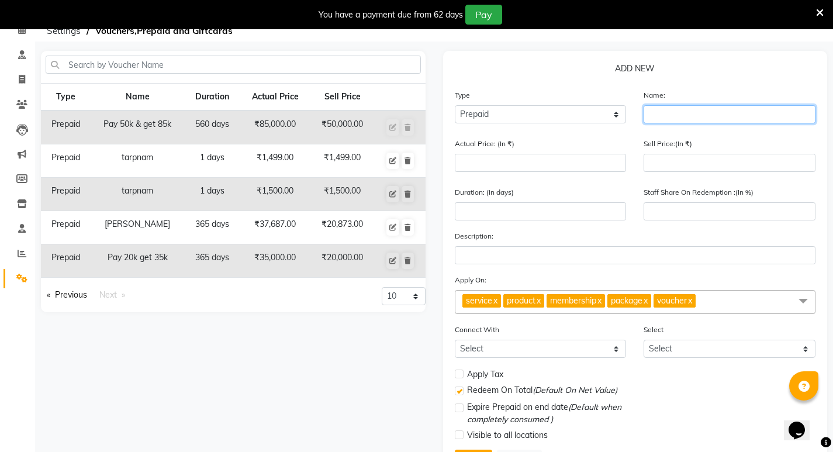
click at [668, 111] on input "text" at bounding box center [730, 114] width 172 height 18
type input "Pay 20k get 30k"
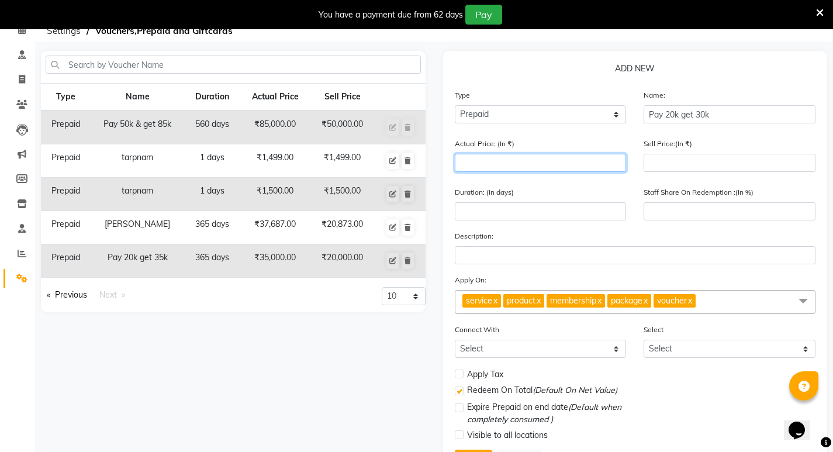
click at [517, 165] on input "number" at bounding box center [541, 163] width 172 height 18
type input "3"
type input "0"
type input "30000"
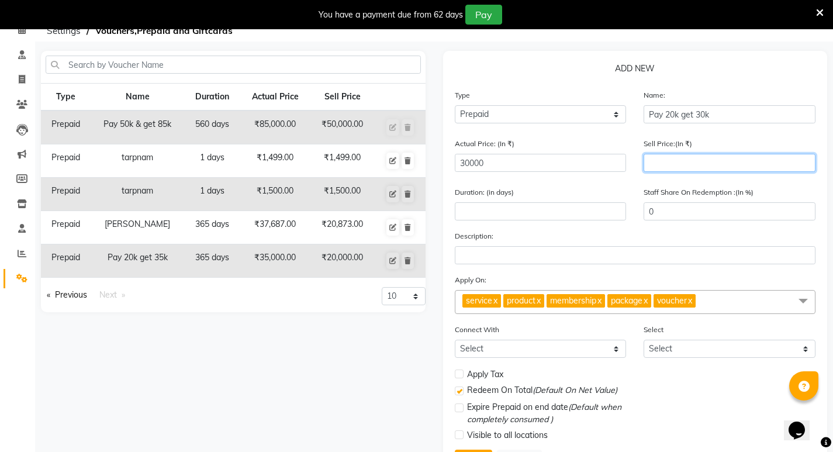
click at [698, 164] on input "number" at bounding box center [730, 163] width 172 height 18
type input "200"
type input "1"
type input "2000"
type input "7"
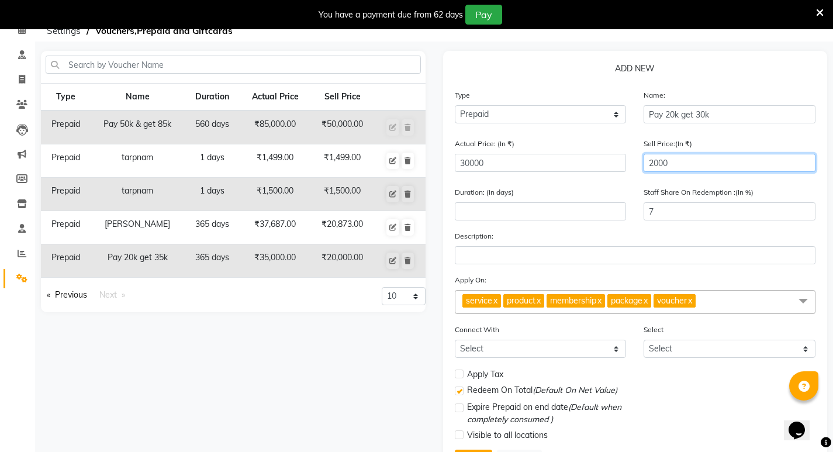
type input "20000"
type input "67"
type input "20000"
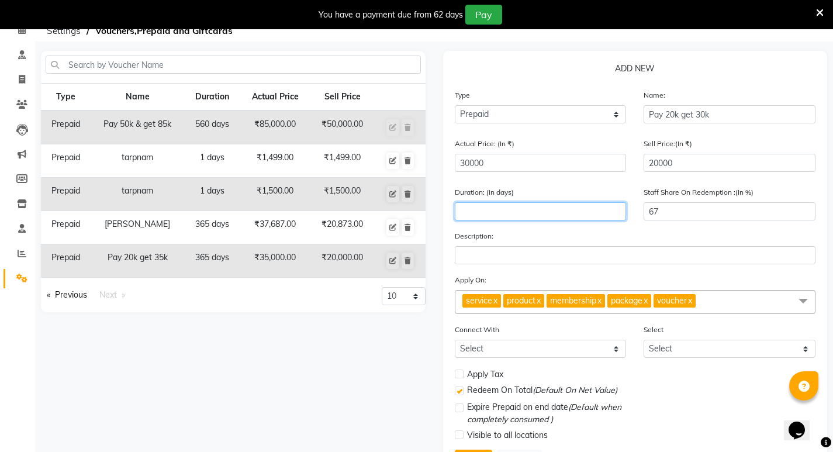
click at [485, 207] on input "number" at bounding box center [541, 211] width 172 height 18
type input "548"
click at [541, 301] on link "x" at bounding box center [537, 300] width 5 height 11
click at [562, 302] on span "membership x" at bounding box center [532, 300] width 58 height 13
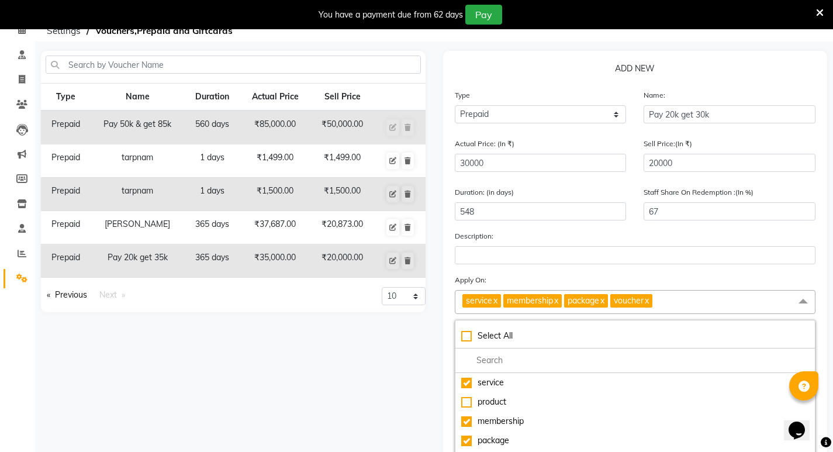
click at [558, 300] on link "x" at bounding box center [555, 300] width 5 height 11
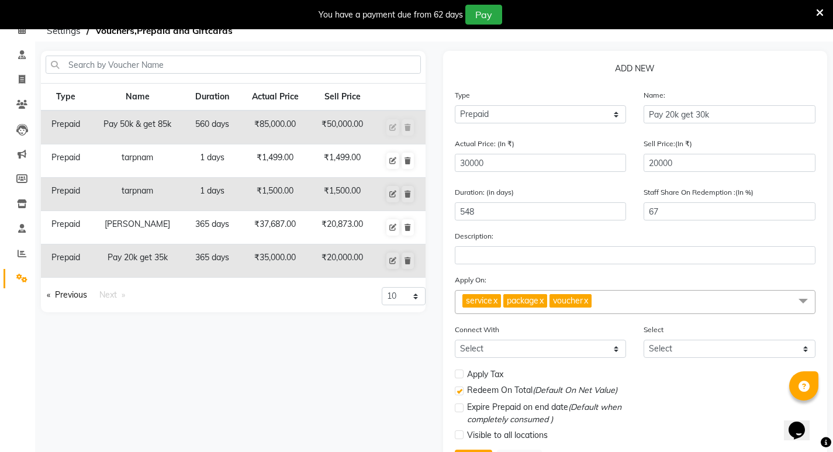
click at [544, 299] on link "x" at bounding box center [540, 300] width 5 height 11
click at [542, 301] on link "x" at bounding box center [539, 300] width 5 height 11
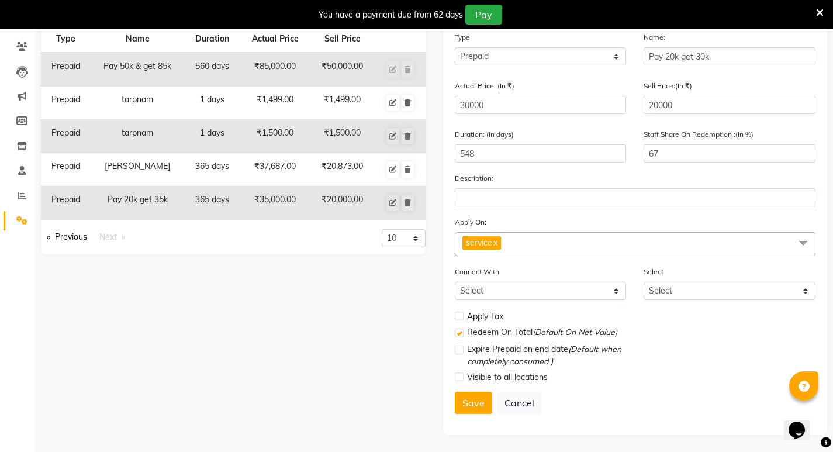
scroll to position [118, 0]
click at [473, 403] on button "Save" at bounding box center [473, 402] width 37 height 22
select select
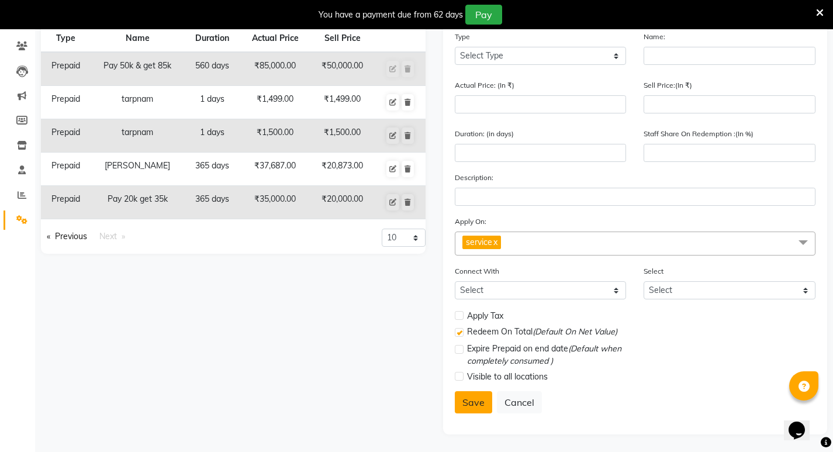
checkbox input "false"
checkbox input "true"
checkbox input "false"
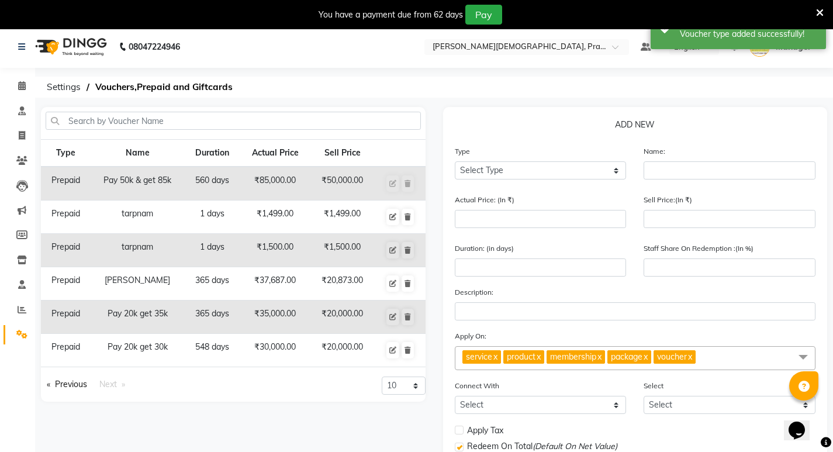
scroll to position [0, 0]
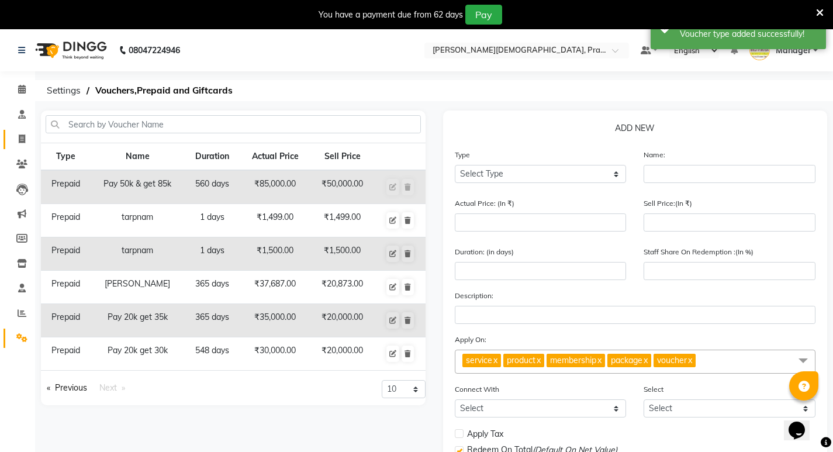
click at [21, 138] on icon at bounding box center [22, 138] width 6 height 9
select select "6818"
select select "service"
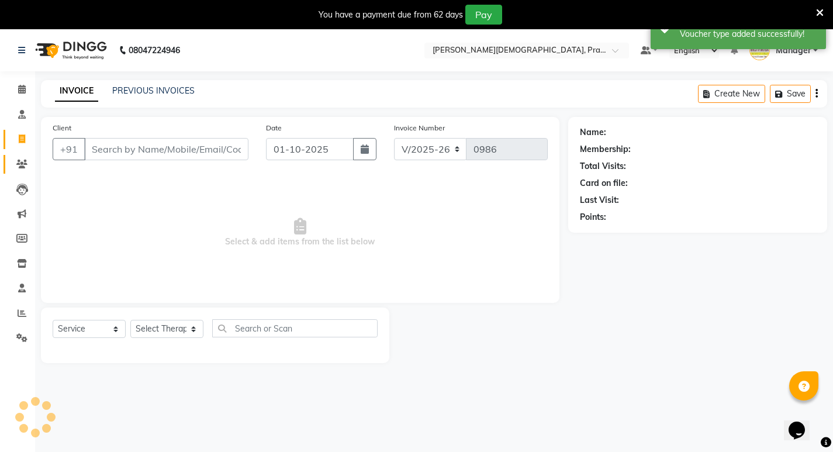
scroll to position [29, 0]
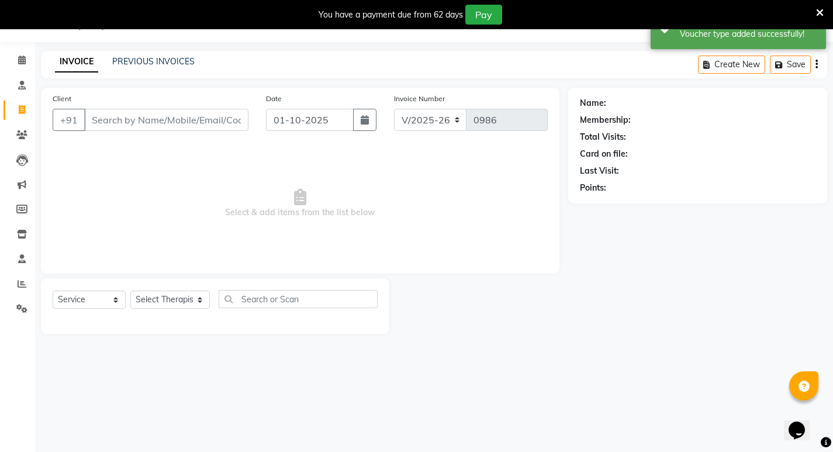
click at [166, 119] on input "Client" at bounding box center [166, 120] width 164 height 22
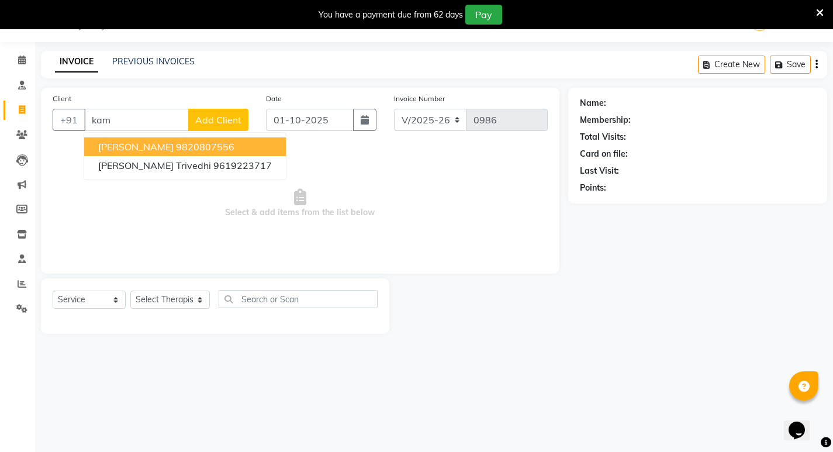
click at [176, 146] on ngb-highlight "9820807556" at bounding box center [205, 147] width 58 height 12
type input "9820807556"
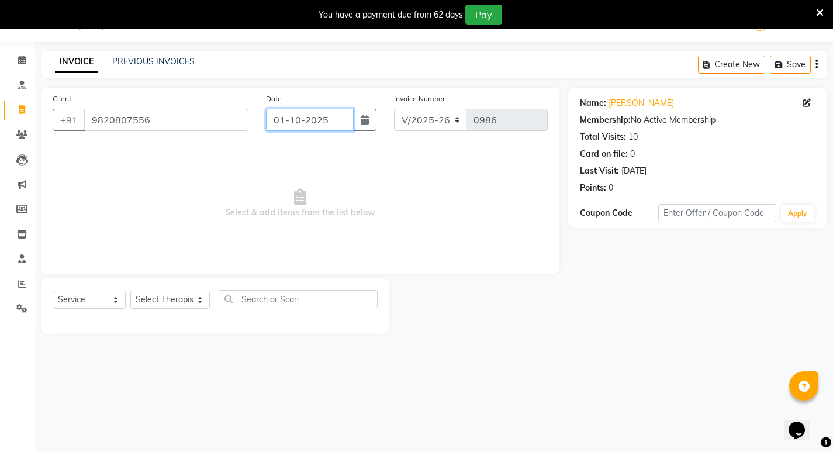
click at [303, 124] on input "01-10-2025" at bounding box center [310, 120] width 88 height 22
select select "10"
select select "2025"
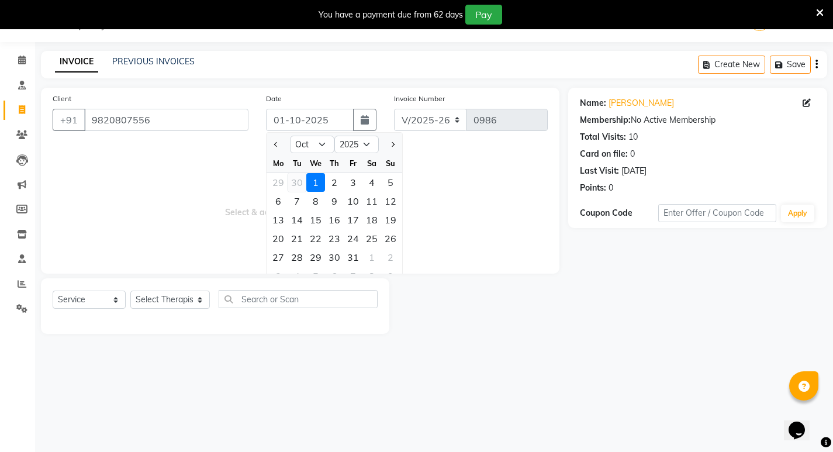
click at [296, 178] on div "30" at bounding box center [297, 182] width 19 height 19
type input "30-09-2025"
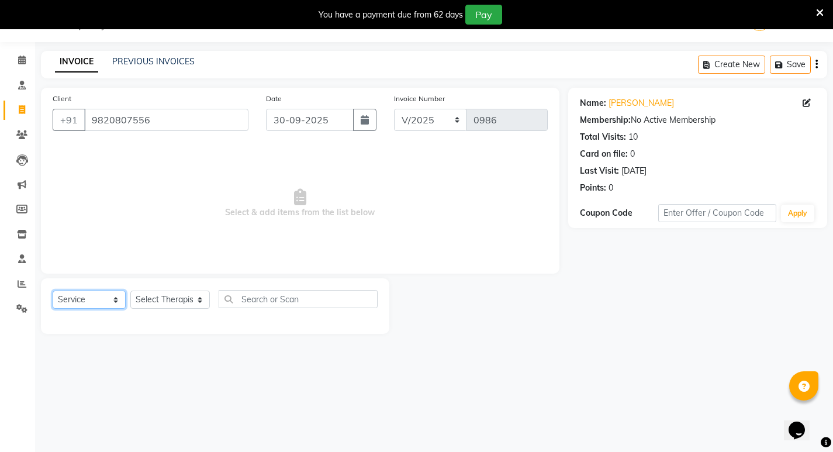
click at [96, 299] on select "Select Service Product Membership Package Voucher Prepaid Gift Card" at bounding box center [89, 299] width 73 height 18
select select "package"
click at [53, 290] on select "Select Service Product Membership Package Voucher Prepaid Gift Card" at bounding box center [89, 299] width 73 height 18
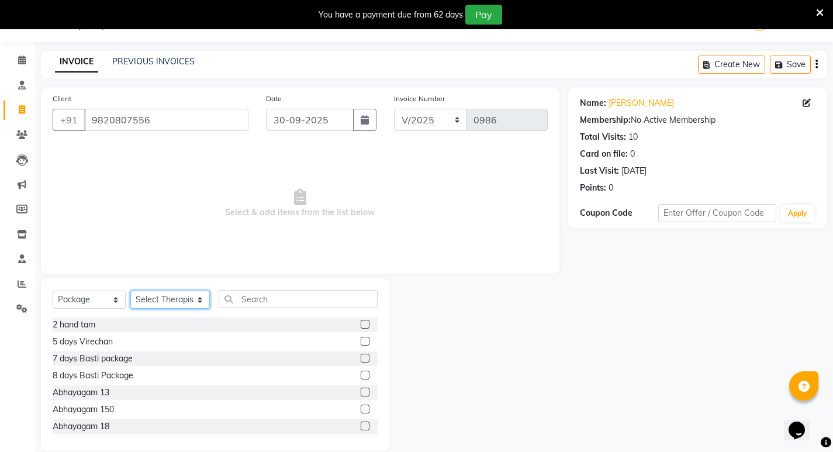
click at [178, 304] on select "Select Therapist [PERSON_NAME] [PERSON_NAME] [PERSON_NAME] [PERSON_NAME] Aparna…" at bounding box center [169, 299] width 79 height 18
select select "56972"
click at [130, 290] on select "Select Therapist [PERSON_NAME] [PERSON_NAME] [PERSON_NAME] [PERSON_NAME] Aparna…" at bounding box center [169, 299] width 79 height 18
click at [240, 297] on input "text" at bounding box center [298, 299] width 159 height 18
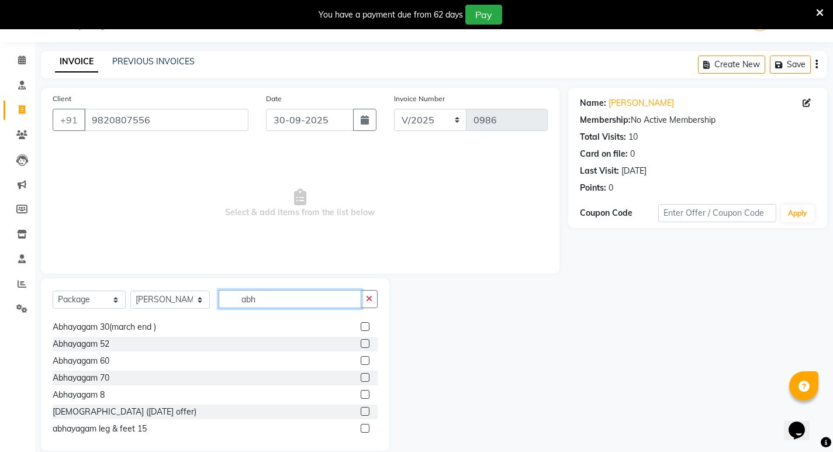
scroll to position [117, 0]
type input "abh"
click at [361, 363] on label at bounding box center [365, 359] width 9 height 9
click at [361, 363] on input "checkbox" at bounding box center [365, 361] width 8 height 8
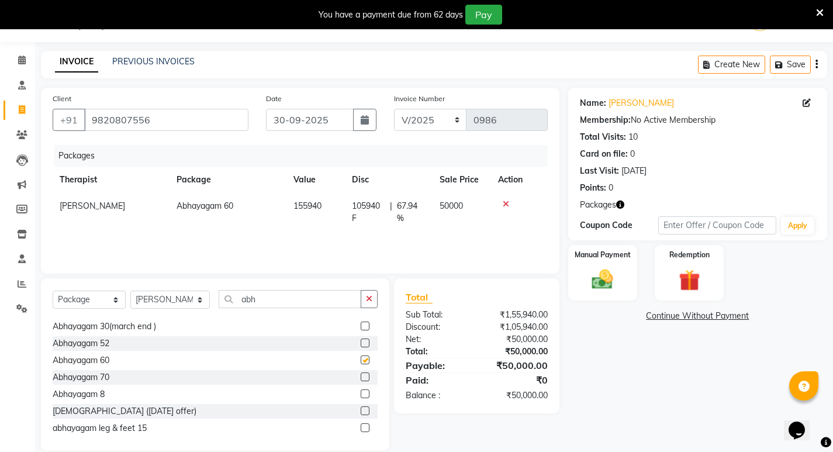
checkbox input "false"
click at [362, 202] on span "105940 F" at bounding box center [368, 212] width 33 height 25
select select "56972"
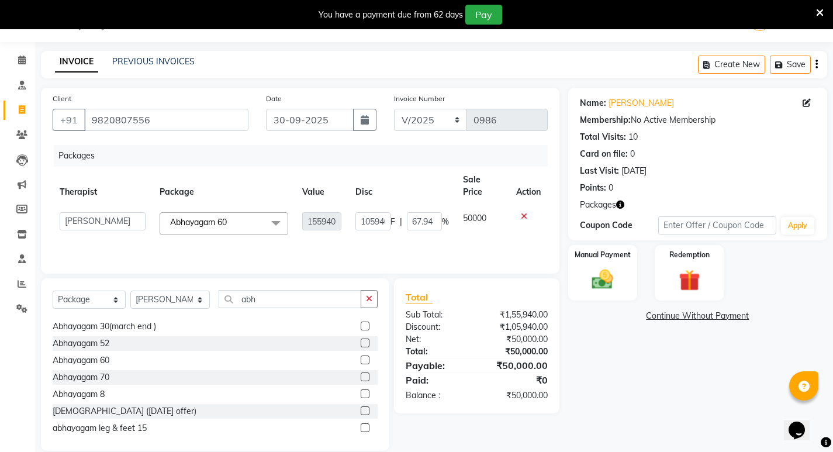
click at [530, 212] on div at bounding box center [528, 216] width 25 height 8
click at [525, 212] on icon at bounding box center [524, 216] width 6 height 8
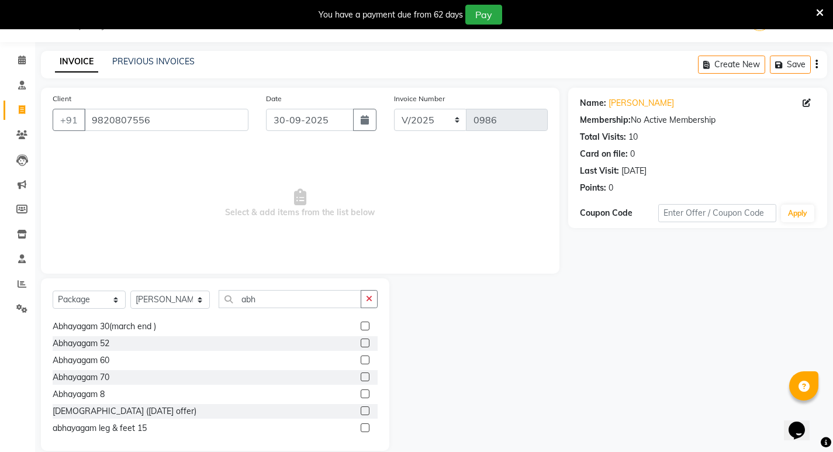
click at [361, 360] on label at bounding box center [365, 359] width 9 height 9
click at [361, 360] on input "checkbox" at bounding box center [365, 361] width 8 height 8
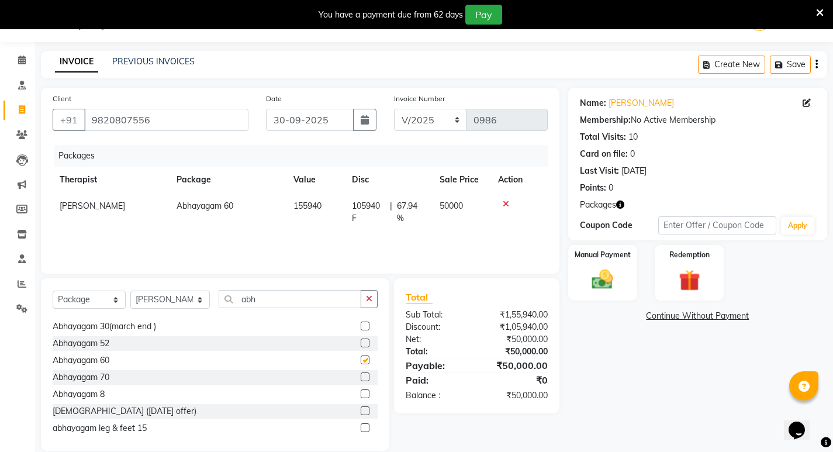
checkbox input "false"
click at [378, 202] on span "105940 F" at bounding box center [368, 212] width 33 height 25
select select "56972"
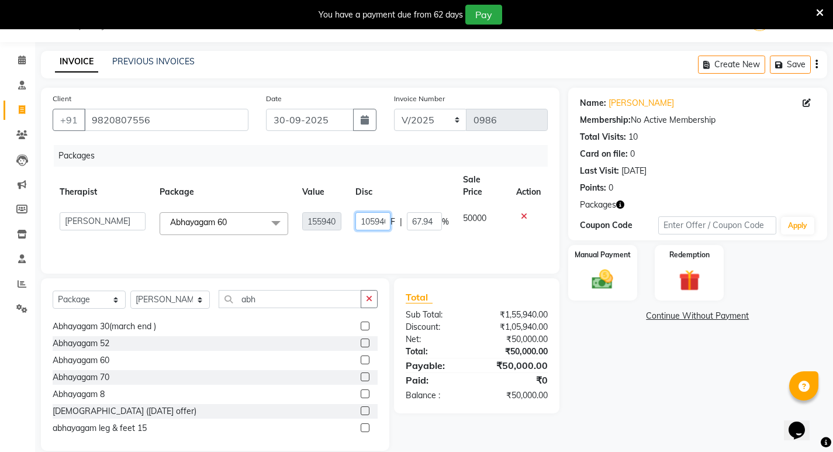
click at [387, 212] on input "105940" at bounding box center [372, 221] width 35 height 18
click at [385, 212] on input "105940" at bounding box center [372, 221] width 35 height 18
type input "1"
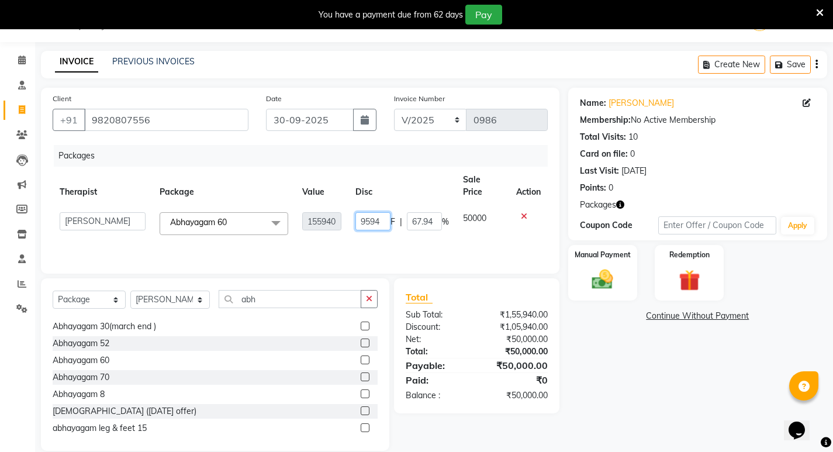
type input "95940"
click at [406, 244] on div "Packages Therapist Package Value Disc Sale Price Action [PERSON_NAME] [PERSON_N…" at bounding box center [300, 203] width 495 height 117
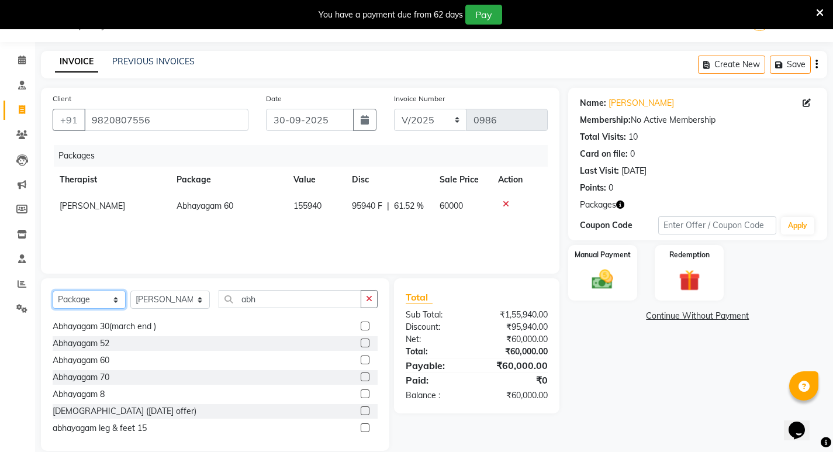
click at [102, 299] on select "Select Service Product Membership Package Voucher Prepaid Gift Card" at bounding box center [89, 299] width 73 height 18
select select "P"
click at [53, 290] on select "Select Service Product Membership Package Voucher Prepaid Gift Card" at bounding box center [89, 299] width 73 height 18
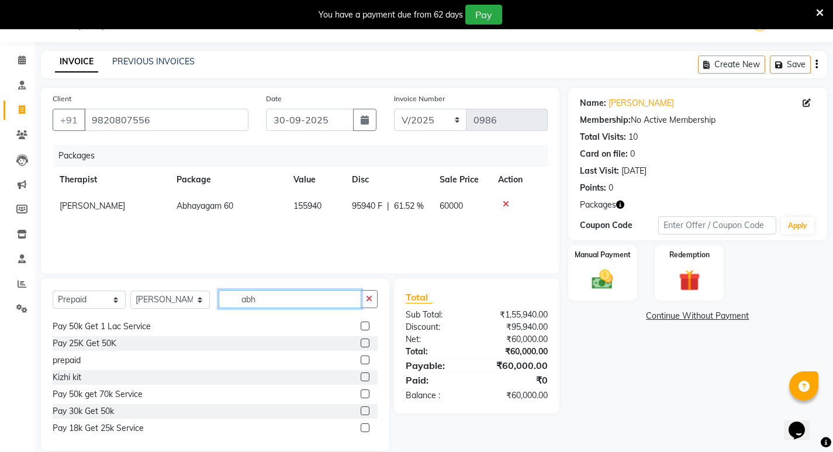
click at [319, 292] on input "abh" at bounding box center [290, 299] width 143 height 18
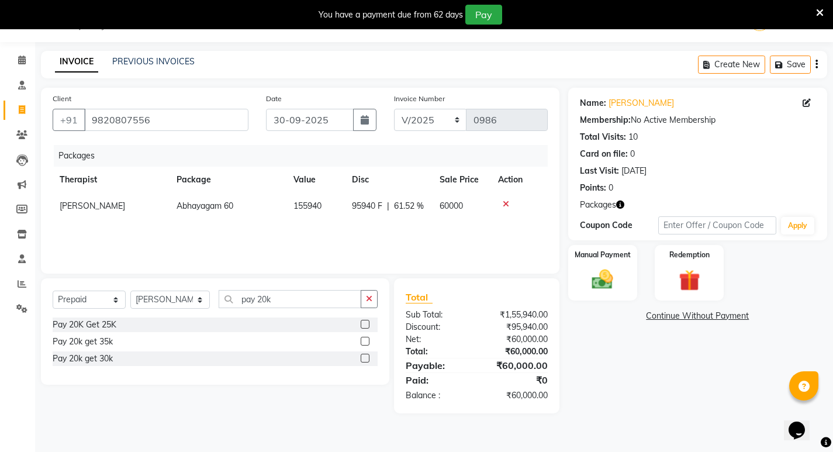
click at [363, 357] on label at bounding box center [365, 358] width 9 height 9
click at [363, 357] on input "checkbox" at bounding box center [365, 359] width 8 height 8
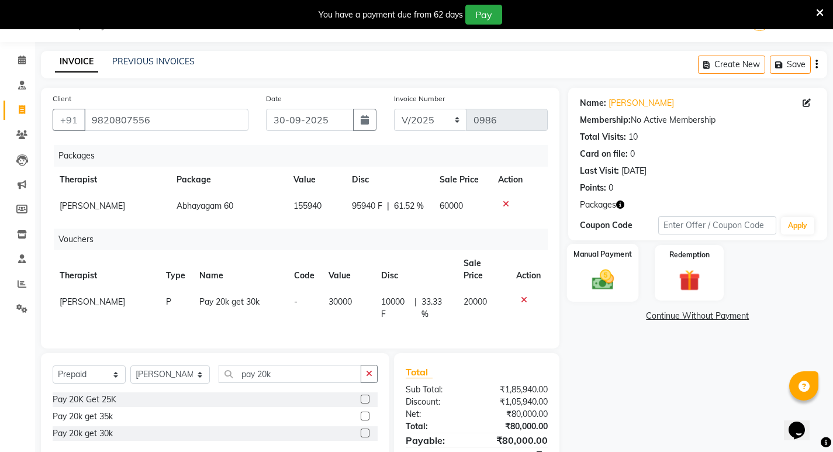
click at [596, 268] on img at bounding box center [602, 279] width 36 height 25
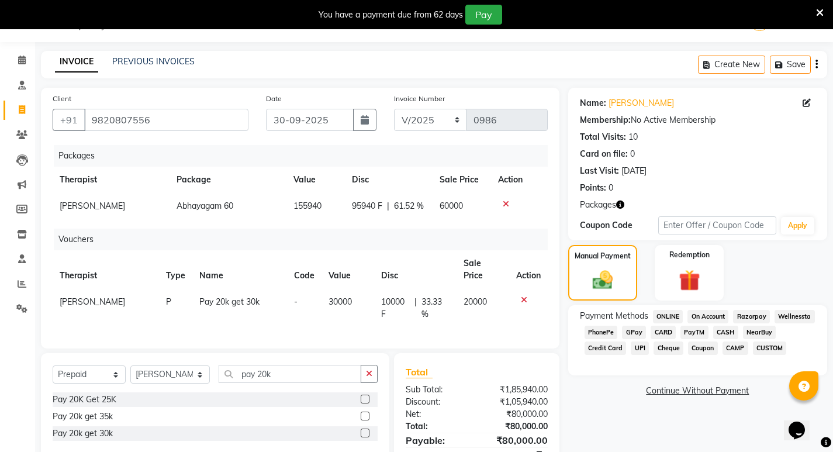
click at [663, 334] on span "CARD" at bounding box center [663, 332] width 25 height 13
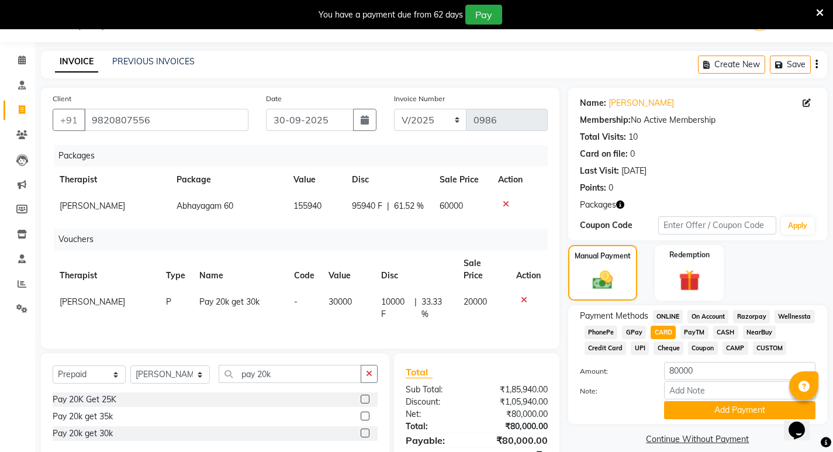
scroll to position [79, 0]
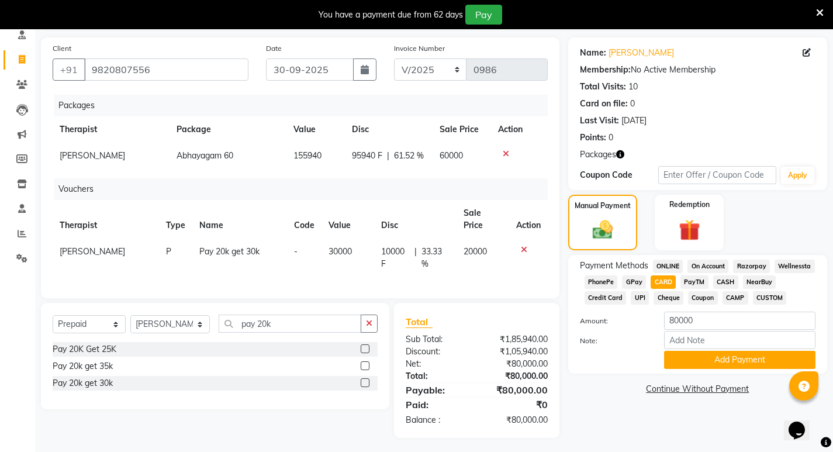
click at [689, 373] on div "Payment Methods ONLINE On Account Razorpay Wellnessta PhonePe GPay CARD PayTM C…" at bounding box center [697, 314] width 259 height 119
click at [688, 364] on button "Add Payment" at bounding box center [739, 360] width 151 height 18
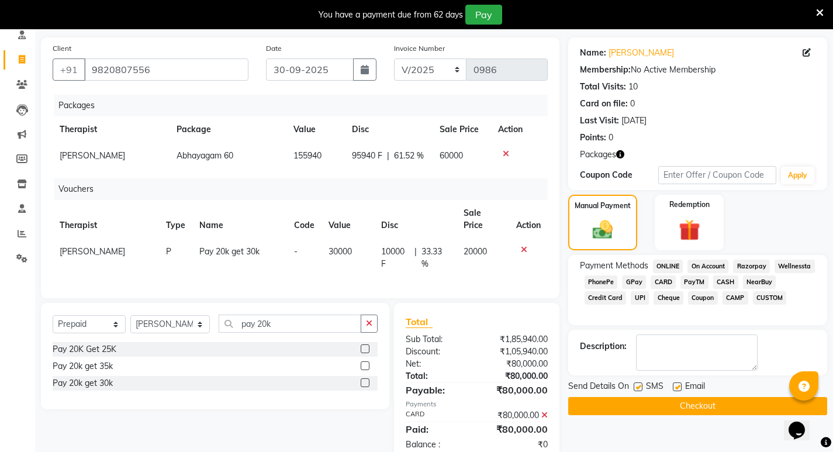
click at [636, 386] on label at bounding box center [638, 386] width 9 height 9
click at [636, 386] on input "checkbox" at bounding box center [638, 387] width 8 height 8
click at [639, 404] on button "Checkout" at bounding box center [697, 406] width 259 height 18
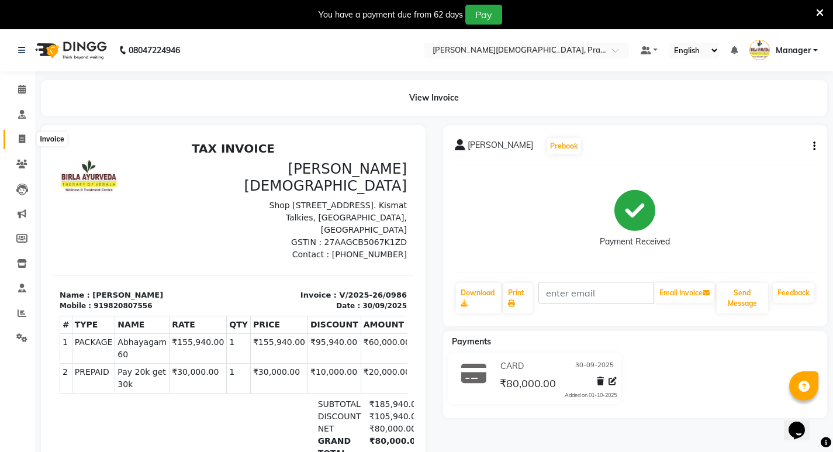
click at [22, 137] on icon at bounding box center [22, 138] width 6 height 9
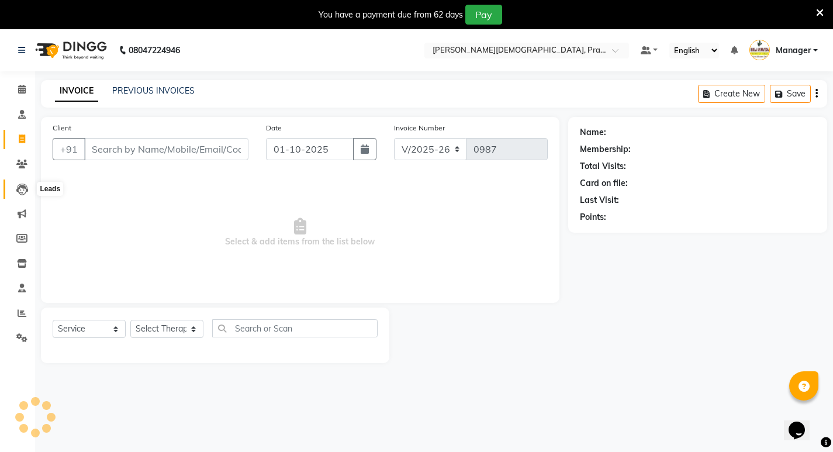
scroll to position [29, 0]
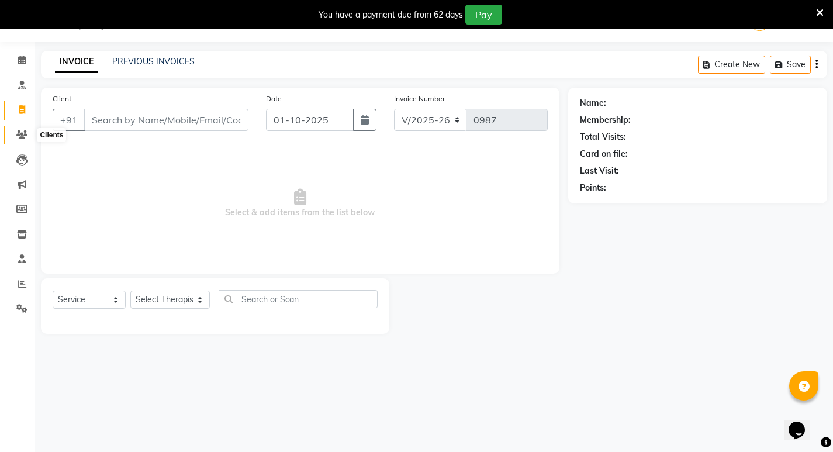
click at [19, 133] on icon at bounding box center [21, 134] width 11 height 9
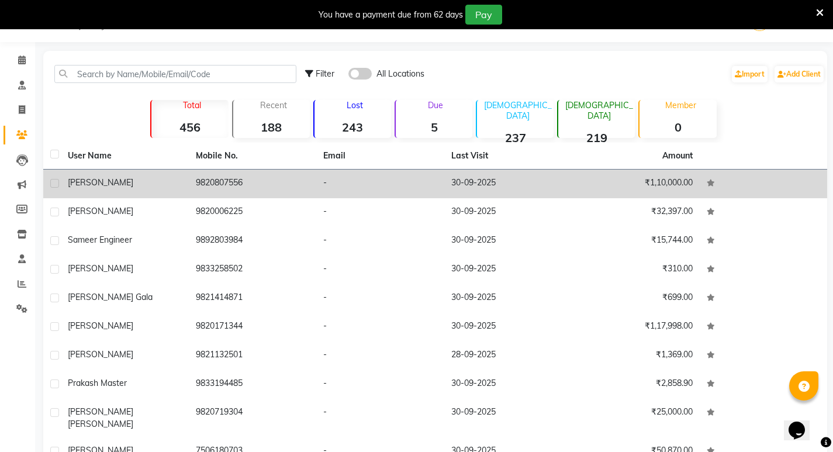
click at [141, 181] on div "[PERSON_NAME]" at bounding box center [125, 183] width 114 height 12
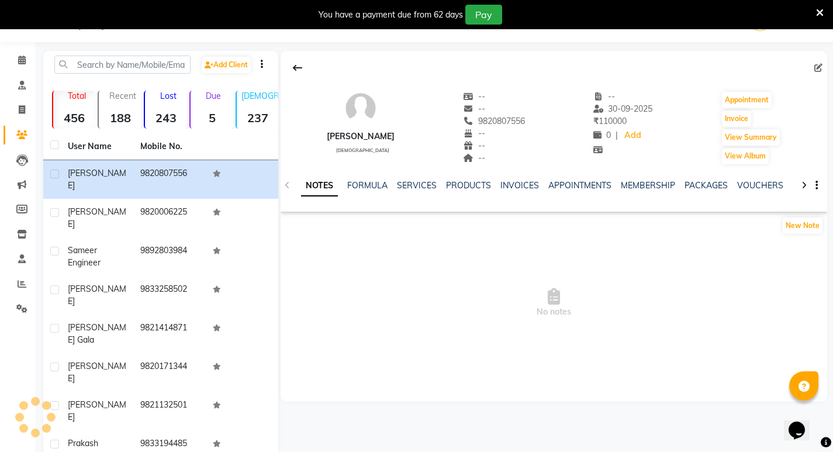
click at [802, 182] on icon at bounding box center [803, 185] width 5 height 8
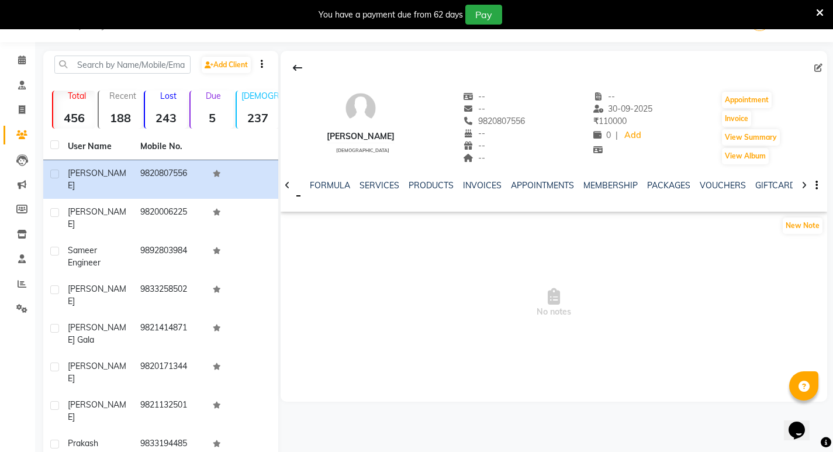
click at [802, 182] on icon at bounding box center [803, 185] width 5 height 8
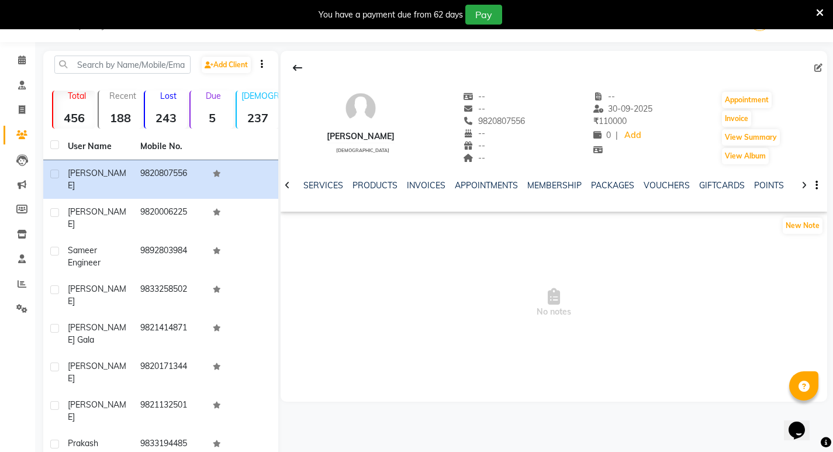
click at [802, 182] on icon at bounding box center [803, 185] width 5 height 8
click at [802, 182] on div "NOTES FORMULA SERVICES PRODUCTS INVOICES APPOINTMENTS MEMBERSHIP PACKAGES VOUCH…" at bounding box center [554, 185] width 546 height 40
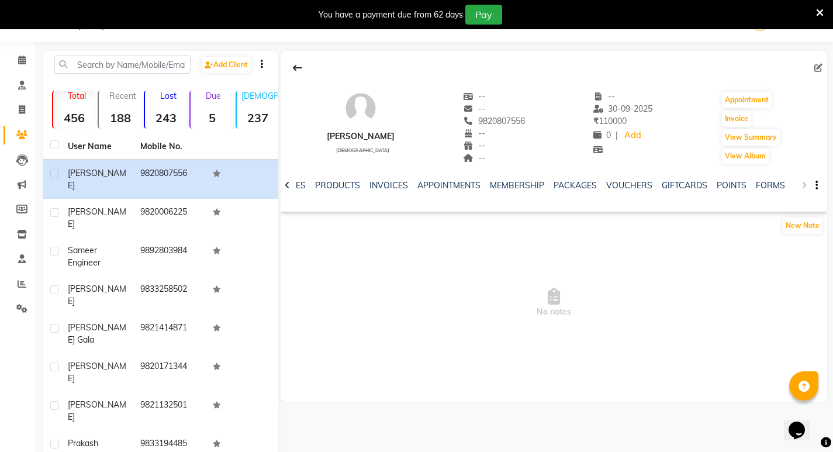
click at [802, 182] on div "NOTES FORMULA SERVICES PRODUCTS INVOICES APPOINTMENTS MEMBERSHIP PACKAGES VOUCH…" at bounding box center [554, 185] width 546 height 40
click at [794, 185] on link "FAMILY" at bounding box center [808, 185] width 28 height 11
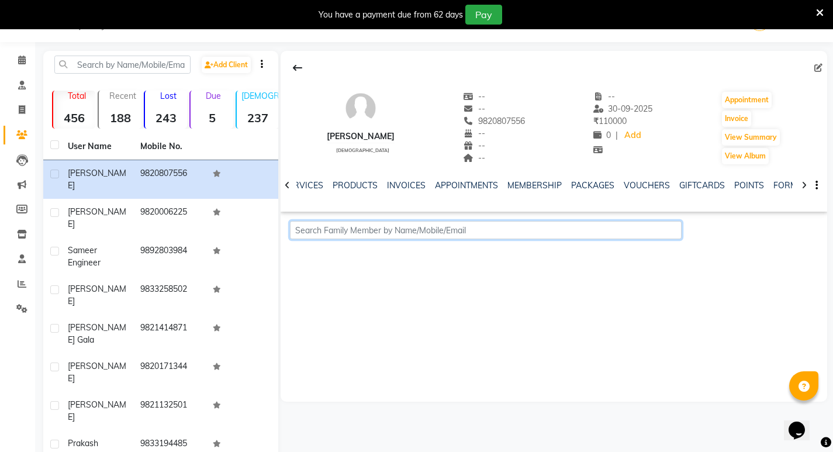
click at [441, 227] on input "text" at bounding box center [486, 230] width 392 height 18
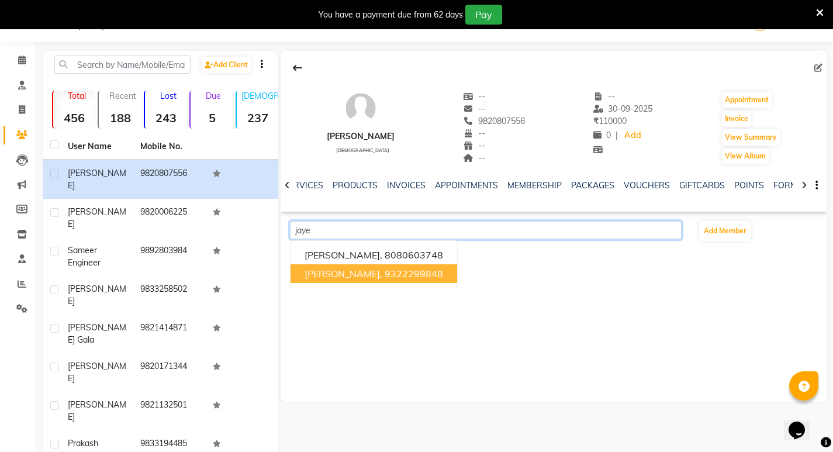
click at [418, 275] on ngb-highlight "9322299848" at bounding box center [414, 274] width 58 height 12
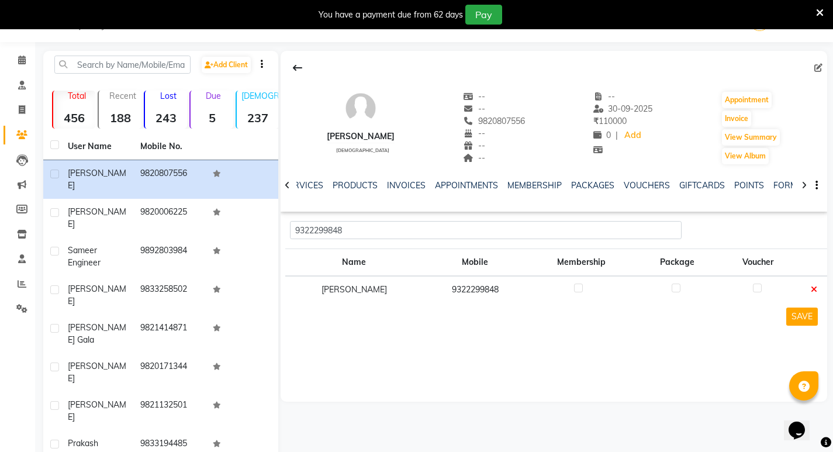
click at [574, 287] on label at bounding box center [578, 287] width 9 height 9
click at [574, 287] on input "checkbox" at bounding box center [578, 289] width 8 height 8
drag, startPoint x: 673, startPoint y: 289, endPoint x: 711, endPoint y: 285, distance: 38.7
click at [675, 289] on label at bounding box center [676, 287] width 9 height 9
click at [675, 289] on input "checkbox" at bounding box center [676, 289] width 8 height 8
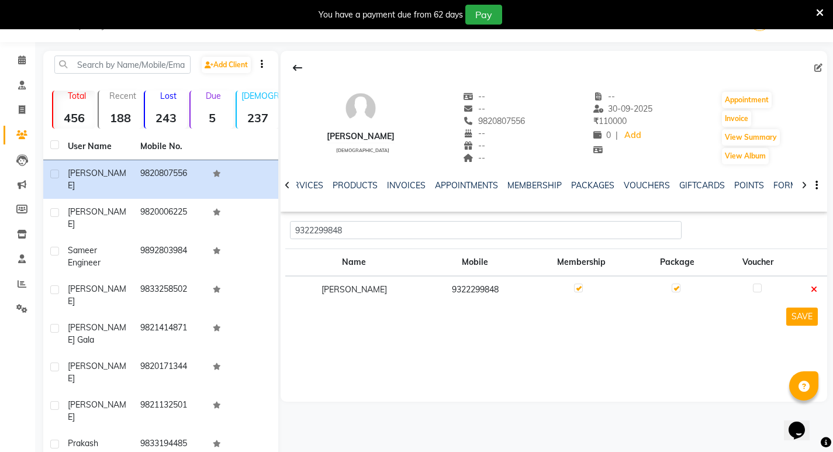
click at [756, 285] on label at bounding box center [757, 287] width 9 height 9
click at [756, 285] on input "checkbox" at bounding box center [757, 289] width 8 height 8
click at [801, 316] on button "SAVE" at bounding box center [802, 316] width 32 height 18
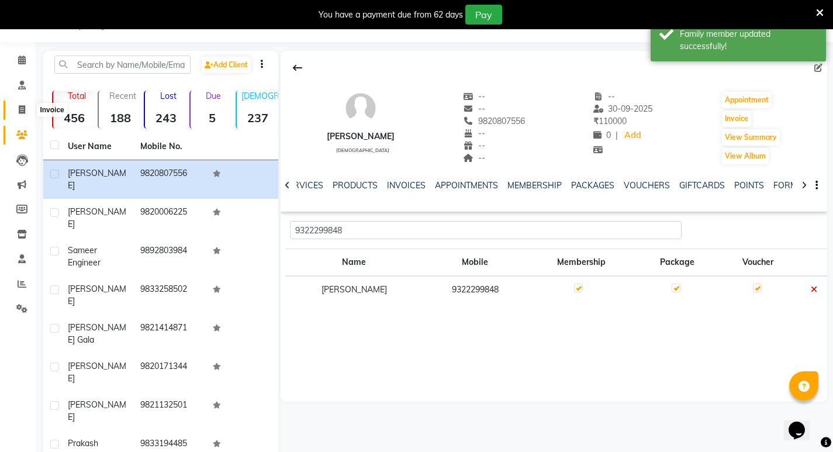
click at [24, 105] on span at bounding box center [22, 109] width 20 height 13
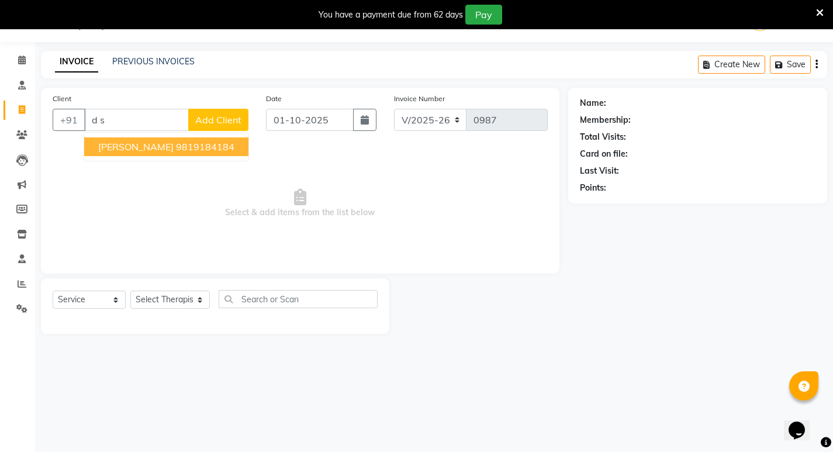
click at [178, 153] on button "[PERSON_NAME] 9819184184" at bounding box center [166, 146] width 164 height 19
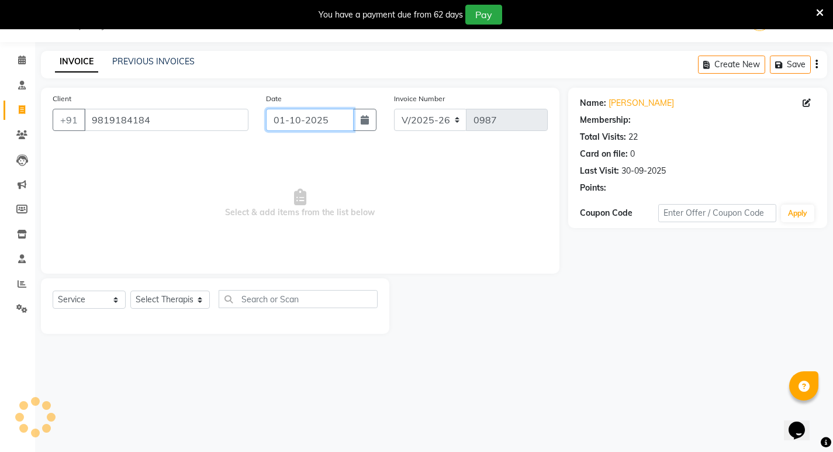
click at [295, 123] on input "01-10-2025" at bounding box center [310, 120] width 88 height 22
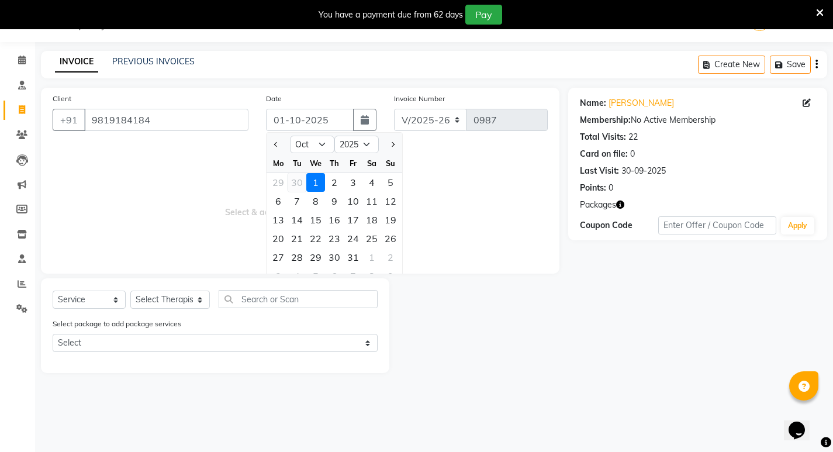
click at [297, 181] on div "30" at bounding box center [297, 182] width 19 height 19
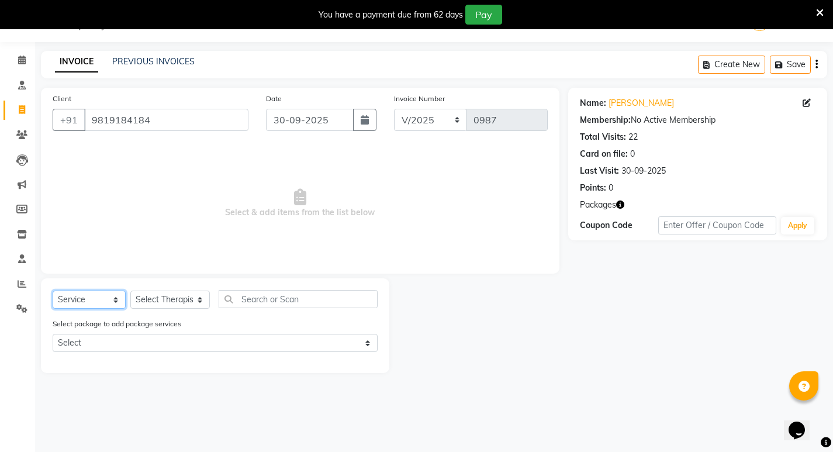
click at [92, 298] on select "Select Service Product Membership Package Voucher Prepaid Gift Card" at bounding box center [89, 299] width 73 height 18
click at [53, 290] on select "Select Service Product Membership Package Voucher Prepaid Gift Card" at bounding box center [89, 299] width 73 height 18
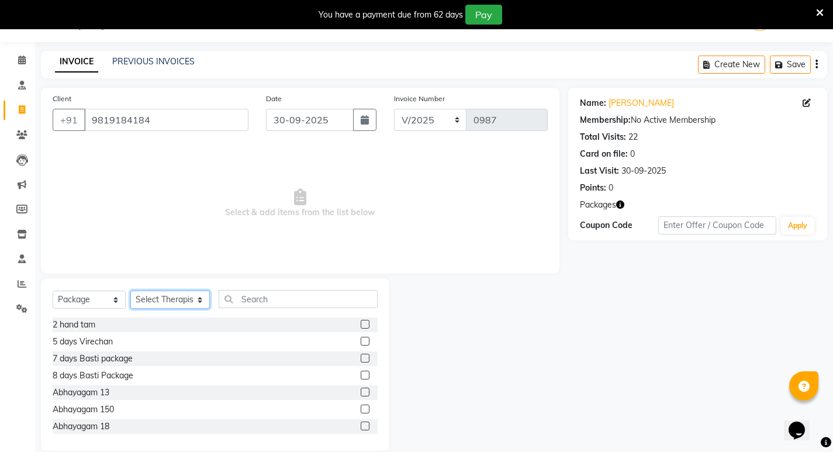
click at [153, 297] on select "Select Therapist [PERSON_NAME] [PERSON_NAME] [PERSON_NAME] [PERSON_NAME] Aparna…" at bounding box center [169, 299] width 79 height 18
click at [130, 290] on select "Select Therapist [PERSON_NAME] [PERSON_NAME] [PERSON_NAME] [PERSON_NAME] Aparna…" at bounding box center [169, 299] width 79 height 18
click at [265, 294] on input "text" at bounding box center [298, 299] width 159 height 18
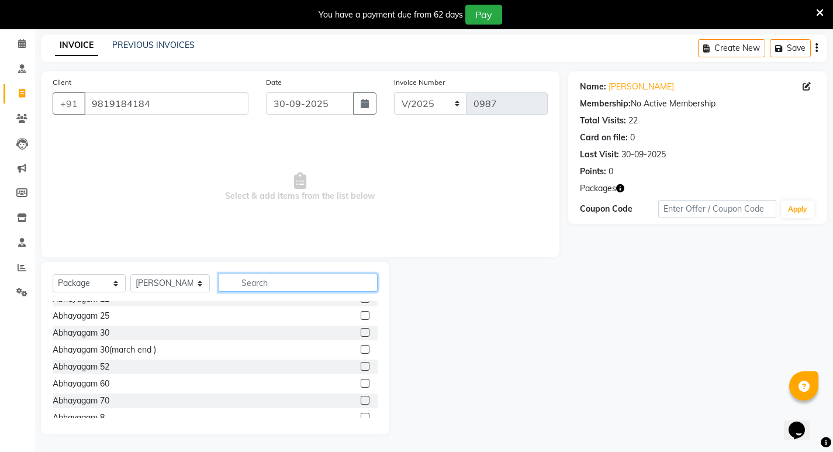
scroll to position [203, 0]
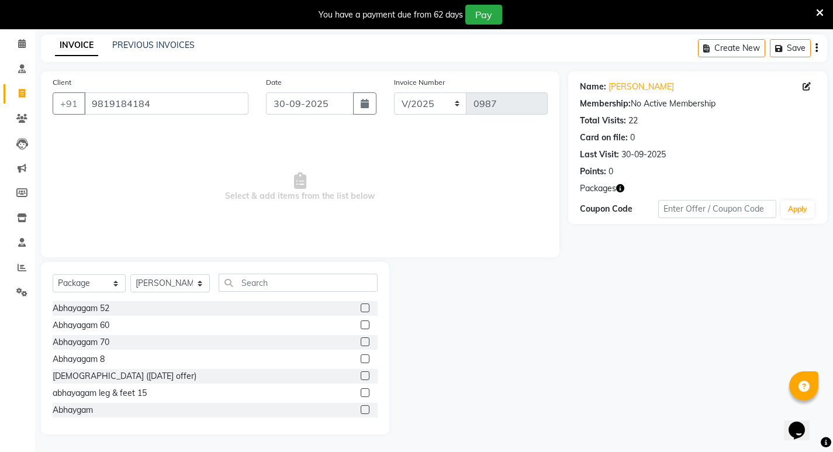
click at [361, 325] on label at bounding box center [365, 324] width 9 height 9
click at [361, 325] on input "checkbox" at bounding box center [365, 325] width 8 height 8
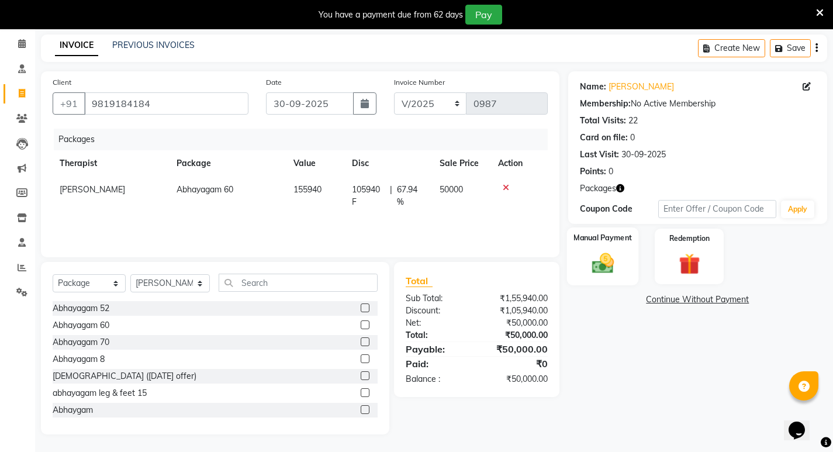
click at [583, 249] on div "Manual Payment" at bounding box center [602, 256] width 72 height 58
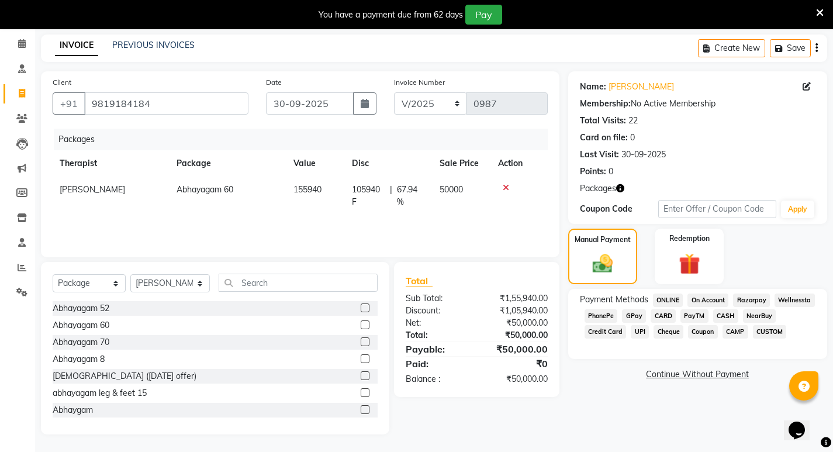
click at [640, 316] on span "GPay" at bounding box center [634, 315] width 24 height 13
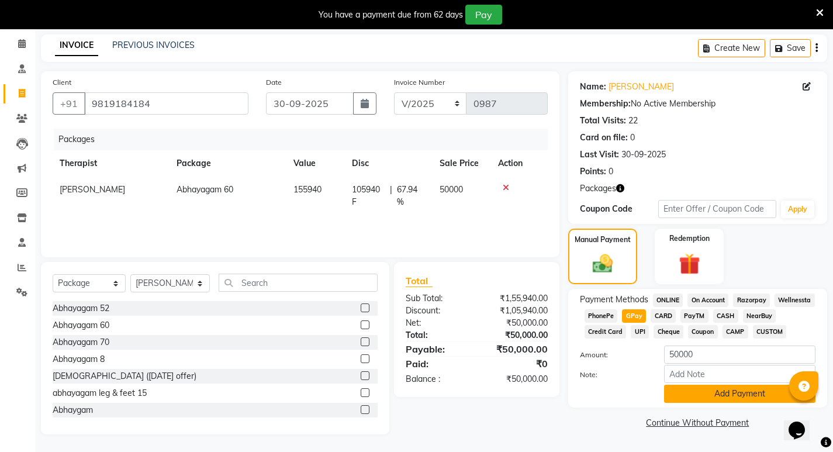
click at [728, 399] on button "Add Payment" at bounding box center [739, 394] width 151 height 18
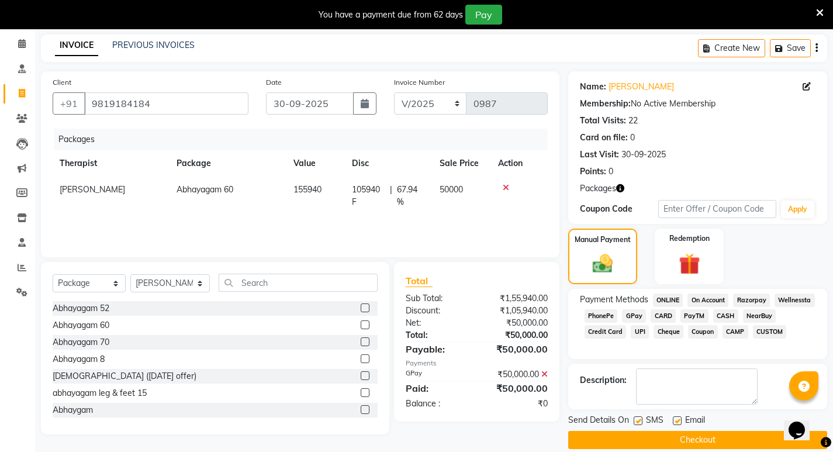
click at [640, 420] on label at bounding box center [638, 420] width 9 height 9
click at [640, 420] on input "checkbox" at bounding box center [638, 421] width 8 height 8
click at [646, 442] on button "Checkout" at bounding box center [697, 440] width 259 height 18
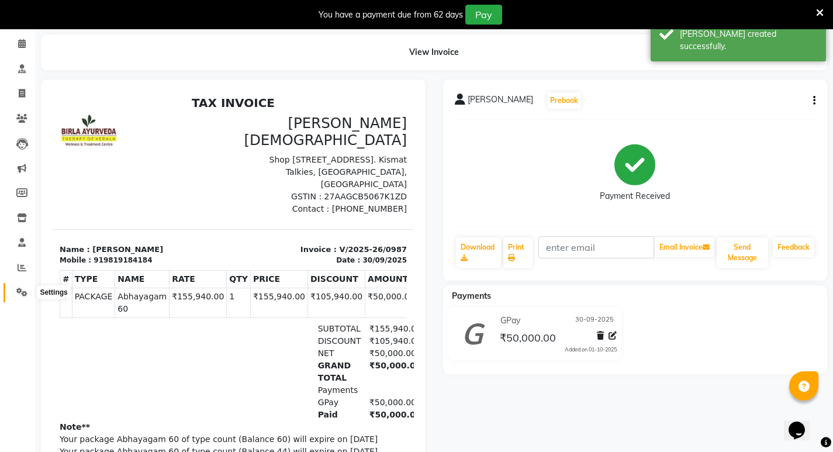
click at [19, 286] on span at bounding box center [22, 292] width 20 height 13
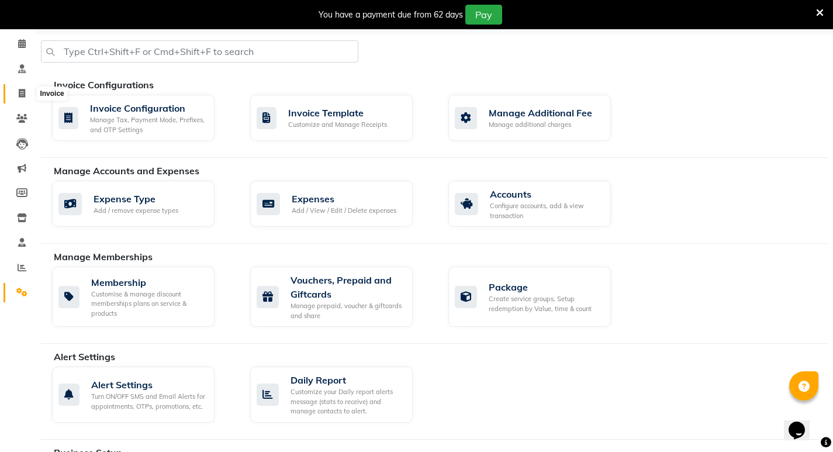
click at [19, 93] on icon at bounding box center [22, 93] width 6 height 9
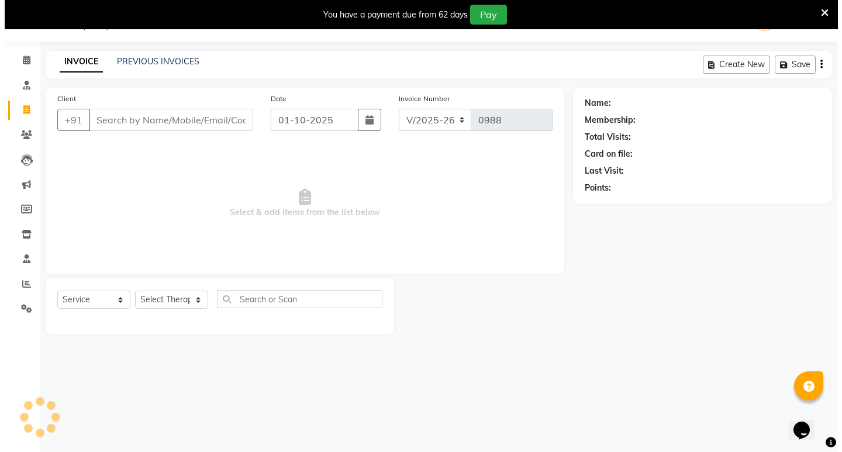
scroll to position [29, 0]
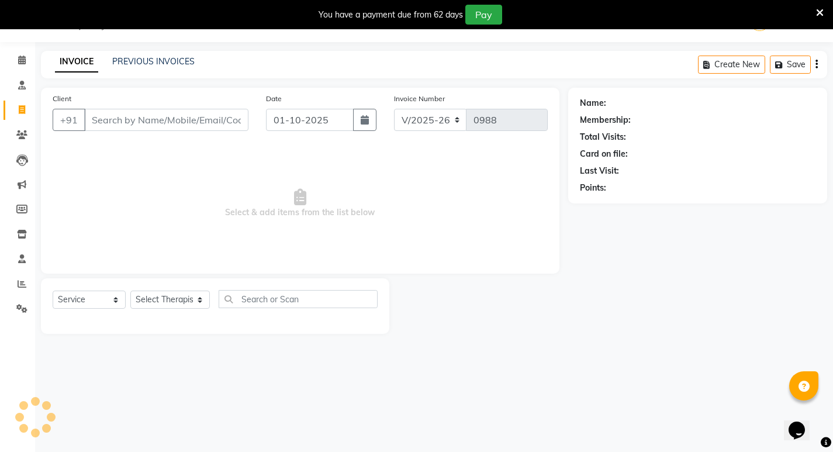
click at [117, 122] on input "Client" at bounding box center [166, 120] width 164 height 22
click at [231, 119] on span "Add Client" at bounding box center [218, 120] width 46 height 12
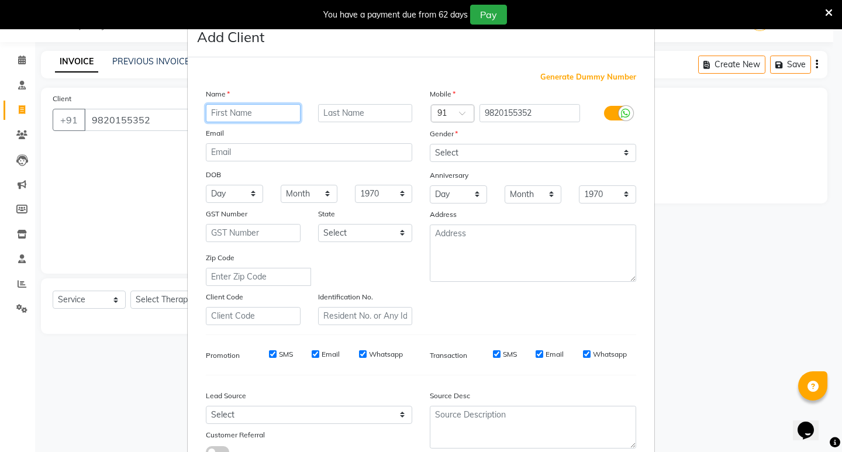
paste input "T [PERSON_NAME]"
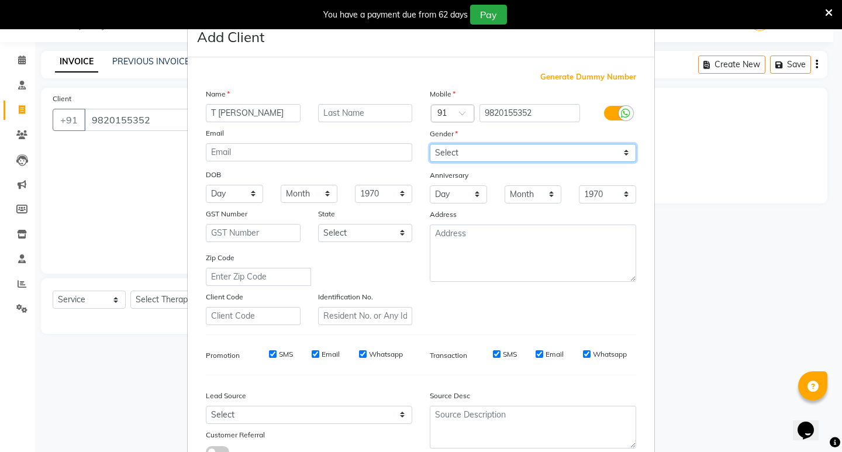
drag, startPoint x: 476, startPoint y: 154, endPoint x: 476, endPoint y: 160, distance: 5.9
click at [476, 154] on select "Select [DEMOGRAPHIC_DATA] [DEMOGRAPHIC_DATA] Other Prefer Not To Say" at bounding box center [533, 153] width 206 height 18
click at [430, 144] on select "Select [DEMOGRAPHIC_DATA] [DEMOGRAPHIC_DATA] Other Prefer Not To Say" at bounding box center [533, 153] width 206 height 18
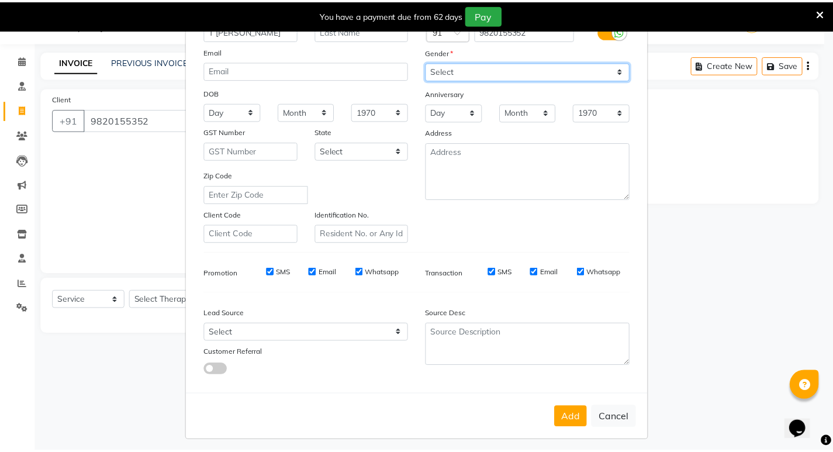
scroll to position [88, 0]
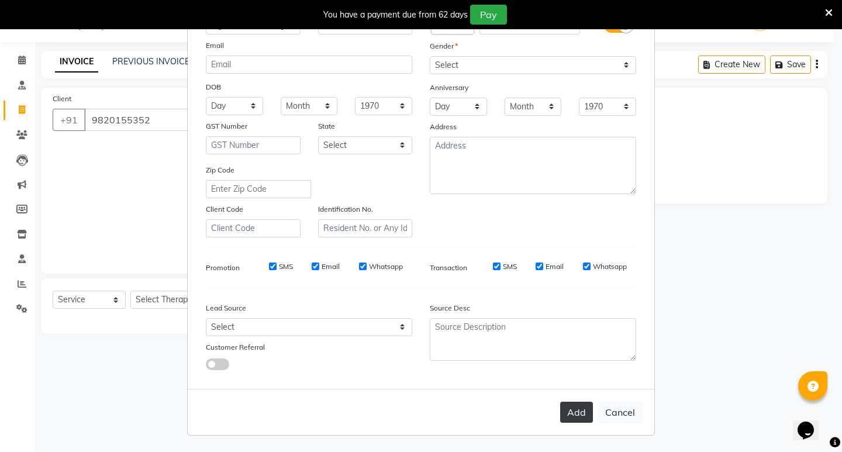
click at [573, 414] on button "Add" at bounding box center [576, 412] width 33 height 21
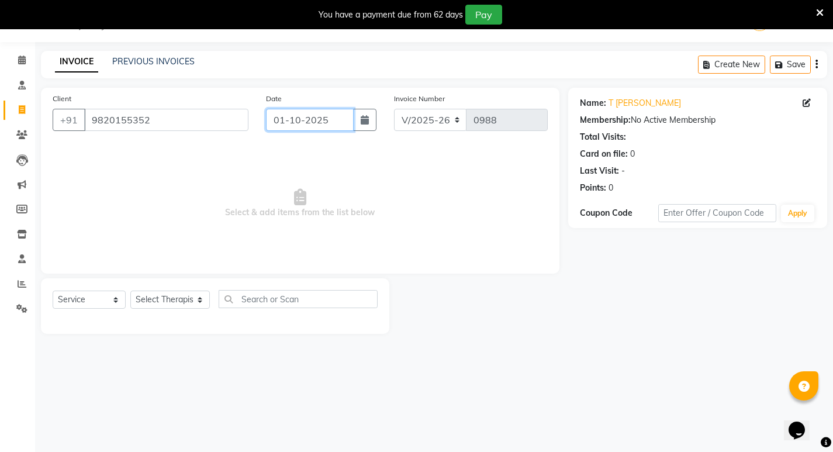
click at [324, 131] on div "Date [DATE]" at bounding box center [321, 116] width 128 height 48
click at [320, 125] on input "01-10-2025" at bounding box center [310, 120] width 88 height 22
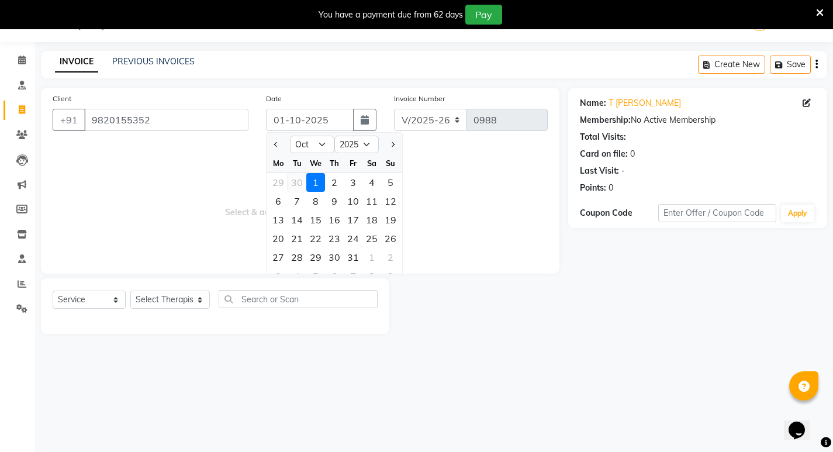
click at [290, 182] on div "30" at bounding box center [297, 182] width 19 height 19
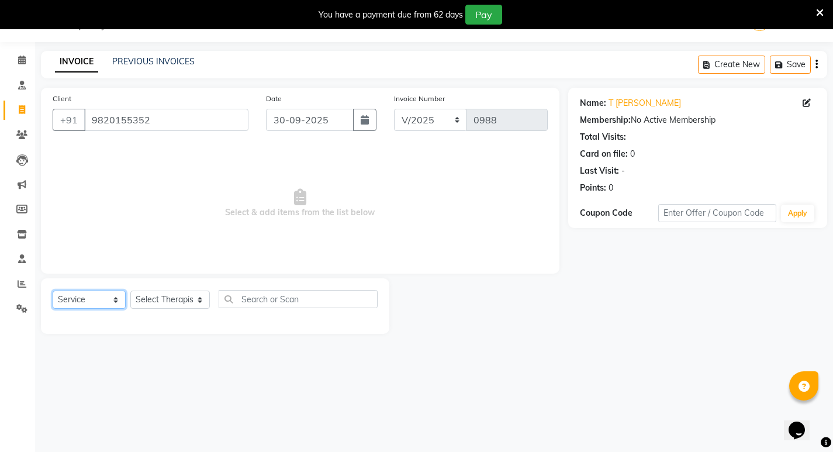
click at [103, 299] on select "Select Service Product Membership Package Voucher Prepaid Gift Card" at bounding box center [89, 299] width 73 height 18
click at [148, 306] on select "Select Therapist [PERSON_NAME] [PERSON_NAME] [PERSON_NAME] [PERSON_NAME] Aparna…" at bounding box center [169, 299] width 79 height 18
click at [139, 296] on select "Select Therapist [PERSON_NAME] [PERSON_NAME] [PERSON_NAME] [PERSON_NAME] Aparna…" at bounding box center [169, 299] width 79 height 18
click at [130, 290] on select "Select Therapist [PERSON_NAME] [PERSON_NAME] [PERSON_NAME] [PERSON_NAME] Aparna…" at bounding box center [169, 299] width 79 height 18
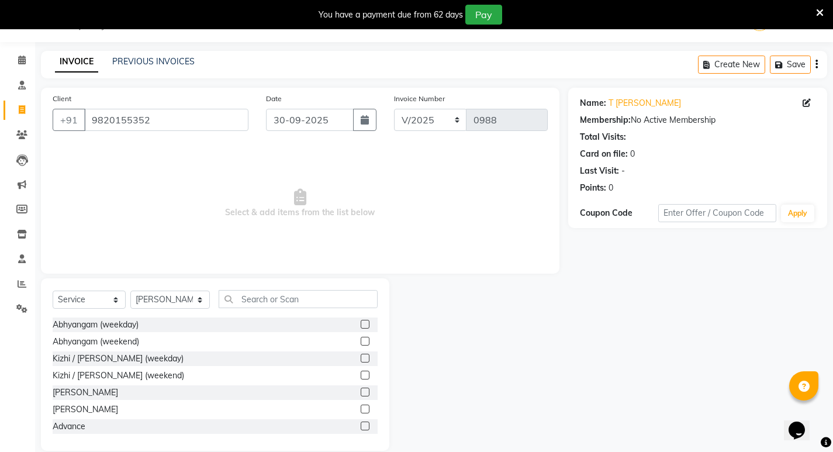
click at [361, 323] on label at bounding box center [365, 324] width 9 height 9
click at [361, 323] on input "checkbox" at bounding box center [365, 325] width 8 height 8
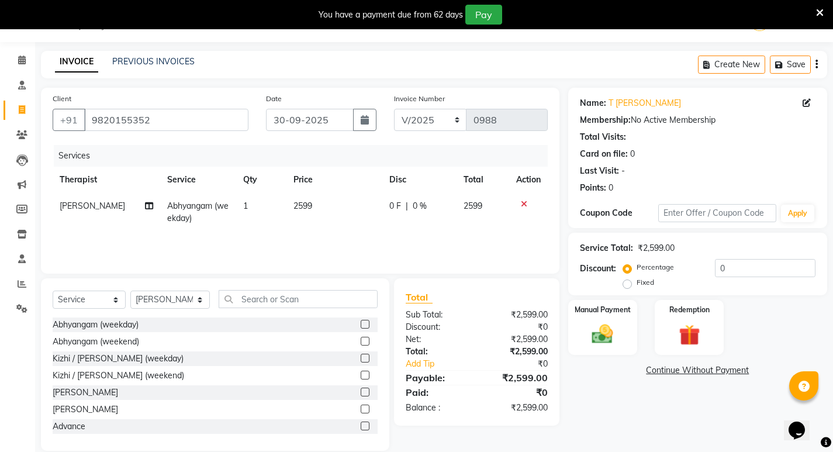
click at [391, 205] on span "0 F" at bounding box center [395, 206] width 12 height 12
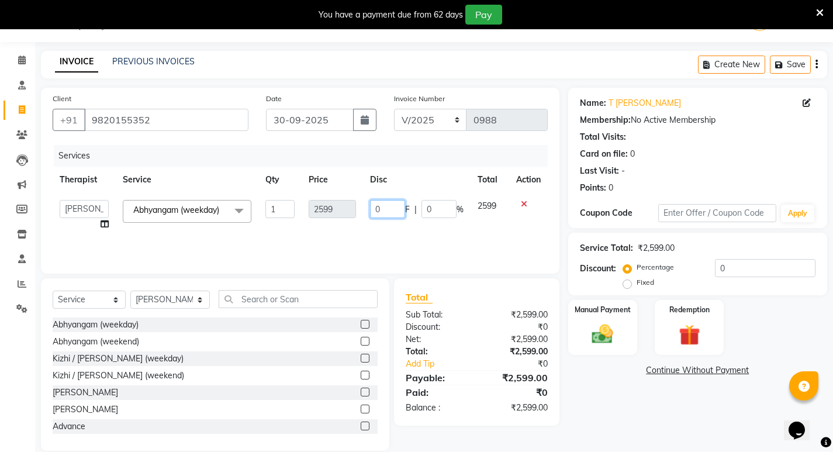
click at [391, 205] on input "0" at bounding box center [387, 209] width 35 height 18
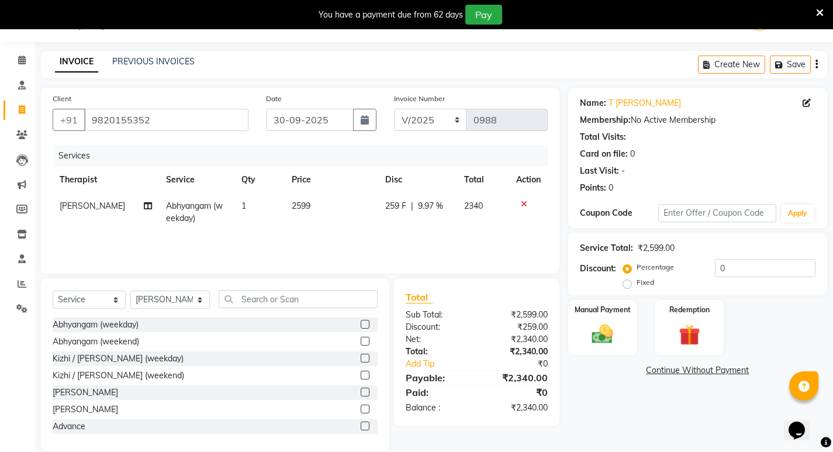
click at [386, 240] on div "Services Therapist Service Qty Price Disc Total Action [PERSON_NAME] Abhyangam …" at bounding box center [300, 203] width 495 height 117
click at [622, 312] on label "Manual Payment" at bounding box center [602, 308] width 58 height 11
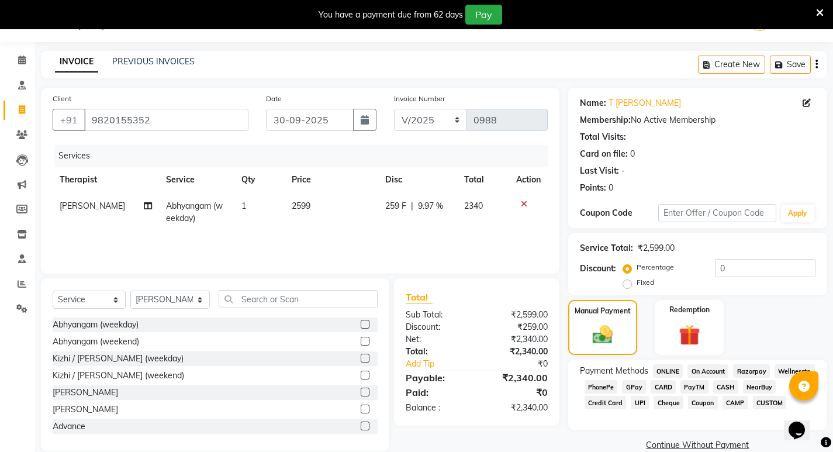
click at [636, 388] on span "GPay" at bounding box center [634, 386] width 24 height 13
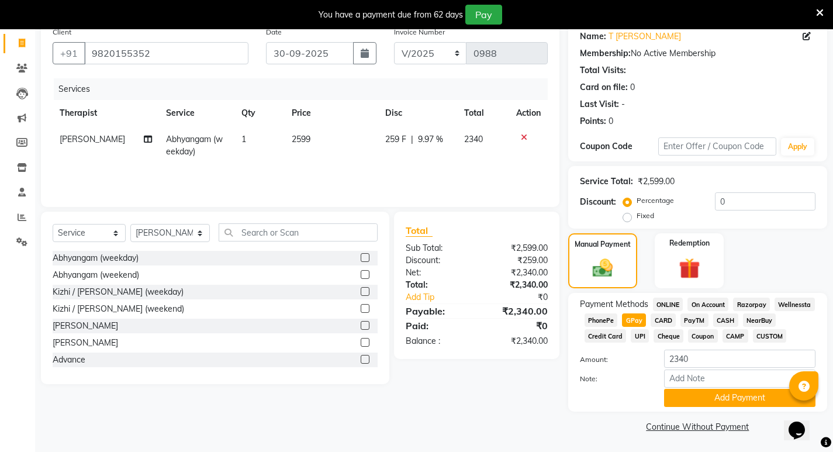
scroll to position [97, 0]
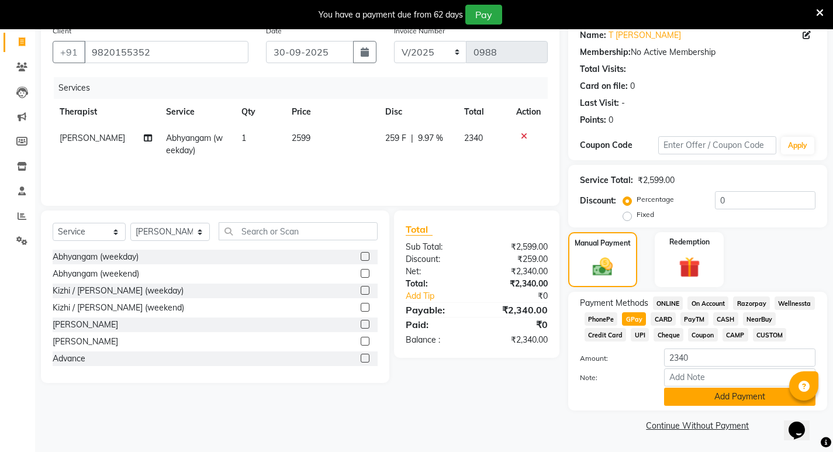
click at [744, 403] on button "Add Payment" at bounding box center [739, 397] width 151 height 18
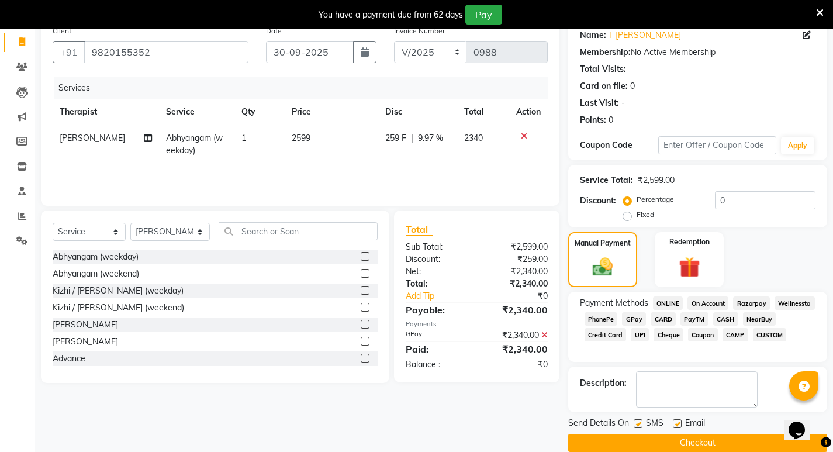
click at [639, 425] on label at bounding box center [638, 423] width 9 height 9
click at [639, 425] on input "checkbox" at bounding box center [638, 424] width 8 height 8
click at [666, 448] on button "Checkout" at bounding box center [697, 443] width 259 height 18
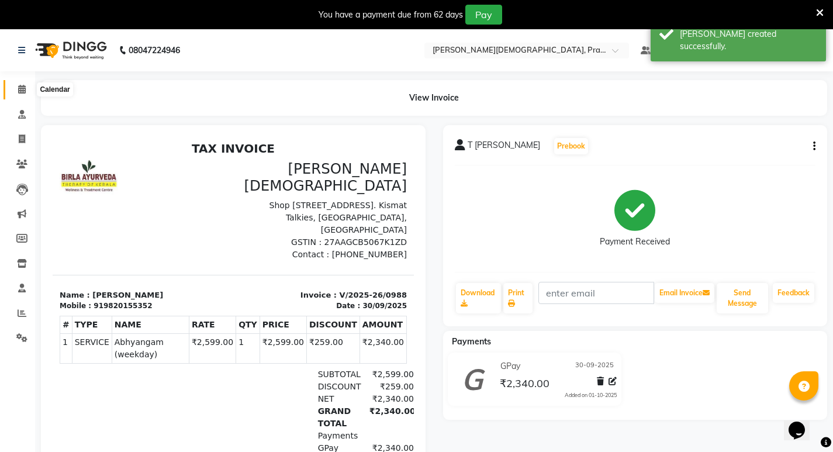
click at [16, 85] on span at bounding box center [22, 89] width 20 height 13
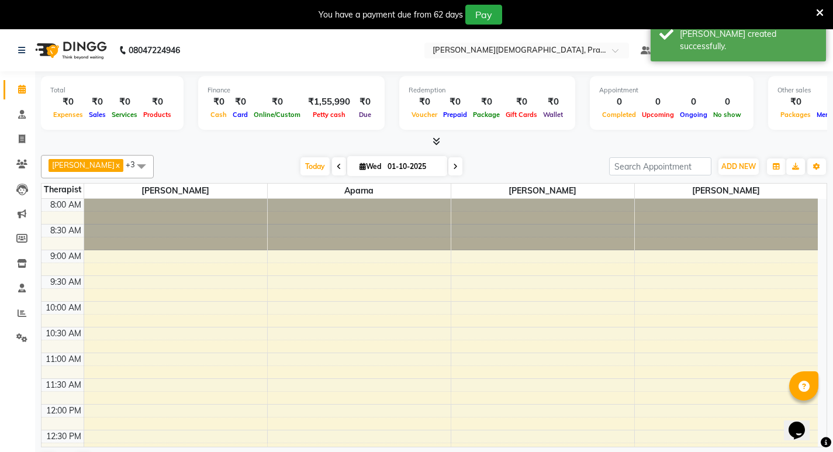
click at [440, 142] on icon at bounding box center [437, 141] width 8 height 9
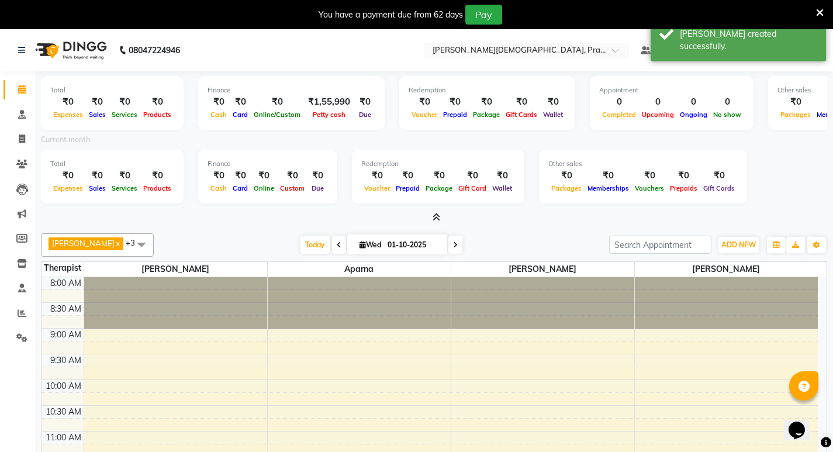
click at [339, 243] on icon at bounding box center [339, 244] width 5 height 7
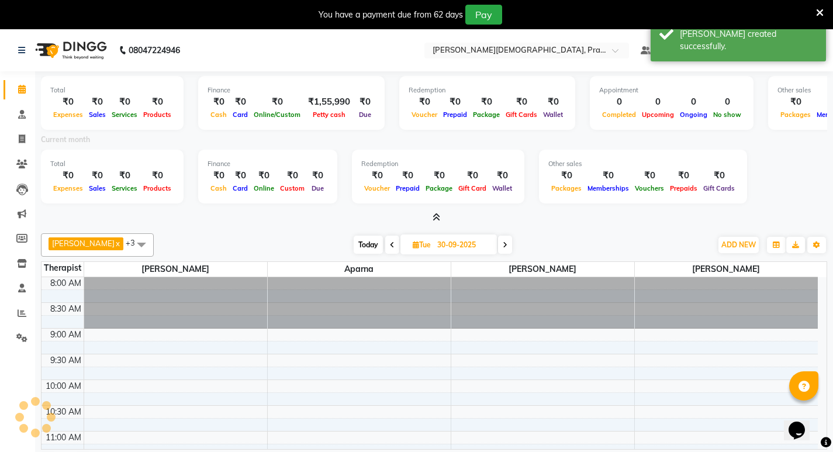
scroll to position [445, 0]
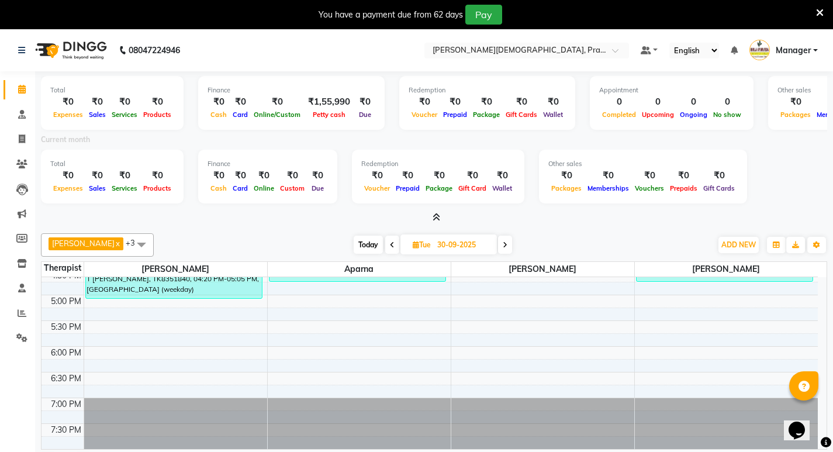
click at [438, 216] on icon at bounding box center [437, 217] width 8 height 9
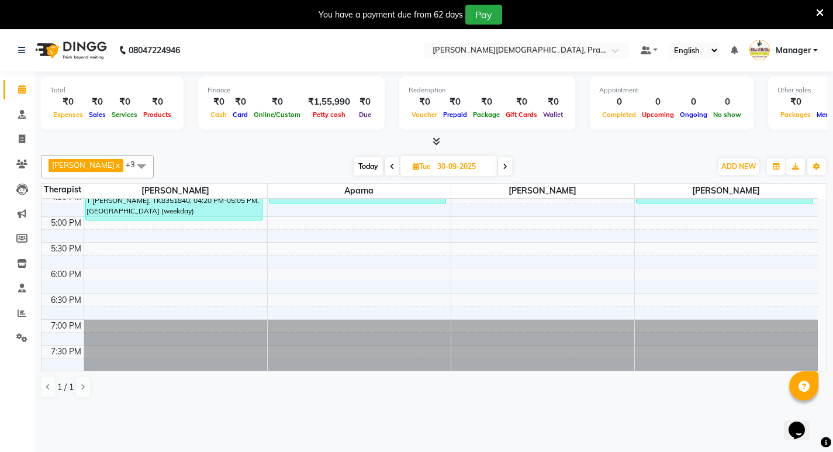
click at [433, 144] on icon at bounding box center [437, 141] width 8 height 9
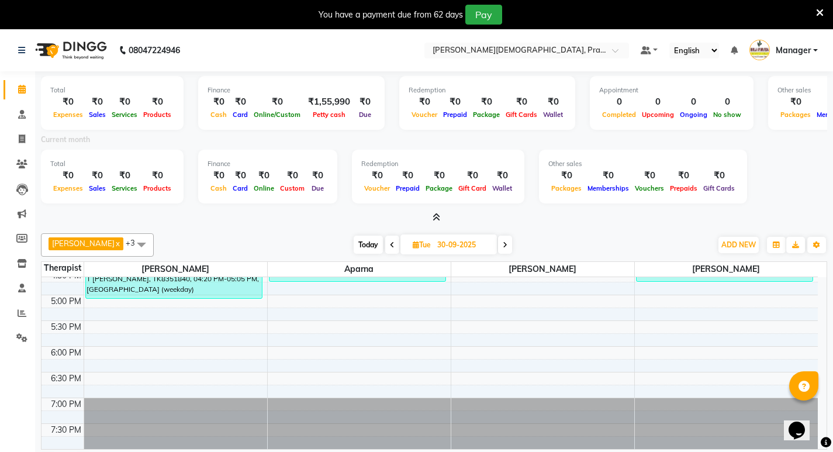
click at [390, 245] on span at bounding box center [392, 245] width 14 height 18
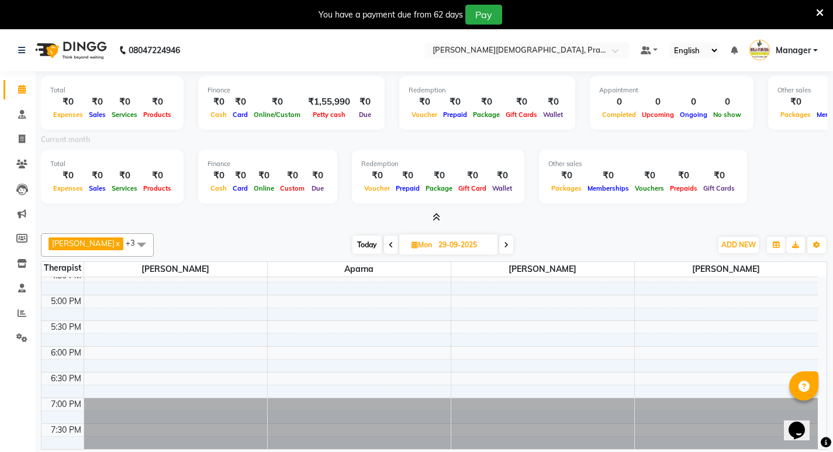
click at [508, 241] on icon at bounding box center [506, 244] width 5 height 7
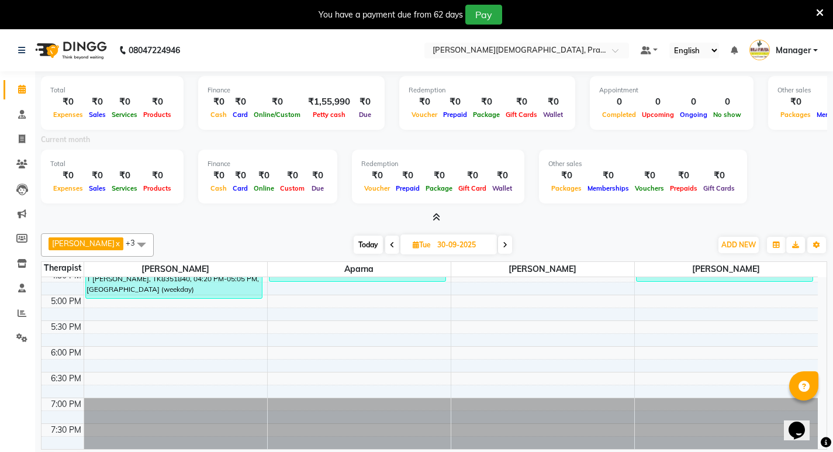
click at [276, 214] on div at bounding box center [434, 218] width 786 height 12
click at [23, 141] on icon at bounding box center [22, 138] width 6 height 9
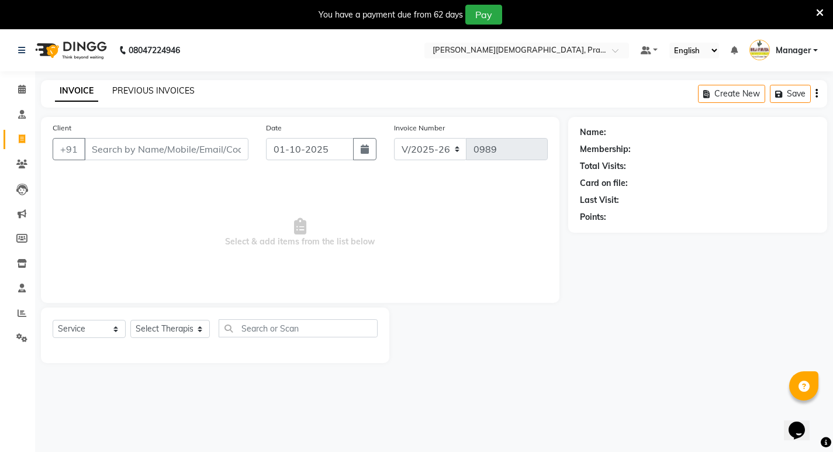
click at [181, 89] on link "PREVIOUS INVOICES" at bounding box center [153, 90] width 82 height 11
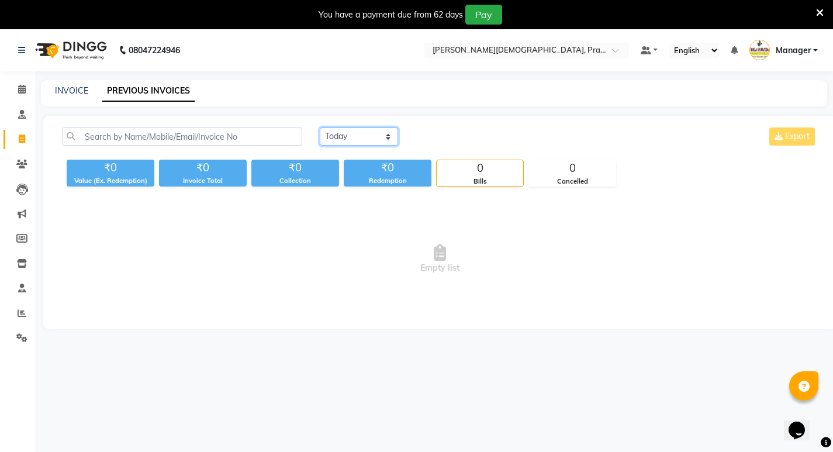
click at [351, 134] on select "[DATE] [DATE] Custom Range" at bounding box center [359, 136] width 78 height 18
click at [320, 127] on select "[DATE] [DATE] Custom Range" at bounding box center [359, 136] width 78 height 18
click at [441, 136] on input "01-10-2025" at bounding box center [454, 137] width 82 height 16
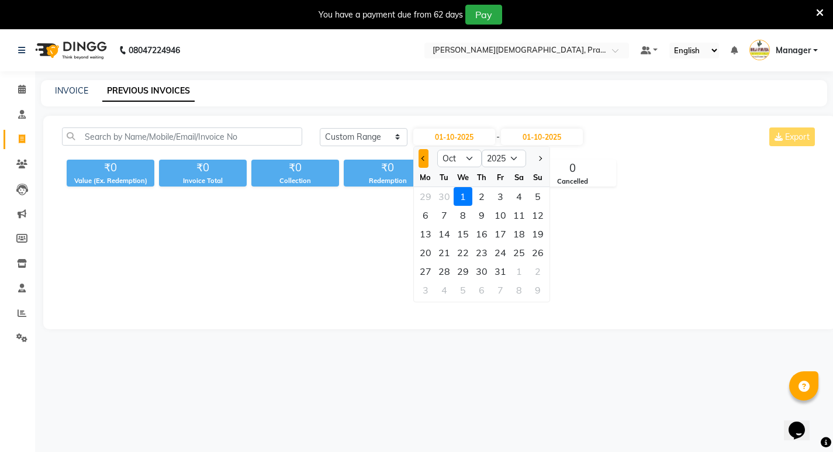
click at [420, 161] on button "Previous month" at bounding box center [423, 158] width 10 height 19
click at [430, 192] on div "1" at bounding box center [425, 196] width 19 height 19
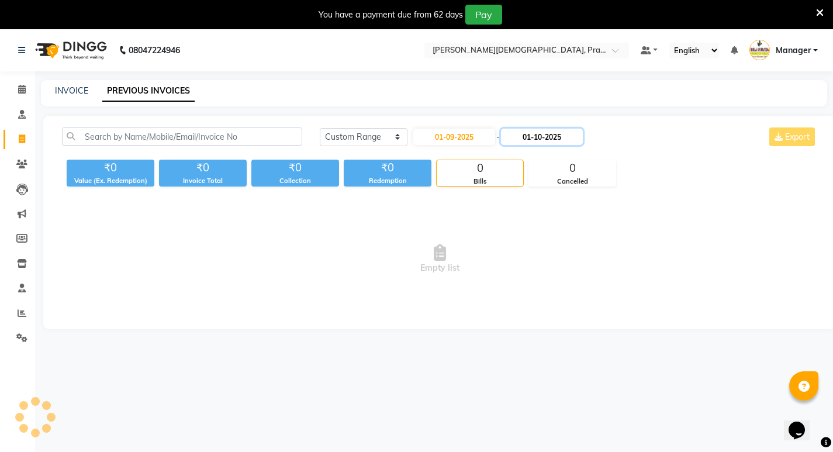
click at [544, 139] on input "01-10-2025" at bounding box center [542, 137] width 82 height 16
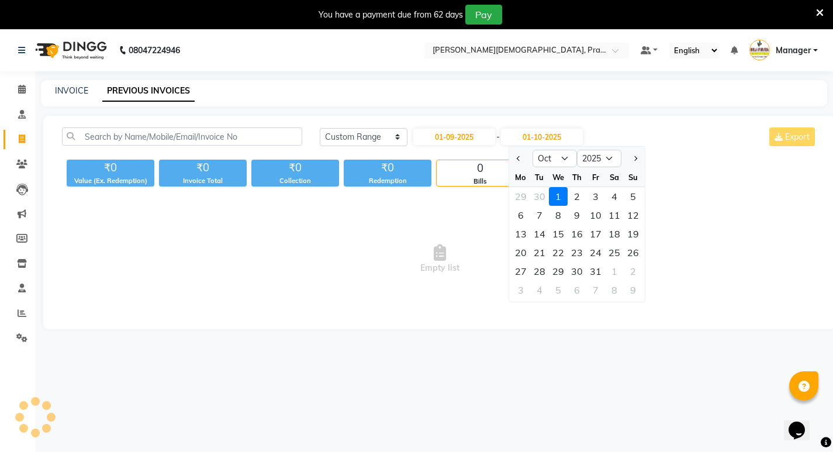
click at [538, 197] on div "30" at bounding box center [539, 196] width 19 height 19
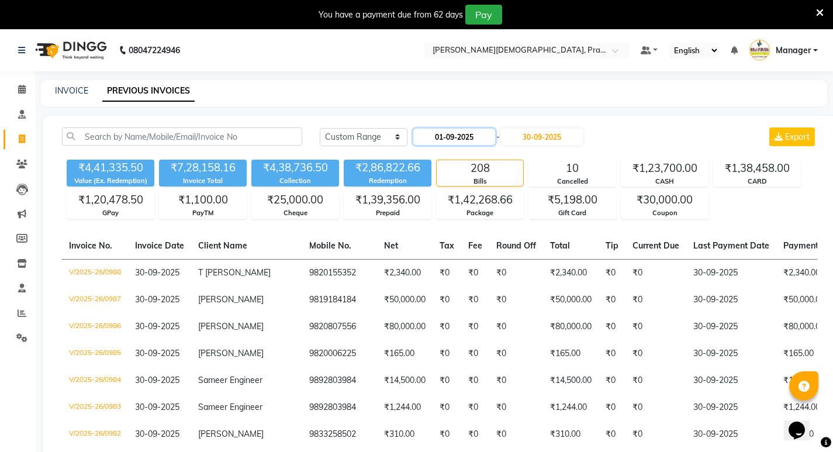
click at [463, 136] on input "01-09-2025" at bounding box center [454, 137] width 82 height 16
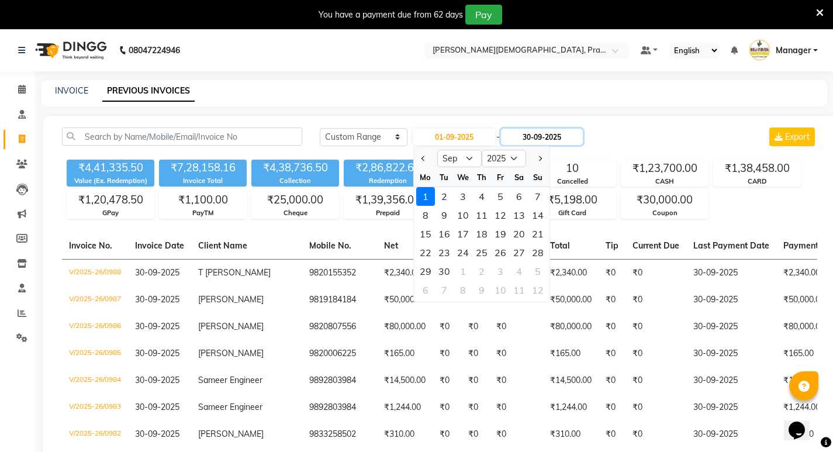
click at [563, 139] on input "30-09-2025" at bounding box center [542, 137] width 82 height 16
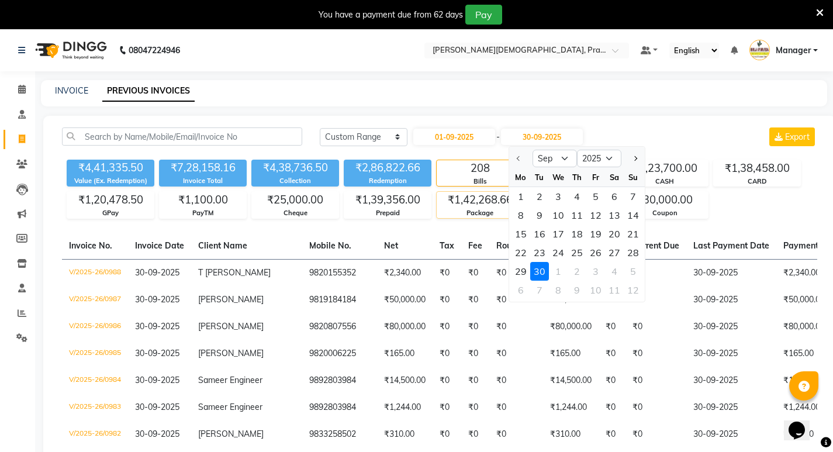
click at [521, 196] on div "1" at bounding box center [520, 196] width 19 height 19
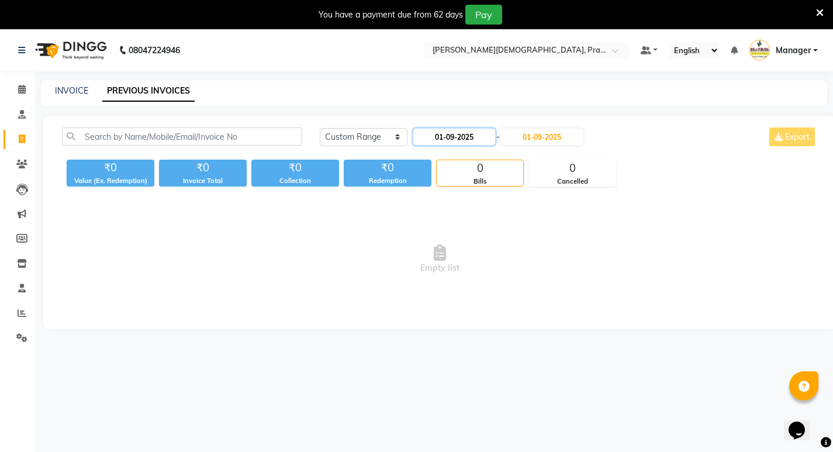
click at [483, 141] on input "01-09-2025" at bounding box center [454, 137] width 82 height 16
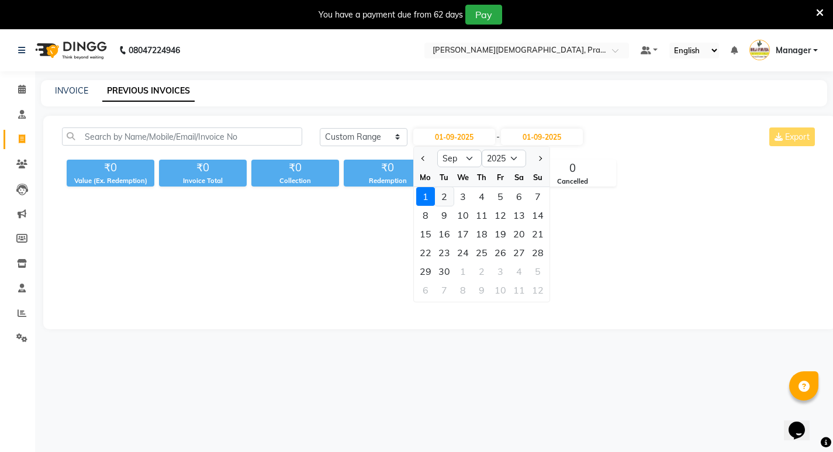
click at [442, 195] on div "2" at bounding box center [444, 196] width 19 height 19
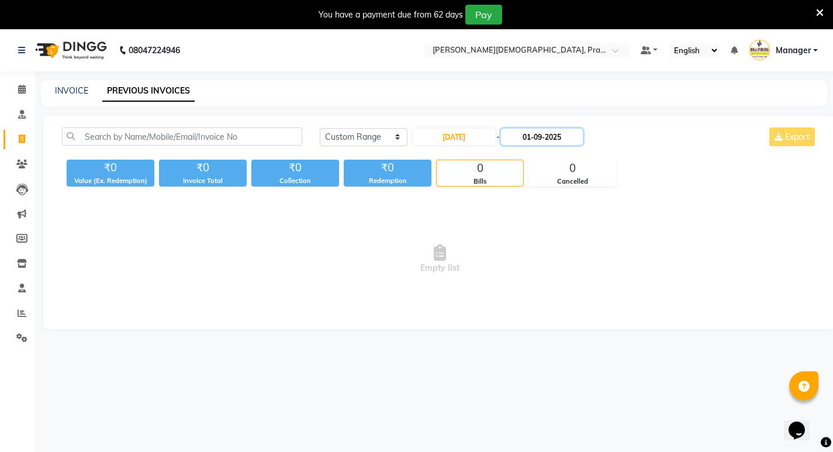
click at [539, 137] on input "01-09-2025" at bounding box center [542, 137] width 82 height 16
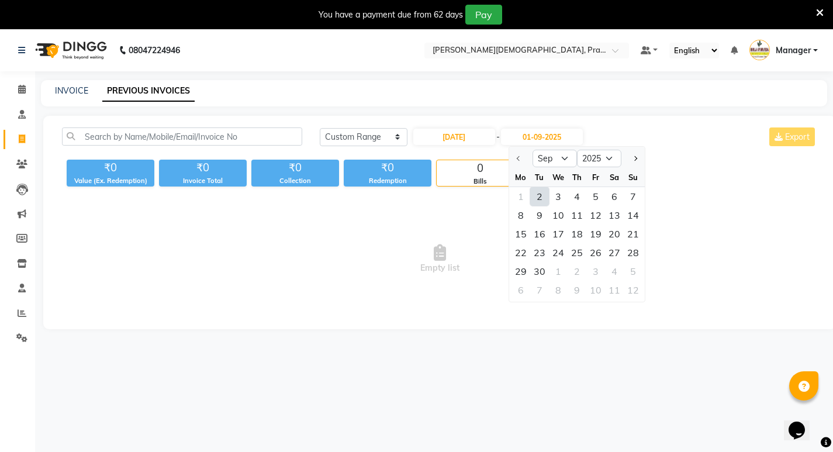
click at [539, 198] on div "2" at bounding box center [539, 196] width 19 height 19
